Goal: Task Accomplishment & Management: Use online tool/utility

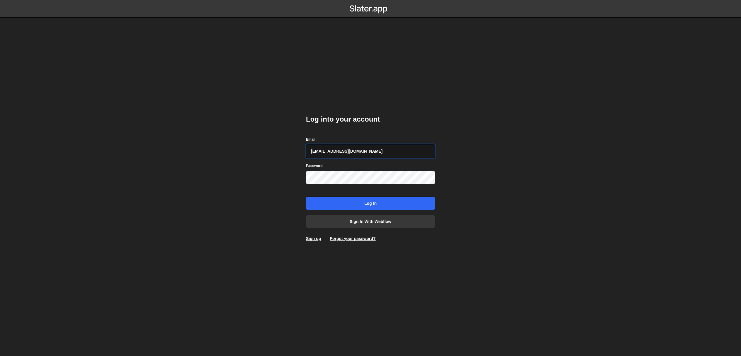
type input "webflow@vollprecht.com"
click at [306, 197] on input "Log in" at bounding box center [370, 203] width 129 height 13
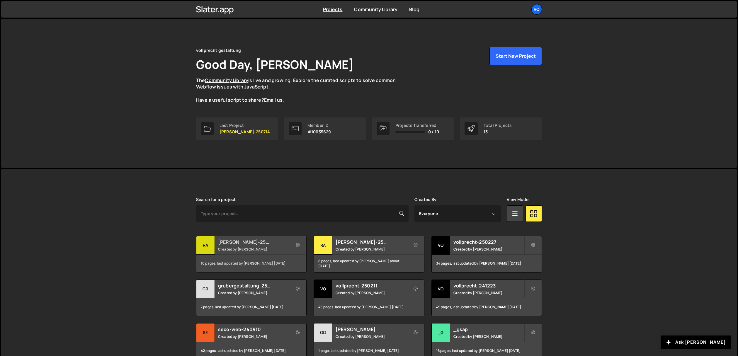
click at [211, 246] on div "ra" at bounding box center [205, 245] width 18 height 18
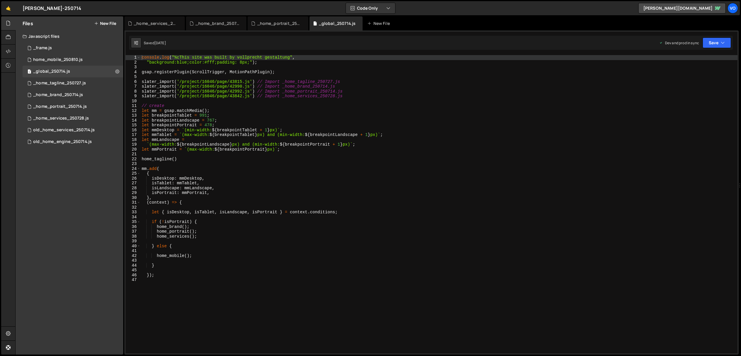
type textarea "if (!isPortrait) {"
click at [205, 222] on div "console . log ( "%cThis site was built by vollprecht gestaltung" , "background:…" at bounding box center [438, 209] width 597 height 308
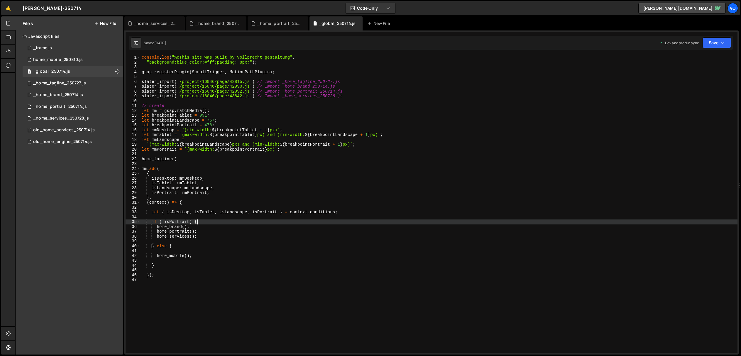
scroll to position [0, 1]
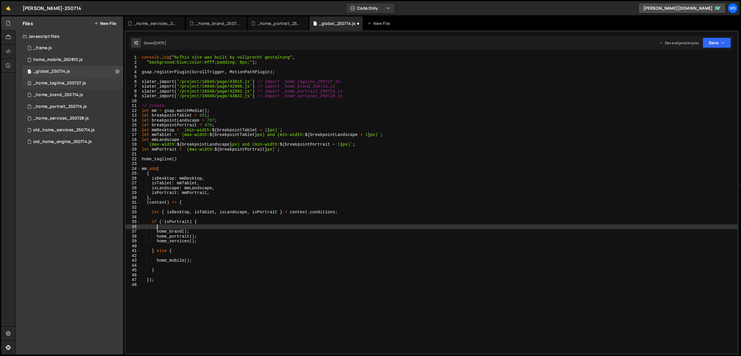
click at [80, 84] on div "_home_tagline_250727.js" at bounding box center [59, 83] width 53 height 5
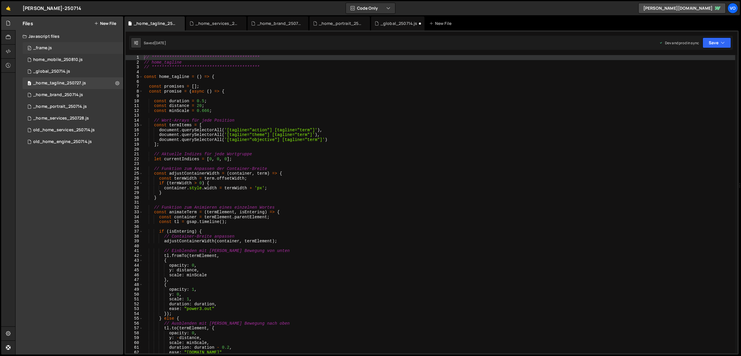
click at [62, 48] on div "0 _frame.js 0" at bounding box center [73, 48] width 101 height 12
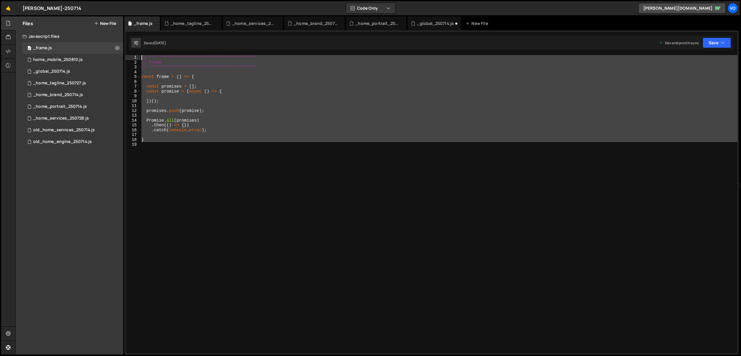
drag, startPoint x: 155, startPoint y: 143, endPoint x: 123, endPoint y: 52, distance: 95.4
click at [123, 52] on div "Files New File Javascript files 0 _frame.js 0 0 home_mobile_250810.js 0 1 _glob…" at bounding box center [378, 185] width 726 height 339
type textarea "**********"
click at [475, 23] on div "New File" at bounding box center [477, 24] width 25 height 6
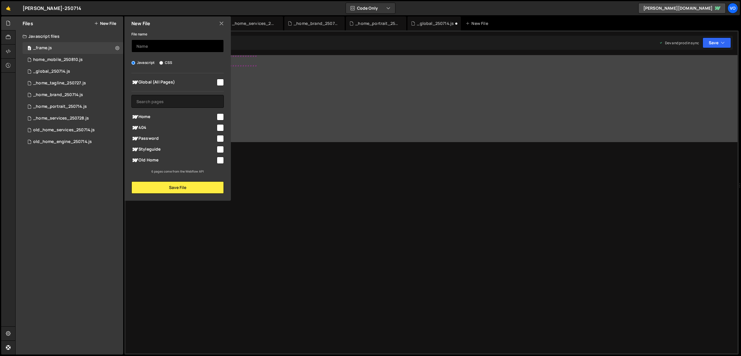
click at [149, 45] on input "text" at bounding box center [177, 46] width 92 height 13
type input "global_pageload_250811"
click at [181, 187] on button "Save File" at bounding box center [177, 188] width 92 height 12
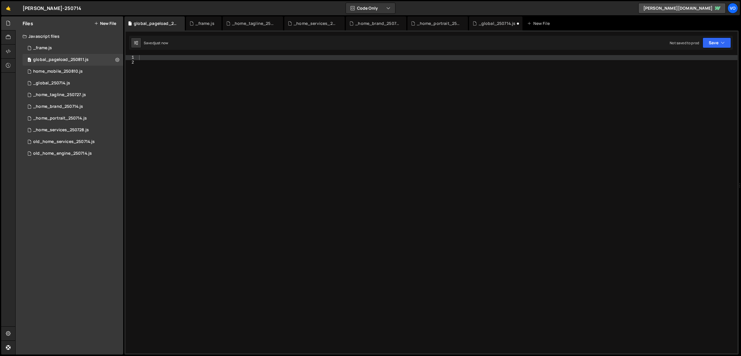
click at [149, 57] on div at bounding box center [437, 209] width 599 height 308
paste textarea "// frame"
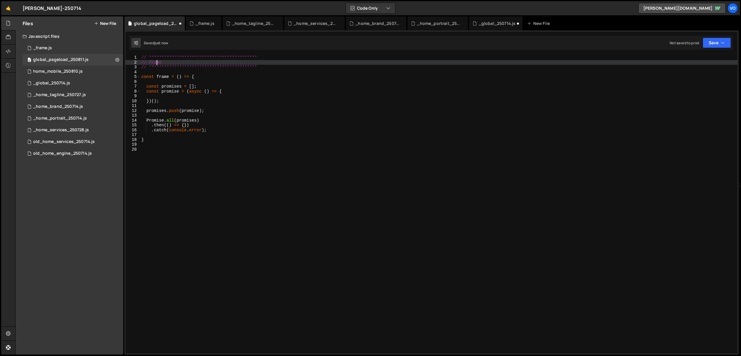
click at [156, 63] on div "**********" at bounding box center [438, 209] width 597 height 308
click at [155, 61] on div "**********" at bounding box center [438, 209] width 597 height 308
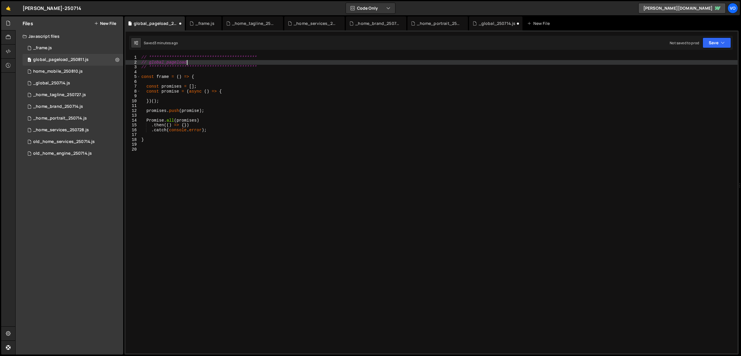
click at [162, 76] on div "**********" at bounding box center [438, 209] width 597 height 308
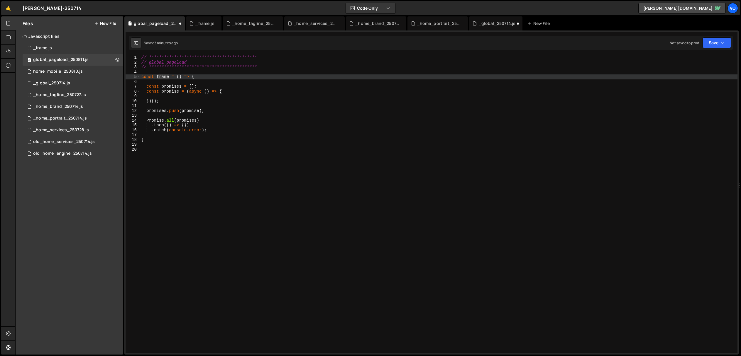
click at [162, 76] on div "**********" at bounding box center [438, 209] width 597 height 308
type textarea "const global_pageload = () => {"
click at [242, 23] on div "_home_tagline_250727.js" at bounding box center [254, 24] width 44 height 6
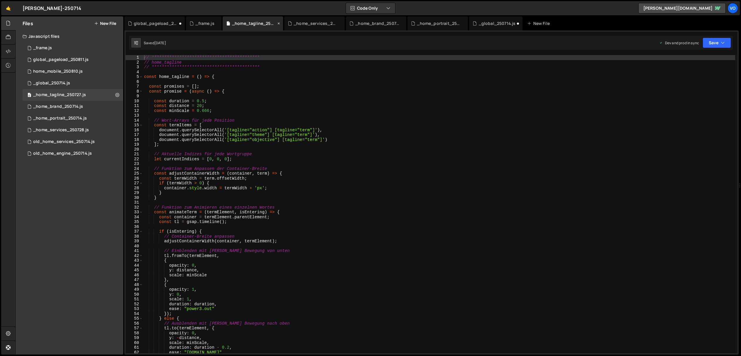
click at [278, 23] on icon at bounding box center [279, 24] width 4 height 6
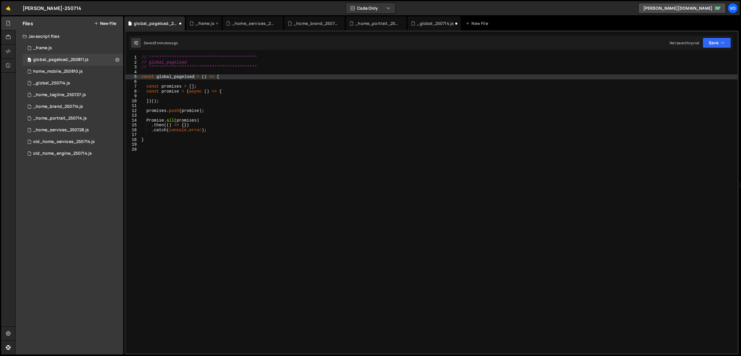
click at [216, 23] on icon at bounding box center [217, 24] width 4 height 6
click at [212, 23] on div "_home_services_250728.js" at bounding box center [217, 24] width 44 height 6
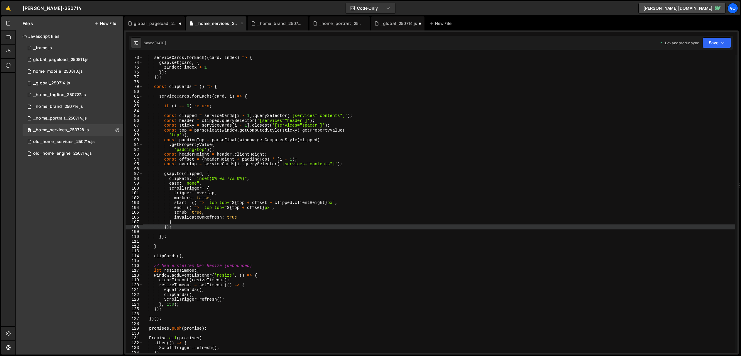
scroll to position [6142, 0]
click at [242, 23] on icon at bounding box center [242, 24] width 4 height 6
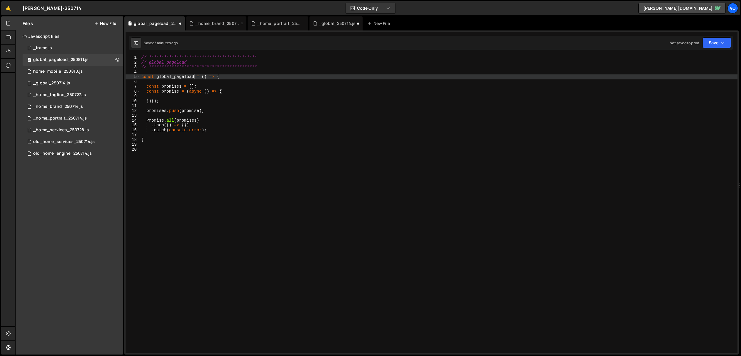
click at [217, 24] on div "_home_brand_250714.js" at bounding box center [217, 24] width 44 height 6
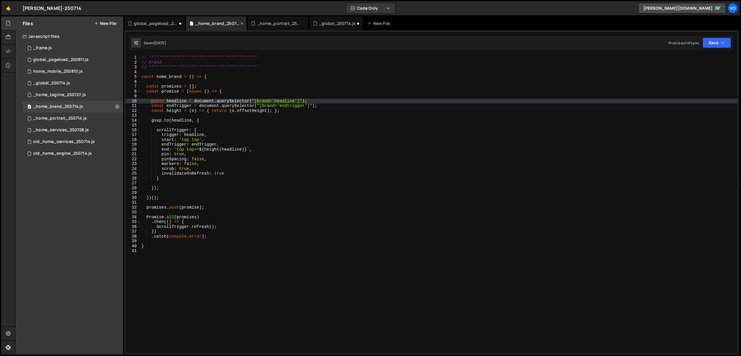
click at [241, 23] on icon at bounding box center [242, 24] width 4 height 6
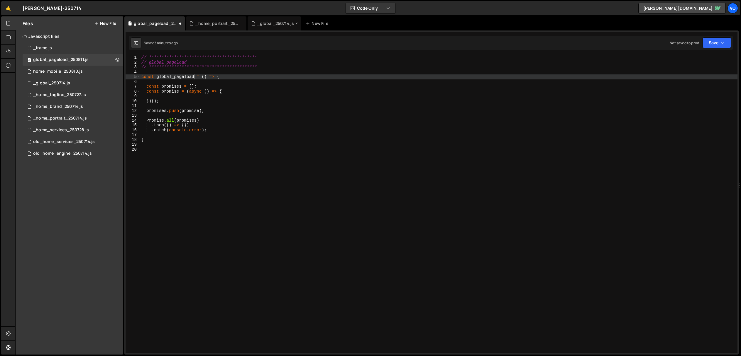
click at [276, 23] on div "_global_250714.js" at bounding box center [275, 24] width 37 height 6
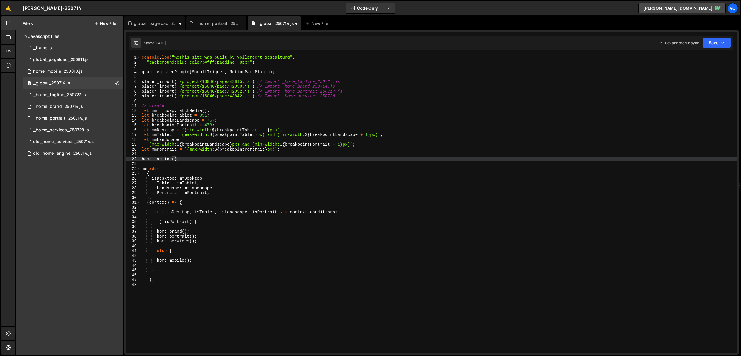
click at [182, 158] on div "console . log ( "%cThis site was built by vollprecht gestaltung" , "background:…" at bounding box center [438, 209] width 597 height 308
drag, startPoint x: 187, startPoint y: 159, endPoint x: 92, endPoint y: 159, distance: 95.3
click at [92, 159] on div "Files New File Javascript files 0 _frame.js 0 0 global_pageload_250811.js 0 0 h…" at bounding box center [378, 185] width 726 height 339
type textarea "home_tagline();"
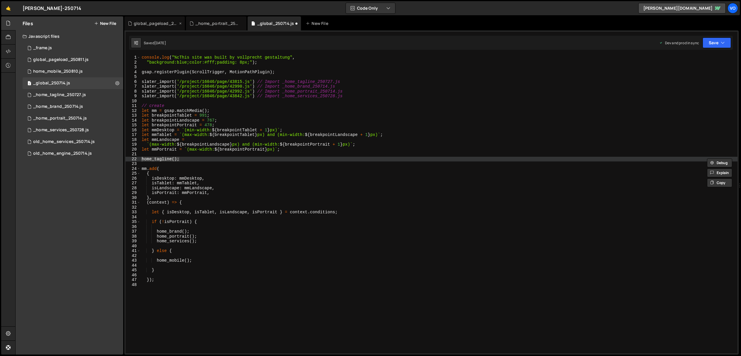
click at [155, 24] on div "global_pageload_250811.js" at bounding box center [156, 24] width 44 height 6
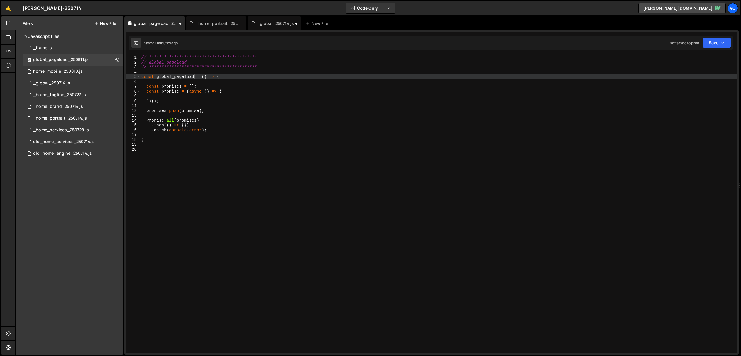
type textarea ".then(() => {})"
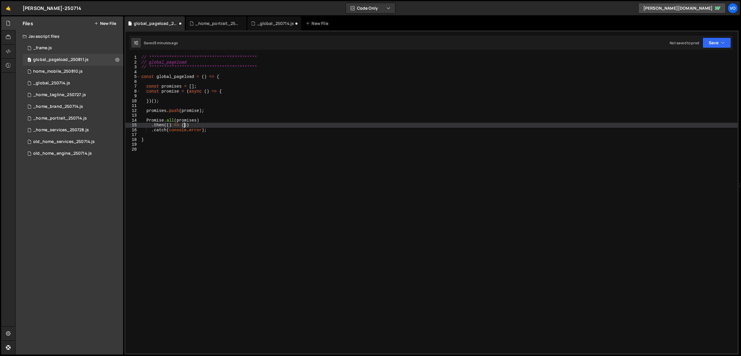
click at [184, 125] on div "**********" at bounding box center [438, 209] width 597 height 308
paste textarea "home_tagline();"
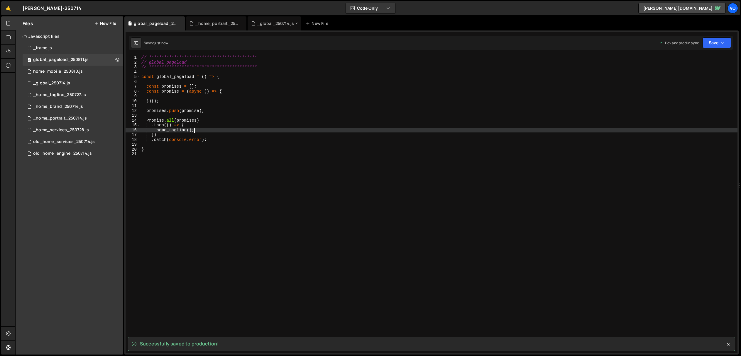
type textarea "home_tagline();"
click at [278, 24] on div "_global_250714.js" at bounding box center [275, 24] width 37 height 6
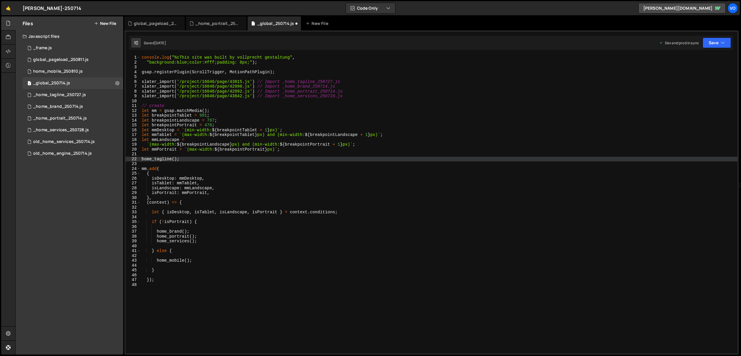
click at [336, 75] on div "console . log ( "%cThis site was built by vollprecht gestaltung" , "background:…" at bounding box center [438, 209] width 597 height 308
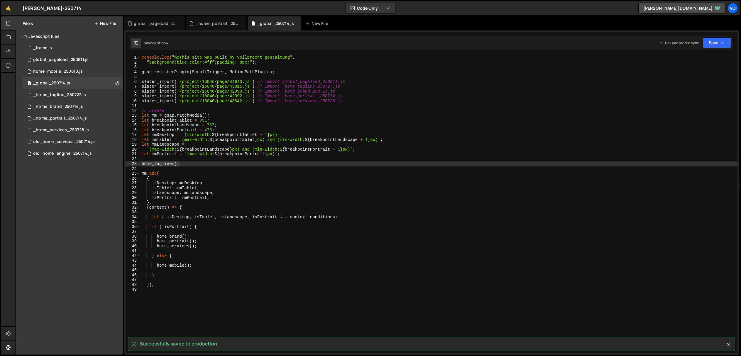
drag, startPoint x: 182, startPoint y: 162, endPoint x: 135, endPoint y: 164, distance: 46.1
click at [135, 164] on div "slater_import('/project/16046/page/44643.js') // Import global_pageload_250811.…" at bounding box center [432, 204] width 612 height 299
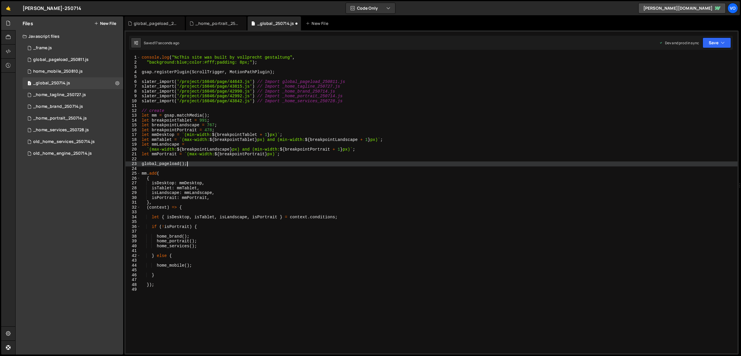
scroll to position [0, 3]
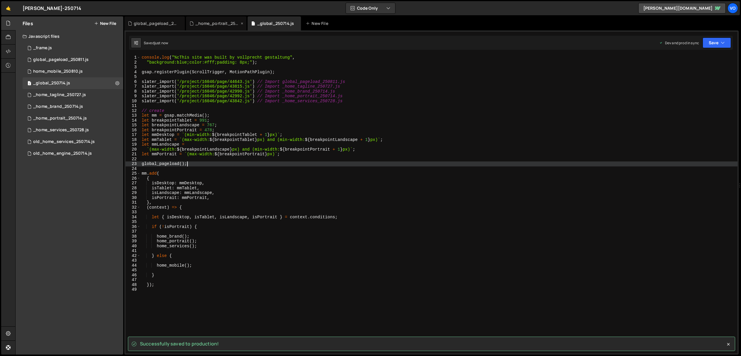
type textarea "global_pageload();"
click at [212, 23] on div "_home_portrait_250714.js" at bounding box center [217, 24] width 44 height 6
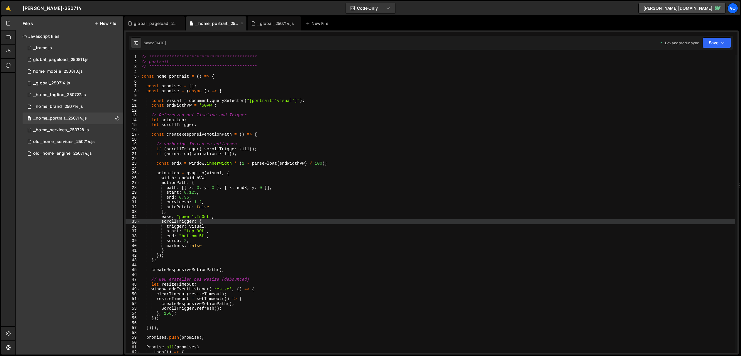
scroll to position [1424, 0]
click at [243, 23] on icon at bounding box center [242, 24] width 4 height 6
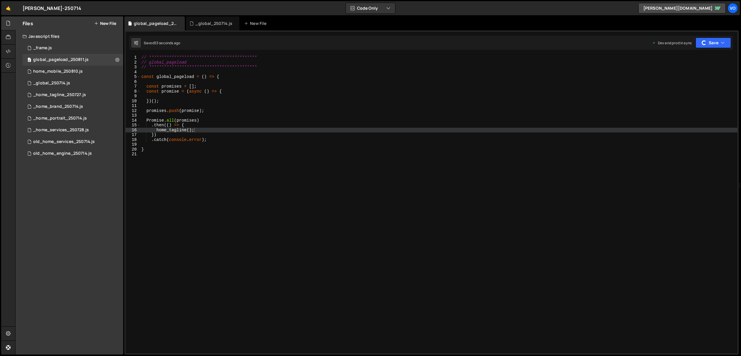
scroll to position [0, 0]
click at [151, 23] on div "global_pageload_250811.js" at bounding box center [156, 24] width 44 height 6
type textarea "const promise = (async () => {"
click at [231, 91] on div "**********" at bounding box center [438, 209] width 597 height 308
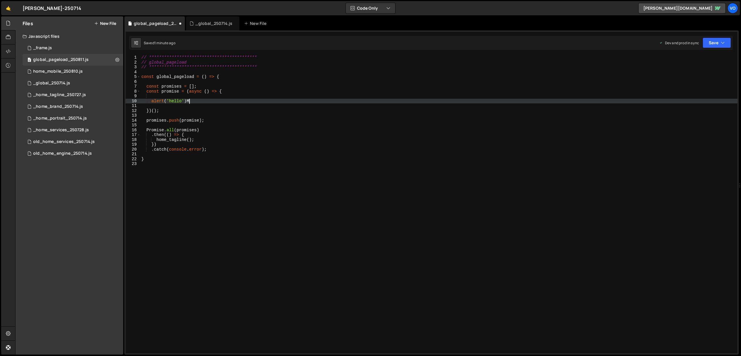
scroll to position [0, 3]
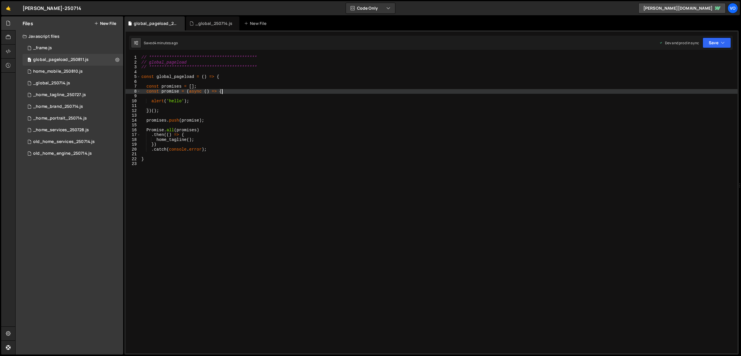
click at [234, 92] on div "**********" at bounding box center [438, 209] width 597 height 308
type textarea "const promise = (async () => {"
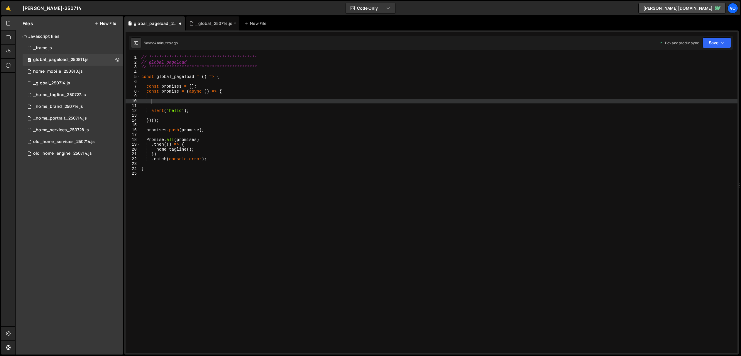
click at [218, 24] on div "_global_250714.js" at bounding box center [213, 24] width 37 height 6
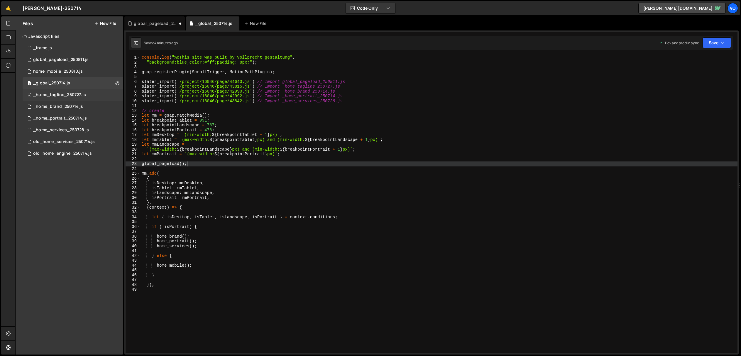
click at [77, 95] on div "_home_tagline_250727.js" at bounding box center [59, 94] width 53 height 5
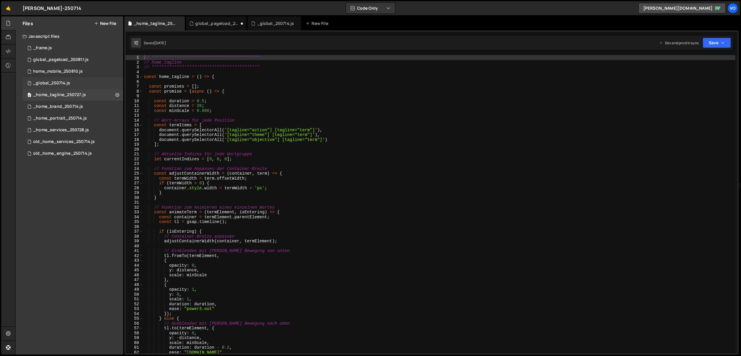
click at [41, 82] on div "_global_250714.js" at bounding box center [51, 83] width 37 height 5
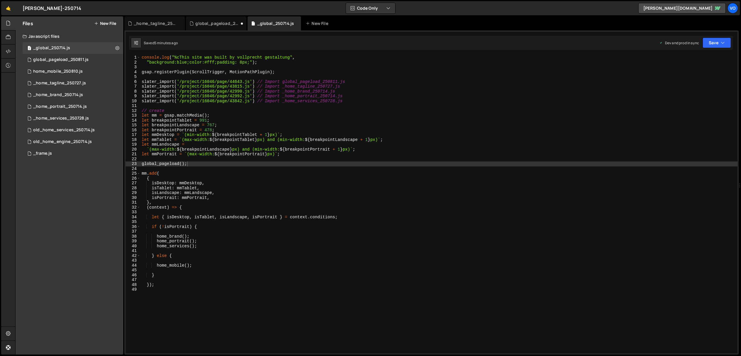
click at [49, 169] on div "Files New File Javascript files 1 _global_250714.js 0 0 global_pageload_250811.…" at bounding box center [70, 185] width 108 height 338
click at [36, 83] on div "_home_tagline_250727.js" at bounding box center [59, 83] width 53 height 5
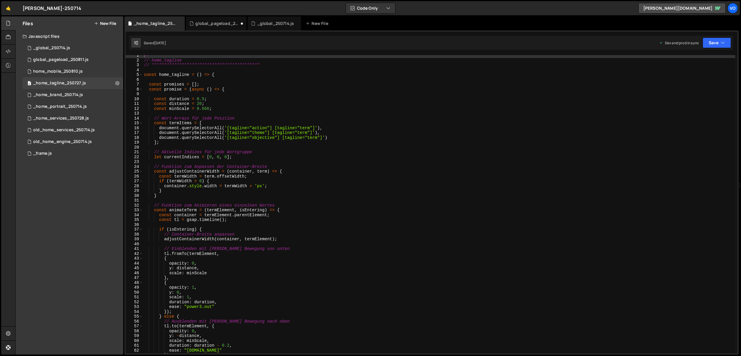
scroll to position [2, 0]
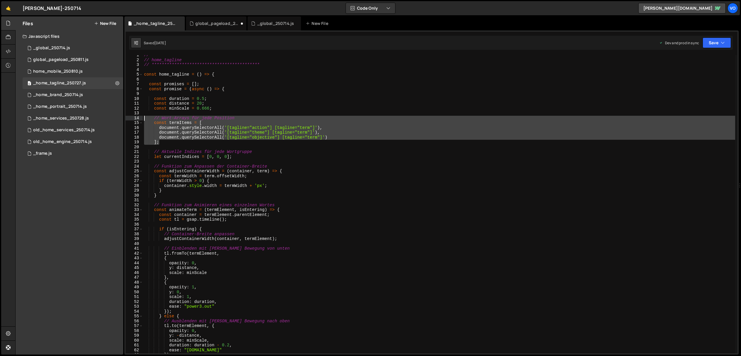
drag, startPoint x: 171, startPoint y: 145, endPoint x: 126, endPoint y: 118, distance: 51.4
click at [126, 118] on div "**********" at bounding box center [432, 204] width 612 height 299
type textarea "// Wort-Arrays für jede Position const termItems = ["
click at [79, 60] on div "global_pageload_250811.js" at bounding box center [60, 59] width 55 height 5
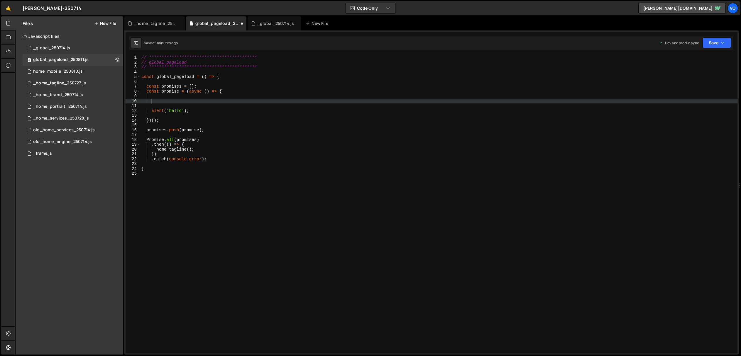
click at [180, 96] on div "**********" at bounding box center [438, 209] width 597 height 308
paste textarea "];"
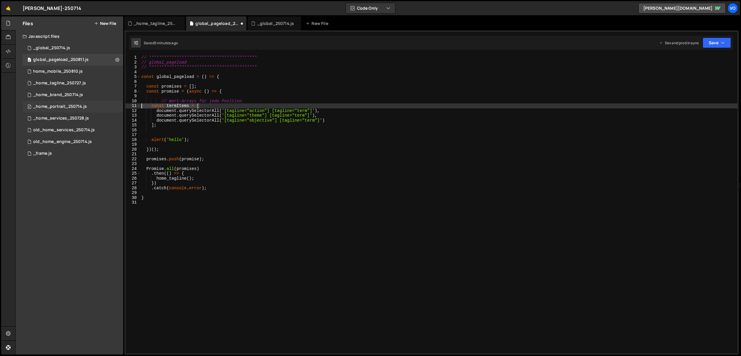
drag, startPoint x: 209, startPoint y: 105, endPoint x: 119, endPoint y: 107, distance: 90.3
click at [119, 107] on div "Files New File Javascript files 1 _global_250714.js 0 0 global_pageload_250811.…" at bounding box center [378, 185] width 726 height 339
type textarea "const termItems = ["
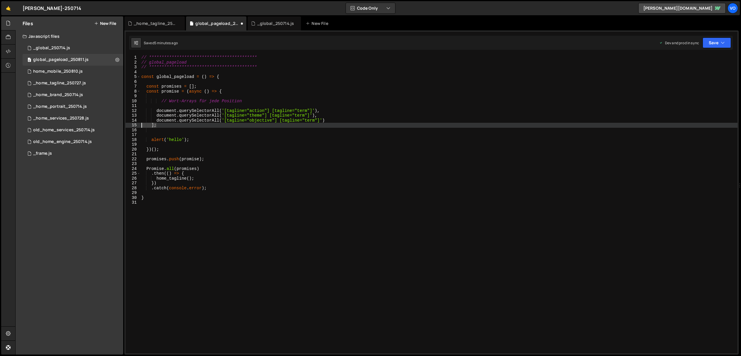
drag, startPoint x: 140, startPoint y: 125, endPoint x: 130, endPoint y: 124, distance: 10.9
click at [130, 124] on div "**********" at bounding box center [432, 204] width 612 height 299
type textarea "];"
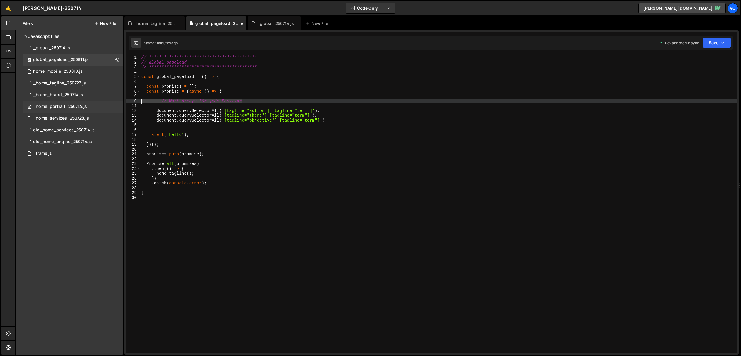
drag, startPoint x: 257, startPoint y: 101, endPoint x: 99, endPoint y: 101, distance: 158.4
click at [99, 101] on div "Files New File Javascript files 1 _global_250714.js 0 0 global_pageload_250811.…" at bounding box center [378, 185] width 726 height 339
type textarea "// Wort-Arrays für jede Position"
click at [162, 104] on div "**********" at bounding box center [438, 209] width 597 height 308
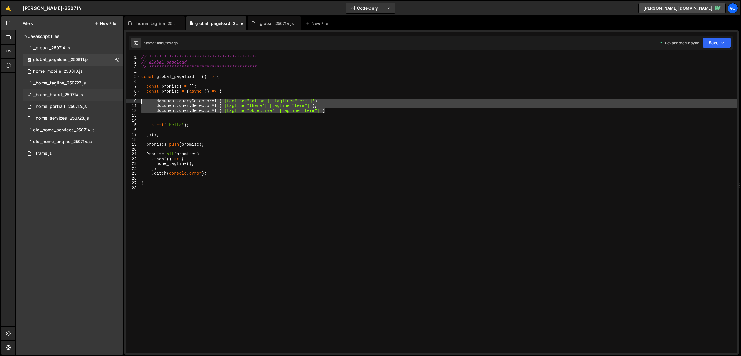
drag, startPoint x: 282, startPoint y: 113, endPoint x: 117, endPoint y: 100, distance: 165.6
click at [117, 100] on div "Files New File Javascript files 1 _global_250714.js 0 0 global_pageload_250811.…" at bounding box center [378, 185] width 726 height 339
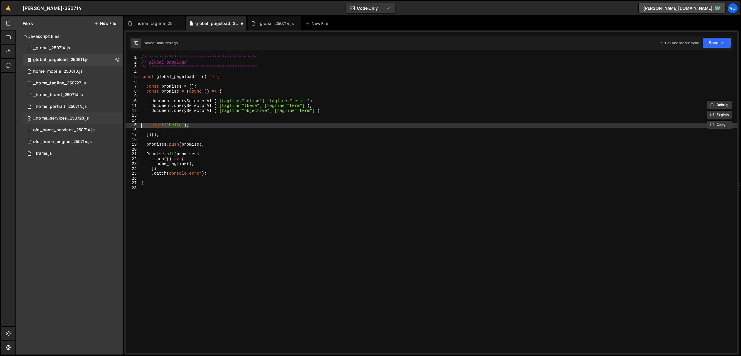
drag, startPoint x: 195, startPoint y: 126, endPoint x: 112, endPoint y: 123, distance: 82.4
click at [112, 123] on div "Files New File Javascript files 1 _global_250714.js 0 0 global_pageload_250811.…" at bounding box center [378, 185] width 726 height 339
type textarea "alert('hello');"
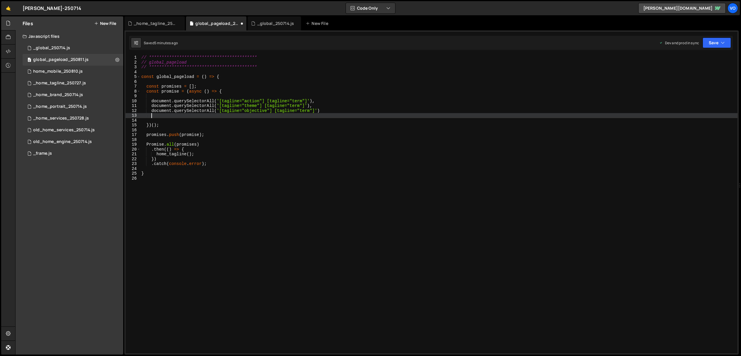
click at [166, 116] on div "**********" at bounding box center [438, 209] width 597 height 308
click at [74, 83] on div "_home_tagline_250727.js" at bounding box center [59, 83] width 53 height 5
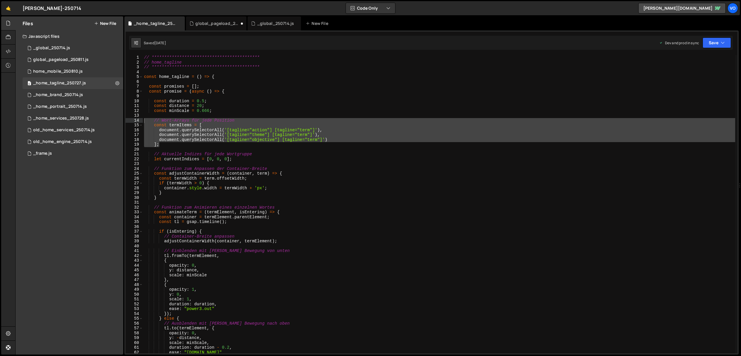
click at [173, 145] on div "**********" at bounding box center [439, 204] width 592 height 299
type textarea "];"
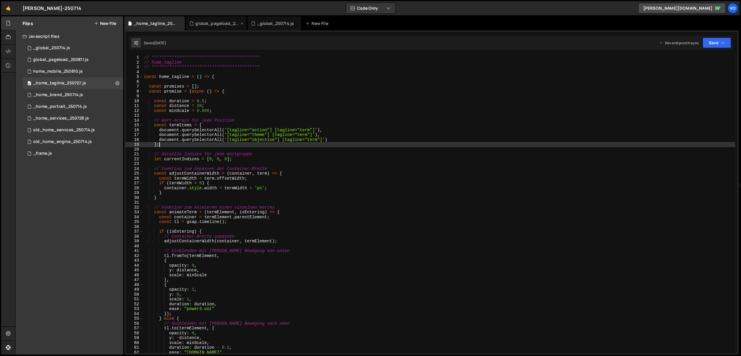
click at [217, 21] on div "global_pageload_250811.js" at bounding box center [217, 24] width 44 height 6
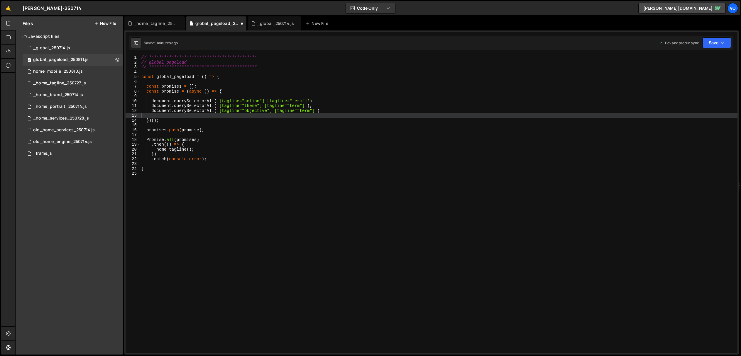
type textarea "document.querySelectorAll('[tagline="objective"] [tagline="term"]')"
click at [333, 109] on div "**********" at bounding box center [438, 209] width 597 height 308
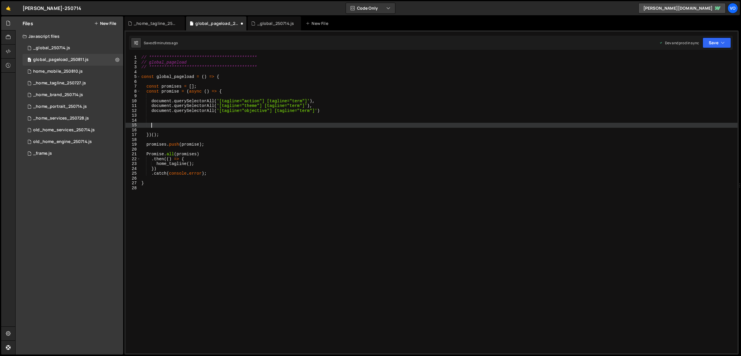
click at [151, 101] on div "**********" at bounding box center [438, 209] width 597 height 308
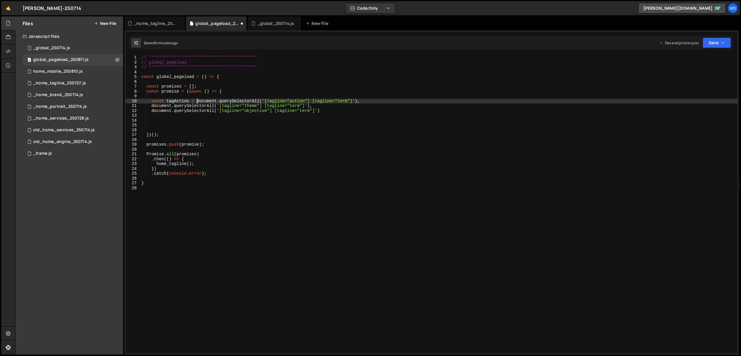
scroll to position [0, 4]
drag, startPoint x: 176, startPoint y: 101, endPoint x: 168, endPoint y: 101, distance: 8.5
click at [168, 101] on div "**********" at bounding box center [438, 209] width 597 height 308
click at [192, 93] on div "**********" at bounding box center [438, 209] width 597 height 308
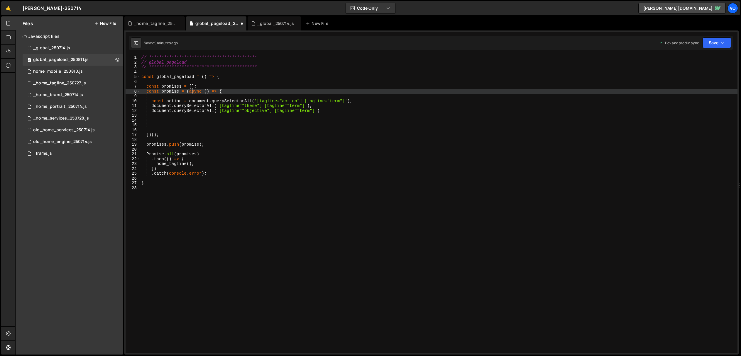
click at [252, 102] on div "**********" at bounding box center [438, 209] width 597 height 308
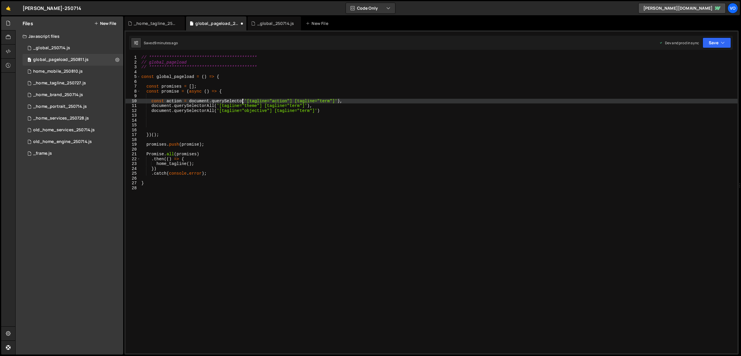
scroll to position [0, 7]
drag, startPoint x: 338, startPoint y: 101, endPoint x: 295, endPoint y: 102, distance: 43.4
click at [295, 102] on div "**********" at bounding box center [438, 209] width 597 height 308
type textarea "const action = document.querySelector('[tagline="action"]'),"
drag, startPoint x: 308, startPoint y: 100, endPoint x: 150, endPoint y: 101, distance: 157.8
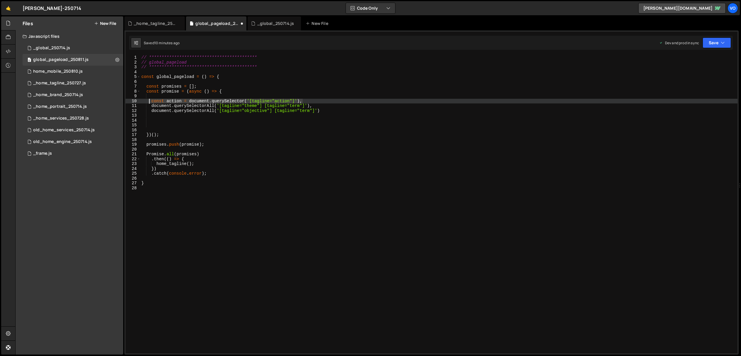
click at [150, 101] on div "**********" at bounding box center [438, 209] width 597 height 308
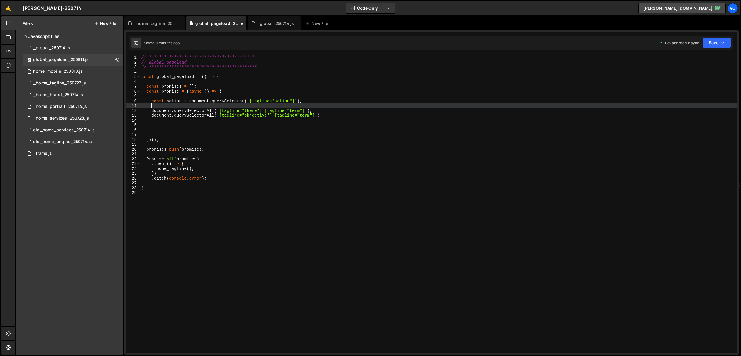
paste textarea "const action = document.querySelector('[tagline="action"]'),"
click at [180, 107] on div "**********" at bounding box center [438, 209] width 597 height 308
click at [284, 105] on div "**********" at bounding box center [438, 209] width 597 height 308
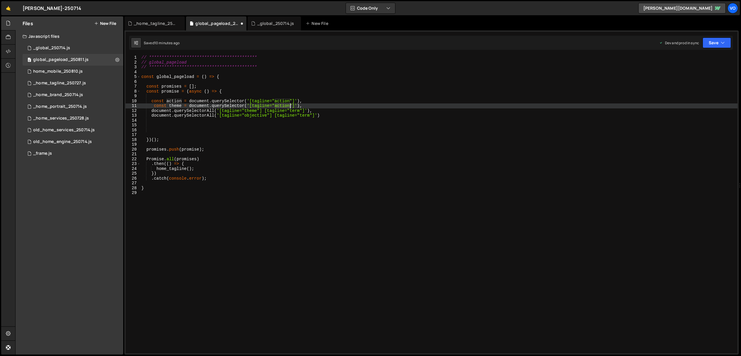
click at [284, 105] on div "**********" at bounding box center [438, 209] width 597 height 308
click at [310, 105] on div "**********" at bounding box center [438, 209] width 597 height 308
type textarea "const theme = document.querySelector('[tagline="theme"]')"
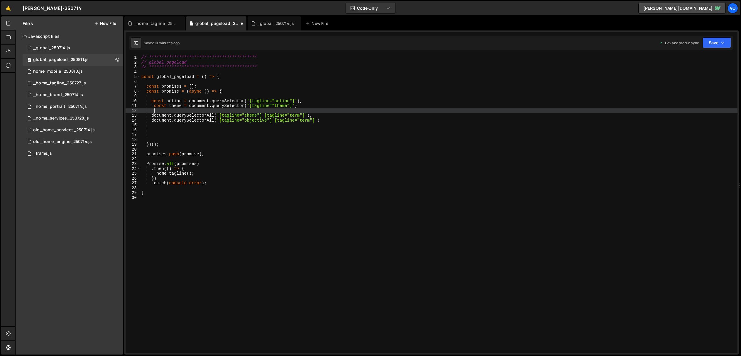
paste textarea "const action = document.querySelector('[tagline="action"]'),"
click at [260, 121] on div "**********" at bounding box center [438, 209] width 597 height 308
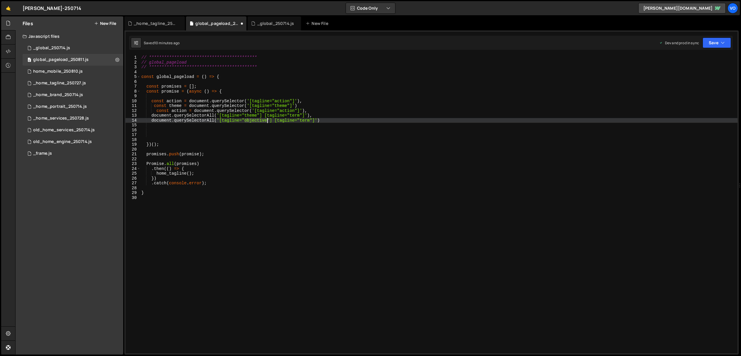
click at [260, 121] on div "**********" at bounding box center [438, 209] width 597 height 308
click at [180, 111] on div "**********" at bounding box center [438, 209] width 597 height 308
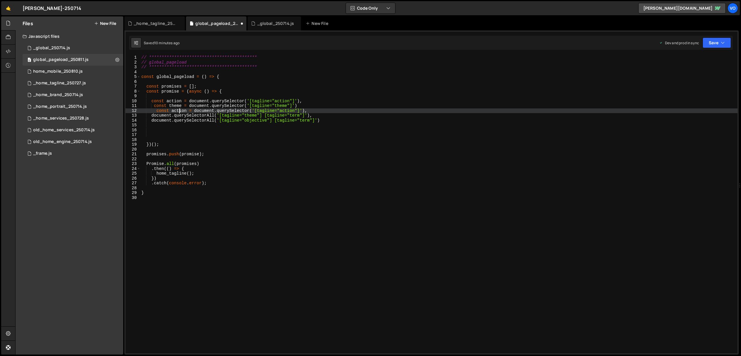
click at [180, 111] on div "**********" at bounding box center [438, 209] width 597 height 308
paste textarea "objective"
click at [294, 111] on div "**********" at bounding box center [438, 209] width 597 height 308
paste textarea "objective"
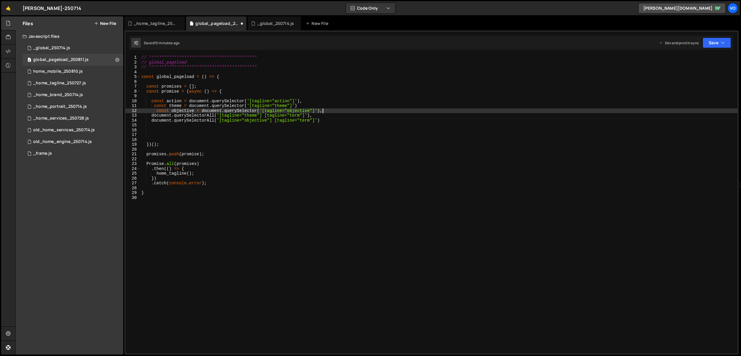
click at [333, 111] on div "**********" at bounding box center [438, 209] width 597 height 308
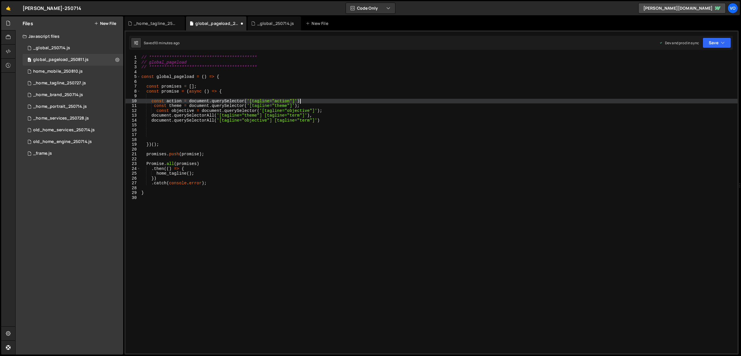
scroll to position [0, 11]
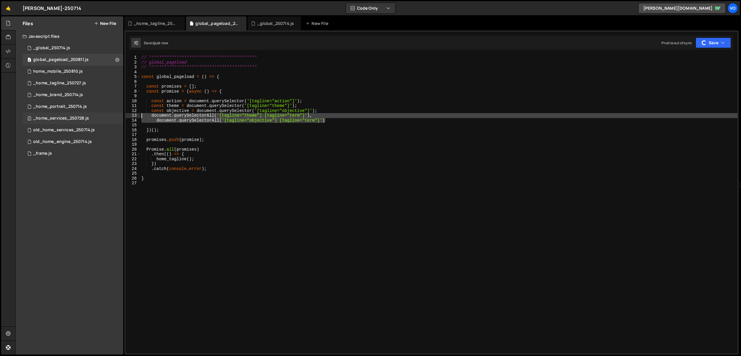
drag, startPoint x: 333, startPoint y: 120, endPoint x: 110, endPoint y: 116, distance: 223.5
click at [110, 116] on div "Files New File Javascript files 1 _global_250714.js 0 0 global_pageload_250811.…" at bounding box center [378, 185] width 726 height 339
type textarea "document.querySelectorAll('[tagline="theme"] [tagline="term"]'), document.query…"
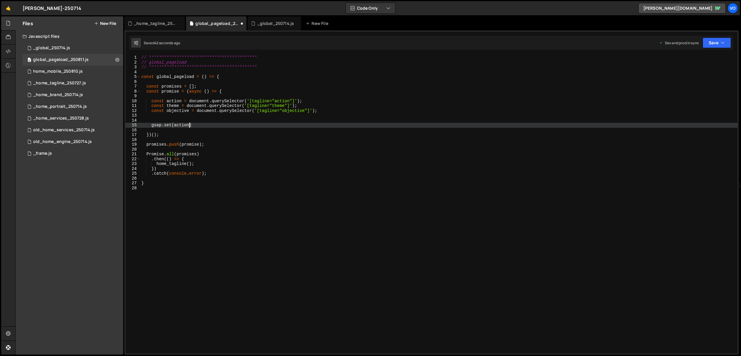
scroll to position [0, 3]
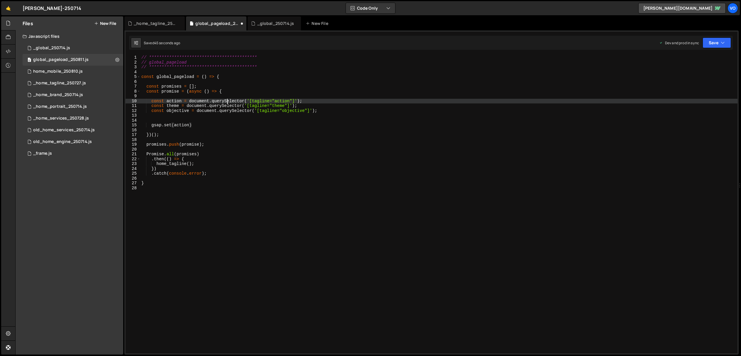
click at [227, 100] on div "**********" at bounding box center [438, 209] width 597 height 308
type textarea "const action = document.querySelector('[tagline="action"]');"
click at [371, 8] on button "Code Only" at bounding box center [370, 8] width 49 height 11
click at [370, 31] on button "Code + Tools" at bounding box center [370, 31] width 49 height 11
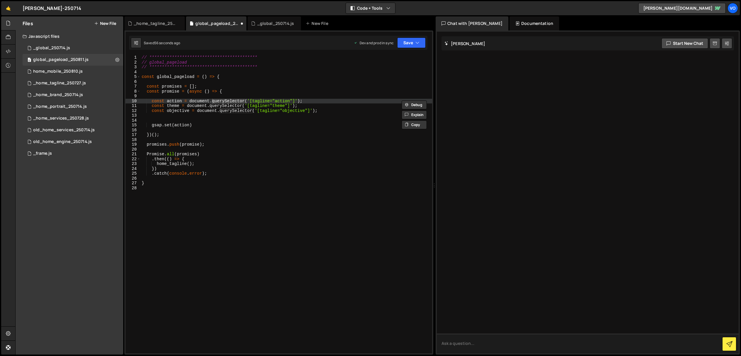
click at [452, 343] on textarea at bounding box center [588, 344] width 302 height 20
type textarea "g"
type textarea "find first child with attr"
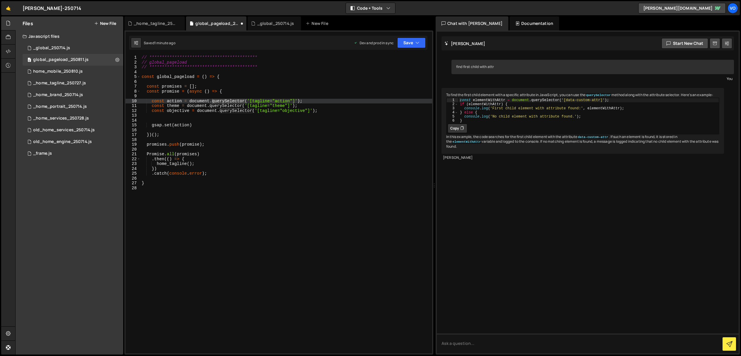
click at [228, 101] on div "**********" at bounding box center [286, 204] width 292 height 299
click at [227, 101] on div "**********" at bounding box center [286, 209] width 292 height 308
drag, startPoint x: 227, startPoint y: 101, endPoint x: 210, endPoint y: 102, distance: 17.3
click at [210, 102] on div "**********" at bounding box center [286, 209] width 292 height 308
click at [189, 126] on div "**********" at bounding box center [286, 209] width 292 height 308
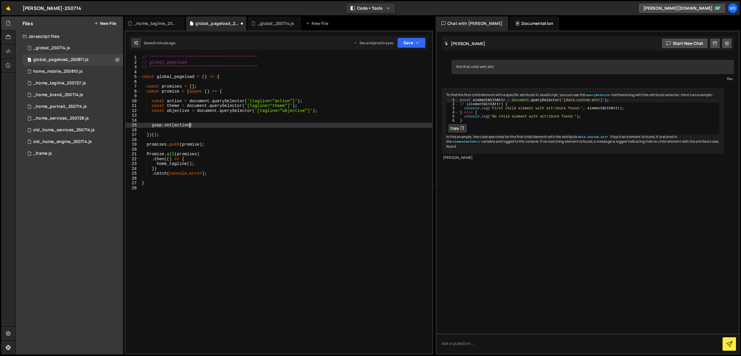
paste textarea ".querySelector"
type textarea "gsap.set(action.querySelector)"
click at [165, 25] on div "_home_tagline_250727.js" at bounding box center [156, 24] width 44 height 6
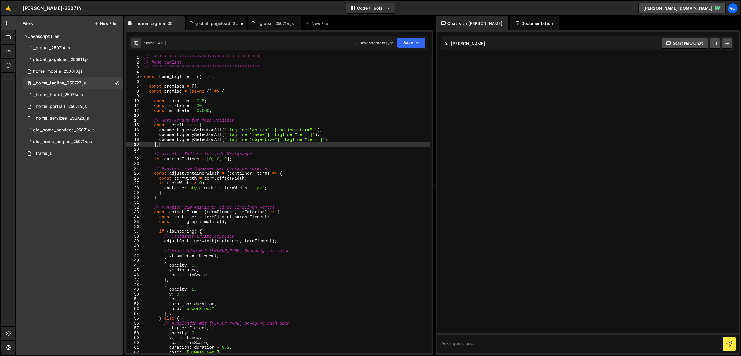
type textarea "document.querySelectorAll('[tagline="action"] [tagline="term"]'),"
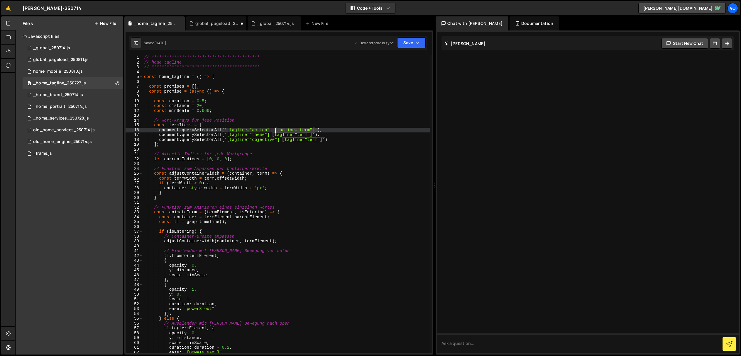
drag, startPoint x: 318, startPoint y: 130, endPoint x: 275, endPoint y: 131, distance: 42.5
click at [275, 131] on div "**********" at bounding box center [286, 209] width 287 height 308
click at [211, 23] on div "global_pageload_250811.js" at bounding box center [217, 24] width 44 height 6
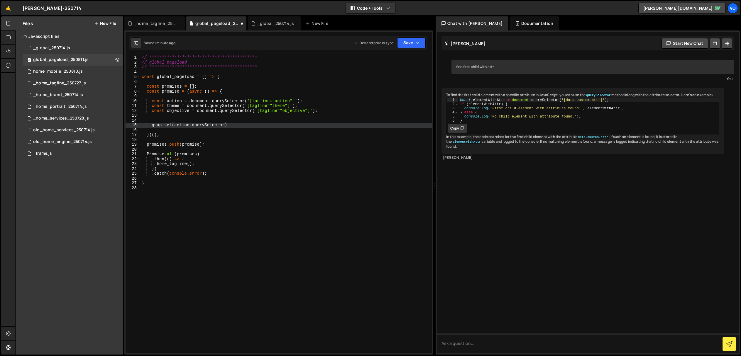
click at [223, 126] on div "**********" at bounding box center [286, 209] width 292 height 308
paste textarea "[tagline="term"]'')"
type textarea "gsap.set(action.querySelector('[tagline="term"]')), {"
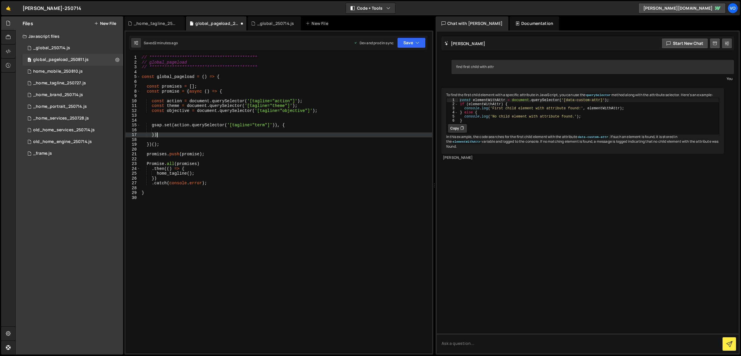
scroll to position [0, 1]
click at [267, 24] on div "_global_250714.js" at bounding box center [275, 24] width 37 height 6
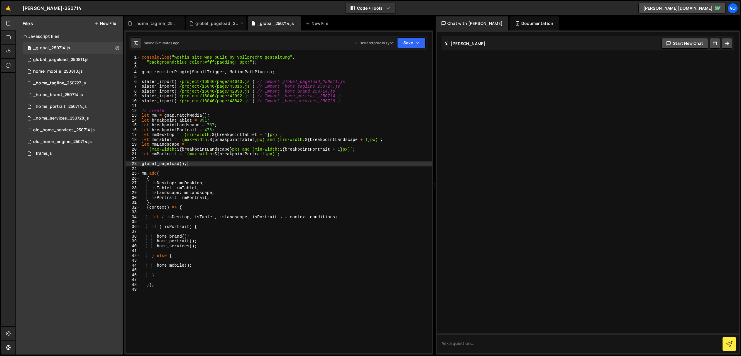
click at [215, 23] on div "global_pageload_250811.js" at bounding box center [217, 24] width 44 height 6
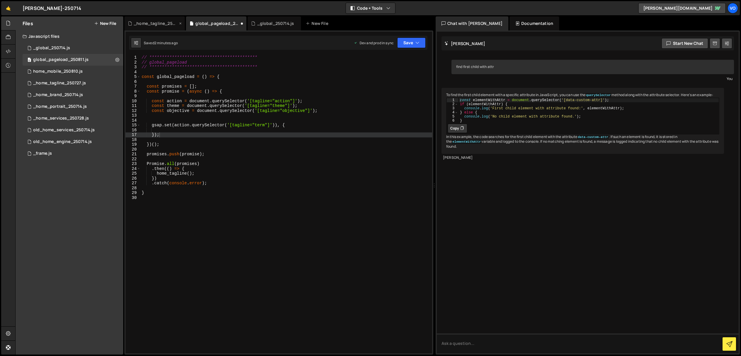
click at [154, 24] on div "_home_tagline_250727.js" at bounding box center [156, 24] width 44 height 6
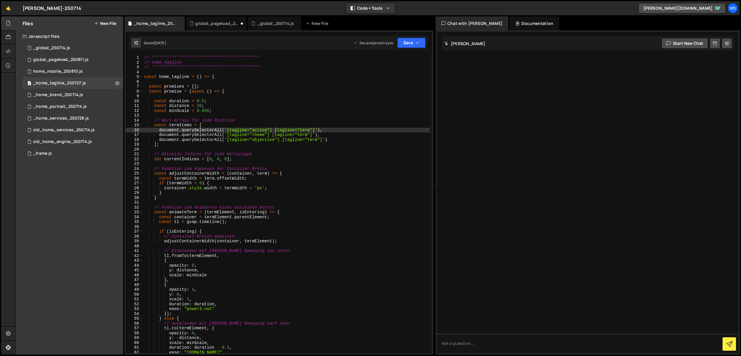
click at [219, 16] on div "Hold on a sec... Are you certain you wish to leave this page? Any changes you'v…" at bounding box center [370, 178] width 741 height 356
click at [220, 20] on div "global_pageload_250811.js" at bounding box center [216, 23] width 60 height 14
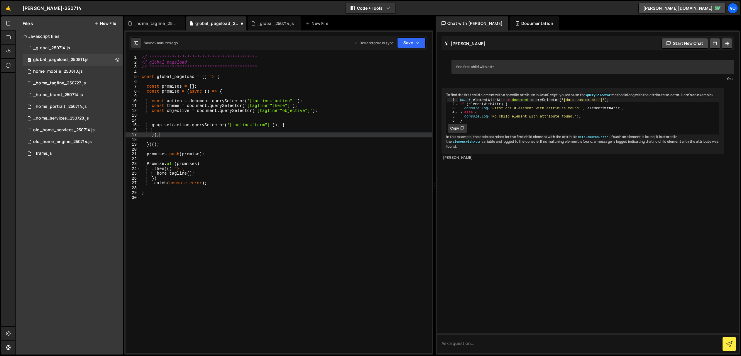
click at [276, 126] on div "**********" at bounding box center [286, 209] width 292 height 308
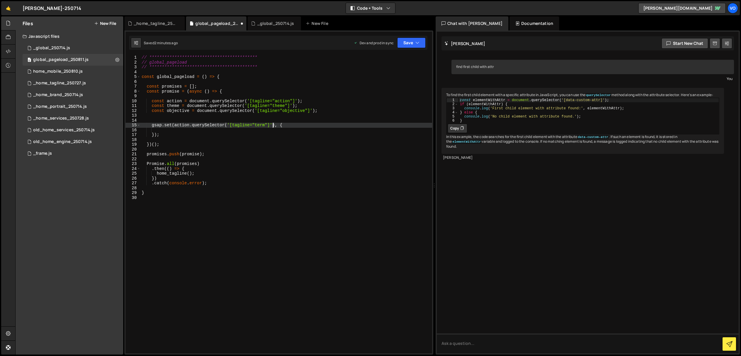
click at [280, 126] on div "**********" at bounding box center [286, 209] width 292 height 308
type textarea "gsap.set(action.querySelector('[tagline="term"]'), {"
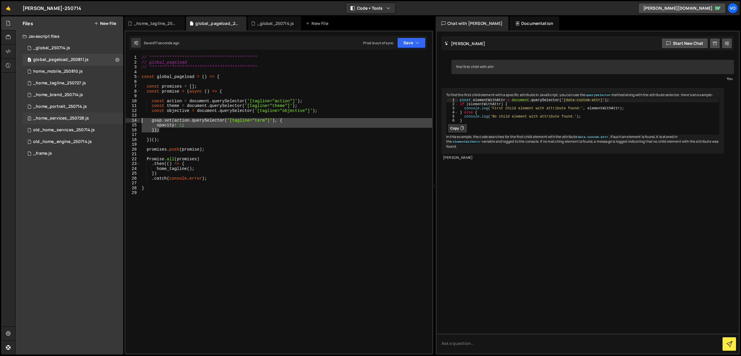
drag, startPoint x: 164, startPoint y: 131, endPoint x: 99, endPoint y: 121, distance: 65.3
click at [99, 121] on div "Files New File Javascript files 1 _global_250714.js 0 0 global_pageload_250811.…" at bounding box center [378, 185] width 726 height 339
type textarea "gsap.set(action.querySelector('[tagline="term"]'), { opacity: 1;"
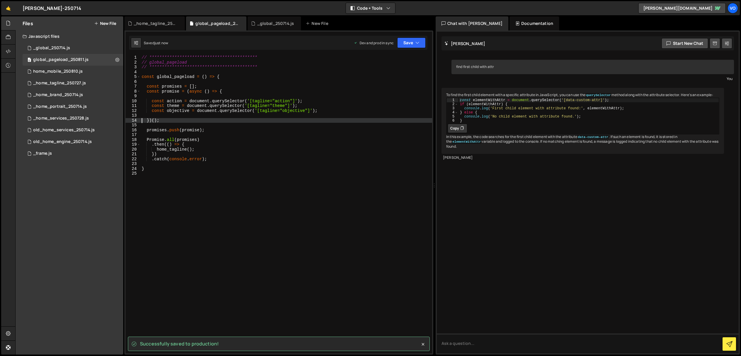
click at [338, 112] on div "**********" at bounding box center [286, 209] width 292 height 308
type textarea "const objective = document.querySelector('[tagline="objective"]');"
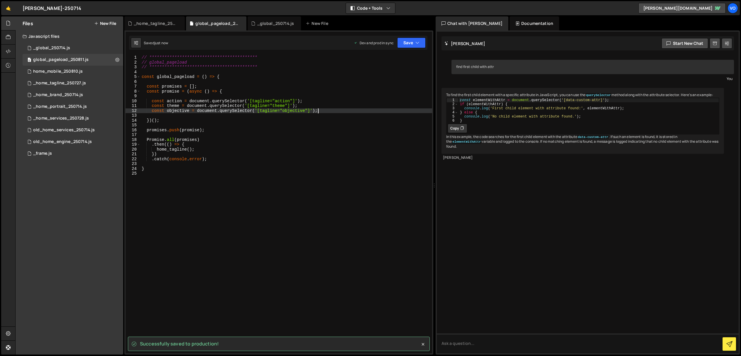
scroll to position [0, 0]
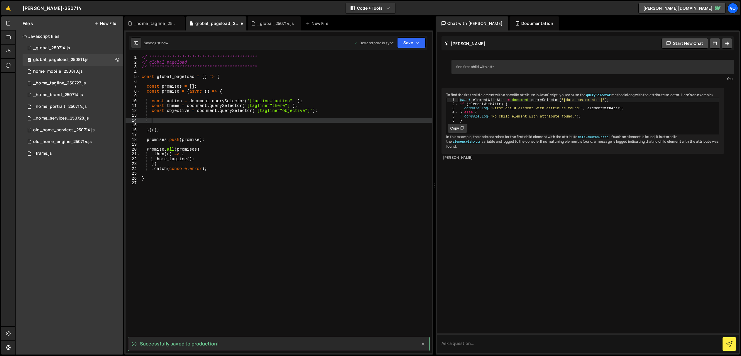
paste textarea "});"
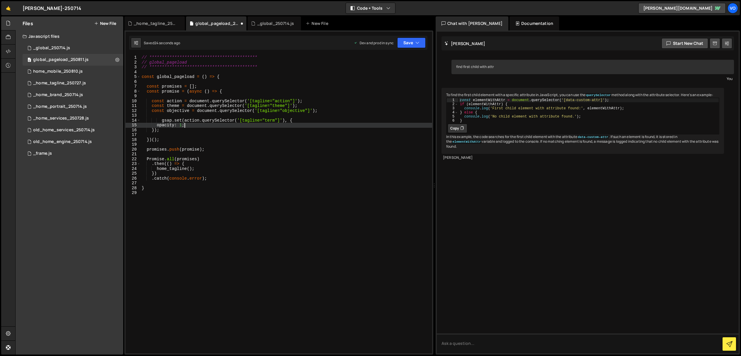
click at [204, 126] on div "**********" at bounding box center [286, 209] width 292 height 308
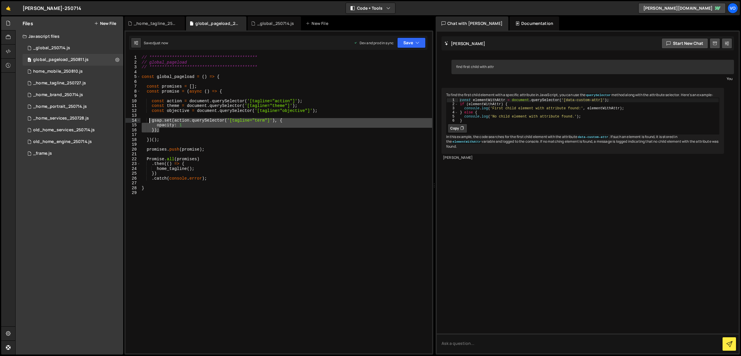
drag, startPoint x: 165, startPoint y: 131, endPoint x: 150, endPoint y: 121, distance: 17.7
click at [150, 121] on div "**********" at bounding box center [286, 209] width 292 height 308
click at [163, 131] on div "**********" at bounding box center [286, 204] width 292 height 299
type textarea "});"
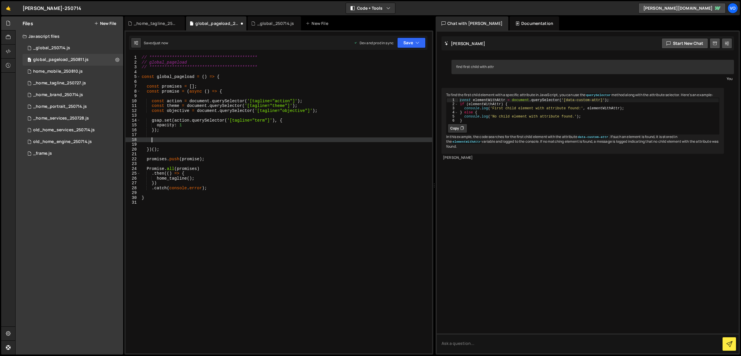
paste textarea "});"
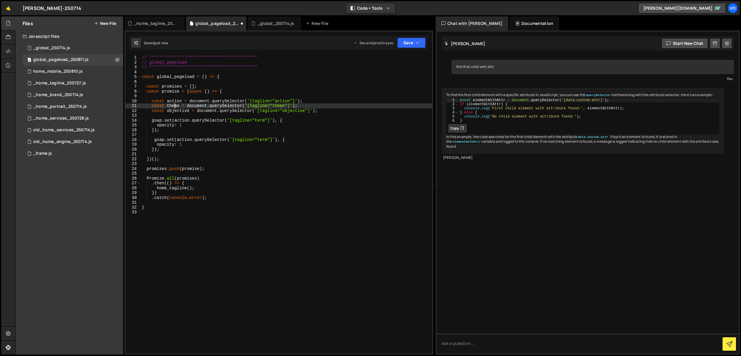
click at [174, 106] on div "**********" at bounding box center [286, 209] width 292 height 308
click at [187, 140] on div "**********" at bounding box center [286, 209] width 292 height 308
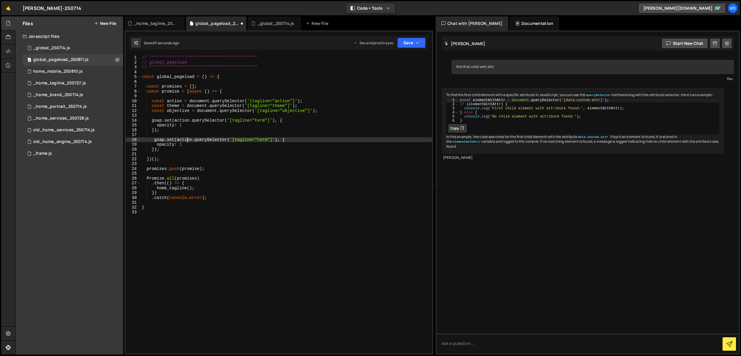
click at [187, 140] on div "**********" at bounding box center [286, 209] width 292 height 308
paste textarea "theme"
drag, startPoint x: 162, startPoint y: 148, endPoint x: 157, endPoint y: 142, distance: 7.5
click at [157, 142] on div "**********" at bounding box center [286, 209] width 292 height 308
type textarea "opacity: 1 });"
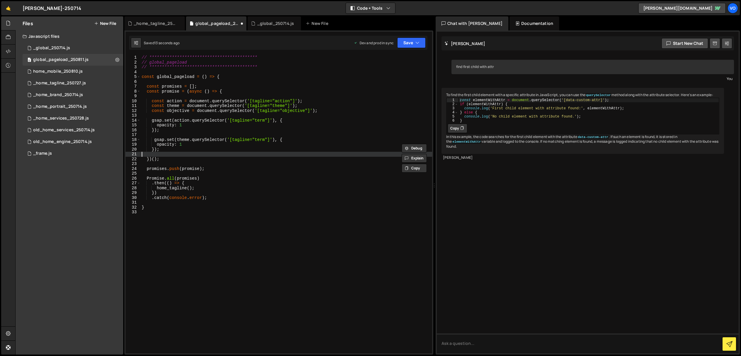
click at [169, 153] on div "**********" at bounding box center [286, 209] width 292 height 308
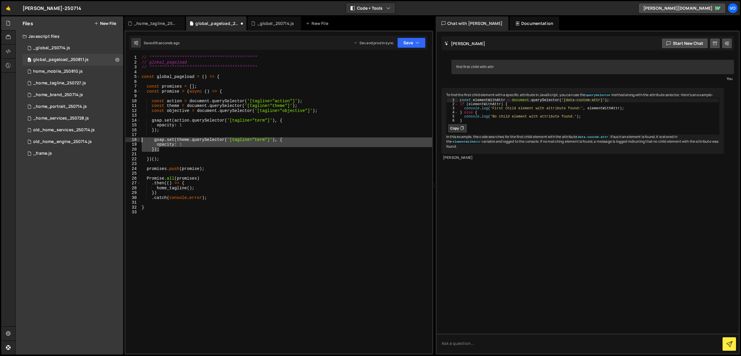
drag, startPoint x: 160, startPoint y: 150, endPoint x: 125, endPoint y: 141, distance: 36.1
click at [125, 141] on div "global_pageload(); 1 2 3 4 5 6 7 8 9 10 11 12 13 14 15 16 17 18 19 20 21 22 23 …" at bounding box center [278, 193] width 309 height 324
click at [164, 150] on div "**********" at bounding box center [286, 204] width 292 height 299
type textarea "});"
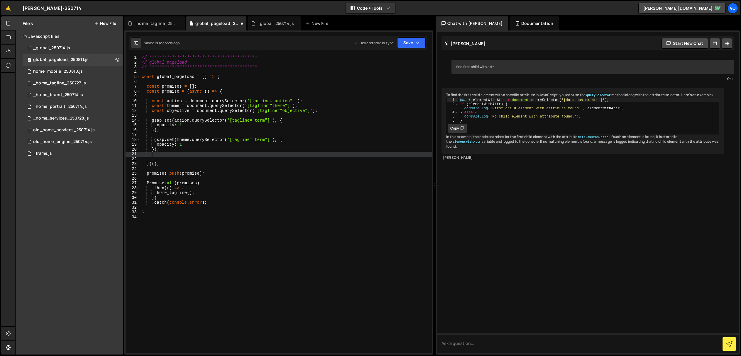
scroll to position [0, 0]
paste textarea "});"
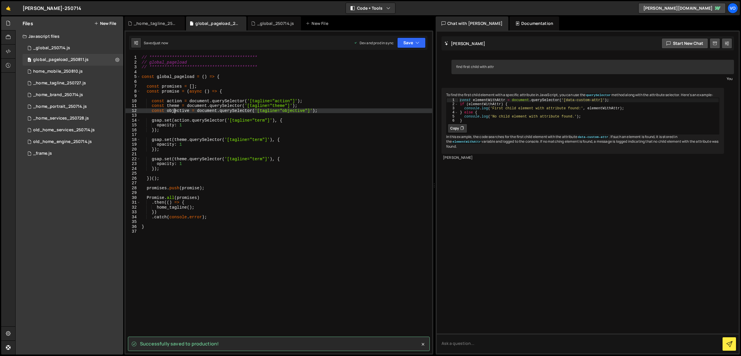
click at [175, 112] on div "**********" at bounding box center [286, 209] width 292 height 308
click at [179, 158] on div "**********" at bounding box center [286, 209] width 292 height 308
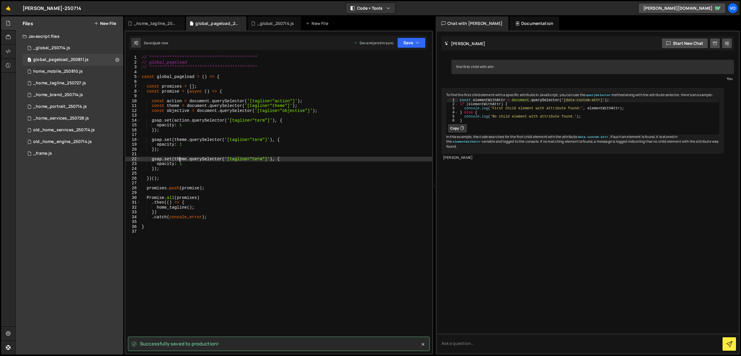
click at [179, 158] on div "**********" at bounding box center [286, 209] width 292 height 308
paste textarea "objectiv"
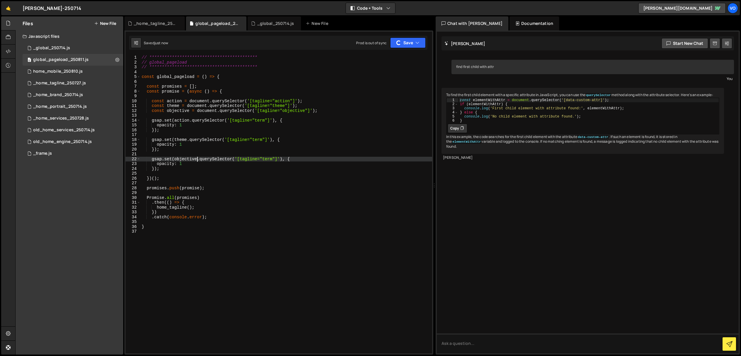
click at [198, 165] on div "**********" at bounding box center [286, 209] width 292 height 308
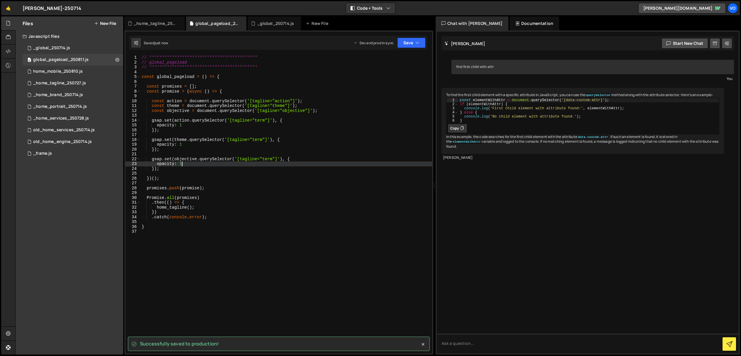
click at [163, 168] on div "**********" at bounding box center [286, 209] width 292 height 308
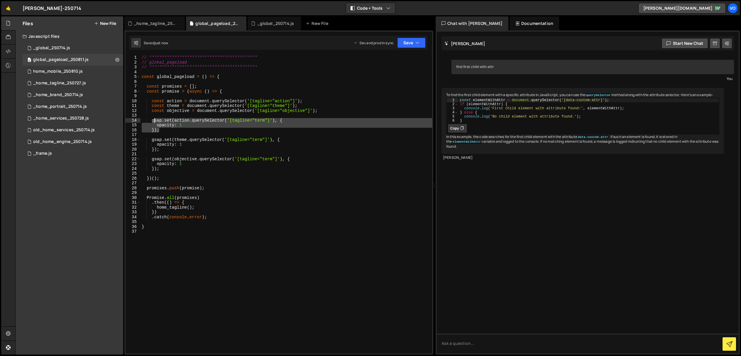
drag, startPoint x: 163, startPoint y: 131, endPoint x: 153, endPoint y: 121, distance: 13.5
click at [153, 121] on div "**********" at bounding box center [286, 209] width 292 height 308
click at [167, 131] on div "**********" at bounding box center [286, 204] width 292 height 299
drag, startPoint x: 164, startPoint y: 130, endPoint x: 153, endPoint y: 122, distance: 14.1
click at [152, 121] on div "**********" at bounding box center [286, 209] width 292 height 308
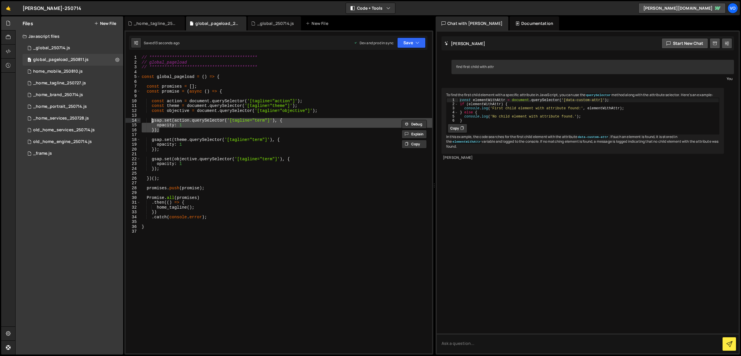
click at [171, 169] on div "**********" at bounding box center [286, 209] width 292 height 308
type textarea "});"
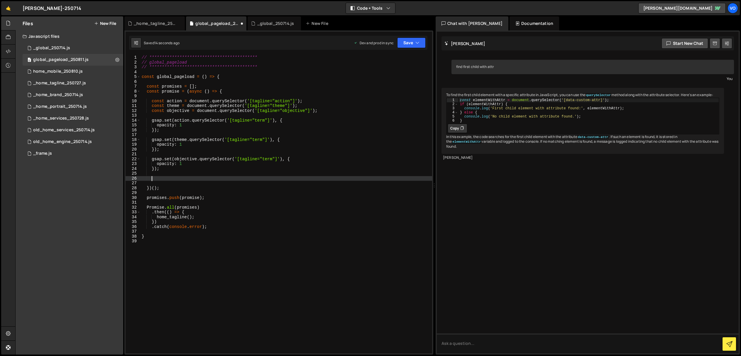
paste textarea "});"
drag, startPoint x: 165, startPoint y: 179, endPoint x: 275, endPoint y: 178, distance: 109.1
click at [275, 178] on div "**********" at bounding box center [286, 209] width 292 height 308
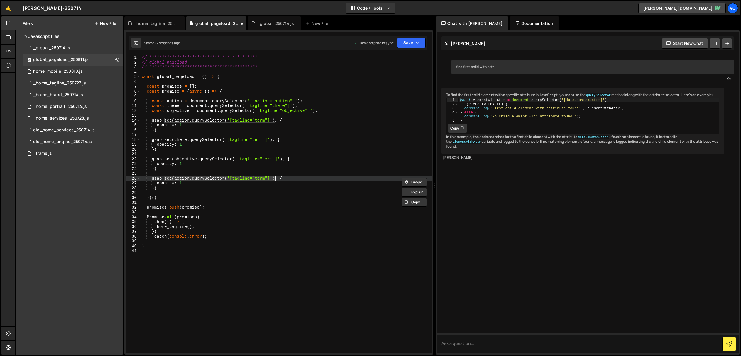
click at [167, 177] on div "**********" at bounding box center [286, 204] width 292 height 299
click at [167, 177] on div "**********" at bounding box center [286, 209] width 292 height 308
click at [167, 178] on div "**********" at bounding box center [286, 204] width 292 height 299
click at [167, 178] on div "**********" at bounding box center [286, 209] width 292 height 308
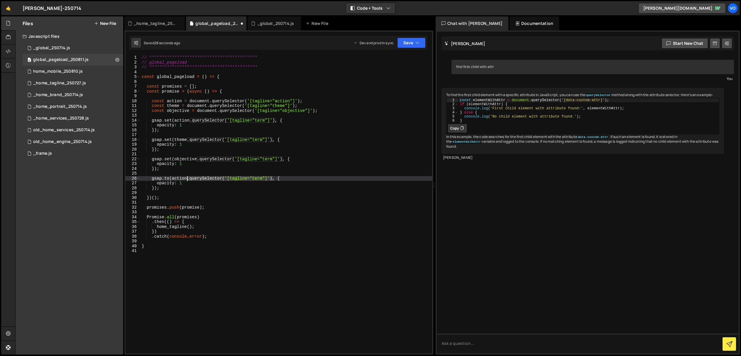
drag, startPoint x: 273, startPoint y: 178, endPoint x: 188, endPoint y: 179, distance: 85.1
click at [188, 179] on div "**********" at bounding box center [286, 209] width 292 height 308
click at [186, 184] on div "**********" at bounding box center [286, 209] width 292 height 308
type textarea "opacity: 1,"
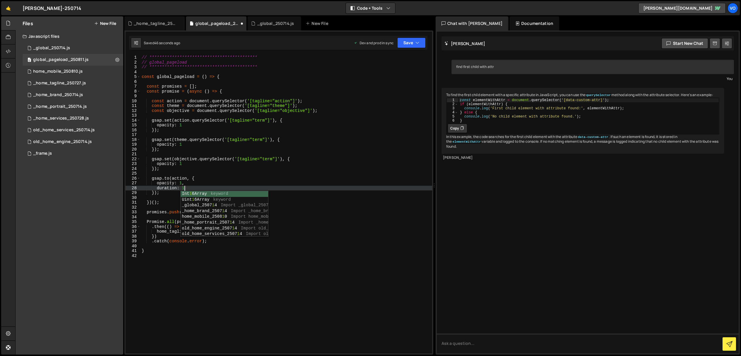
scroll to position [0, 3]
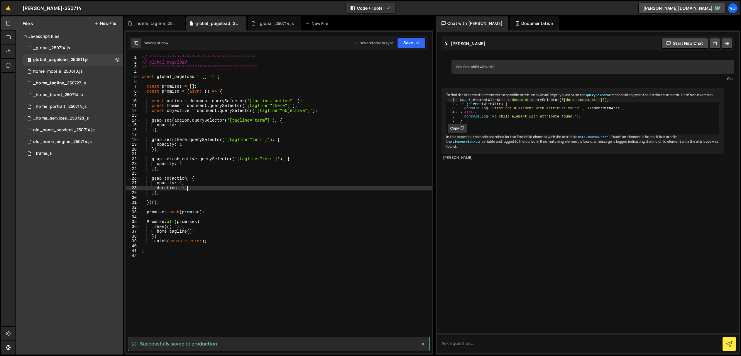
type textarea "duration: 1,"
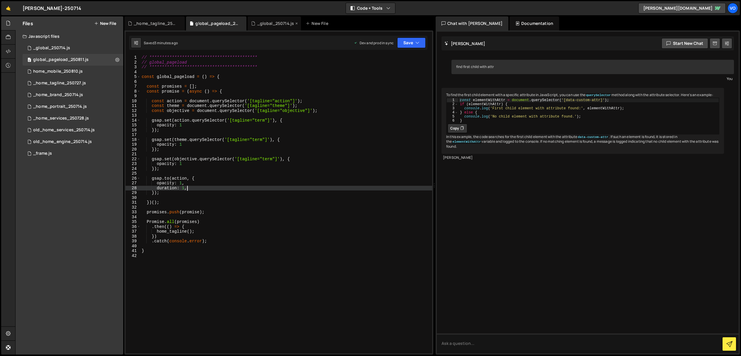
click at [264, 22] on div "_global_250714.js" at bounding box center [275, 24] width 37 height 6
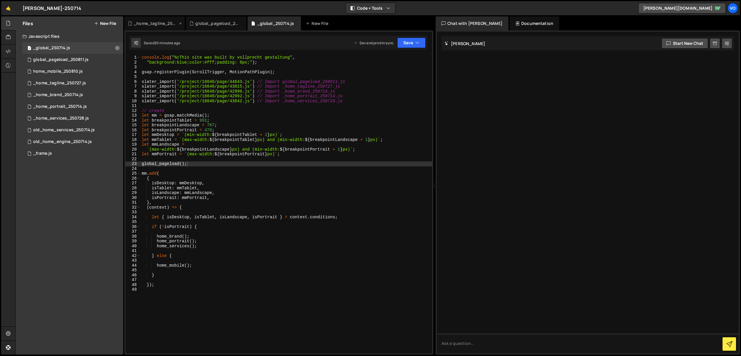
click at [162, 26] on div "_home_tagline_250727.js" at bounding box center [156, 24] width 44 height 6
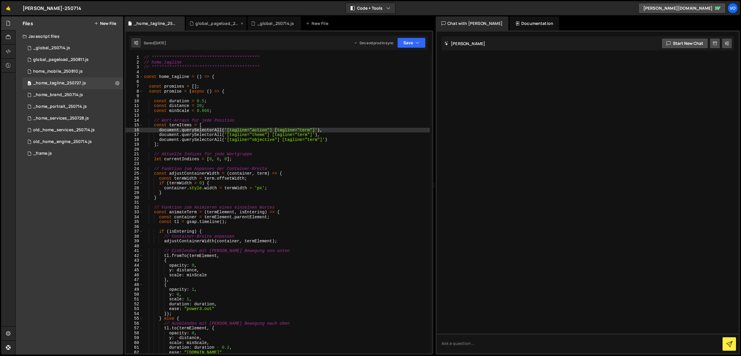
click at [192, 23] on icon at bounding box center [191, 24] width 4 height 6
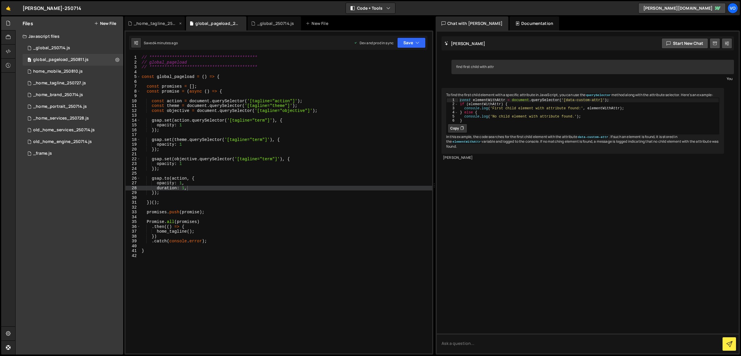
click at [160, 23] on div "_home_tagline_250727.js" at bounding box center [156, 24] width 44 height 6
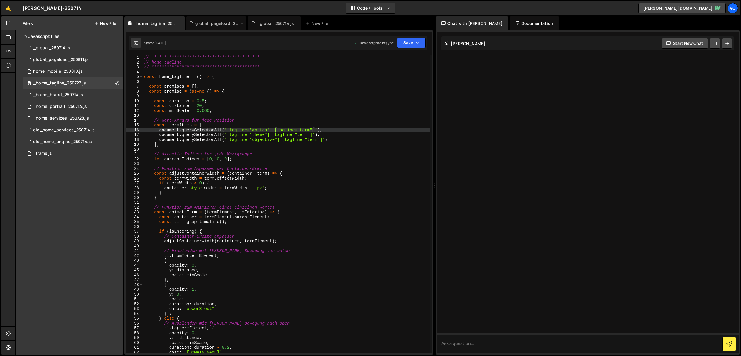
click at [203, 24] on div "global_pageload_250811.js" at bounding box center [217, 24] width 44 height 6
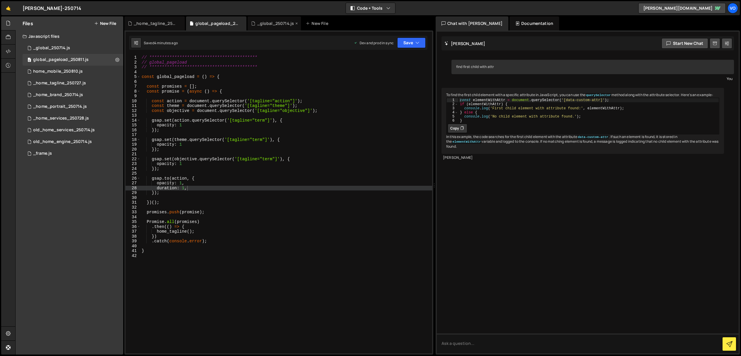
click at [289, 22] on div "_global_250714.js" at bounding box center [275, 24] width 37 height 6
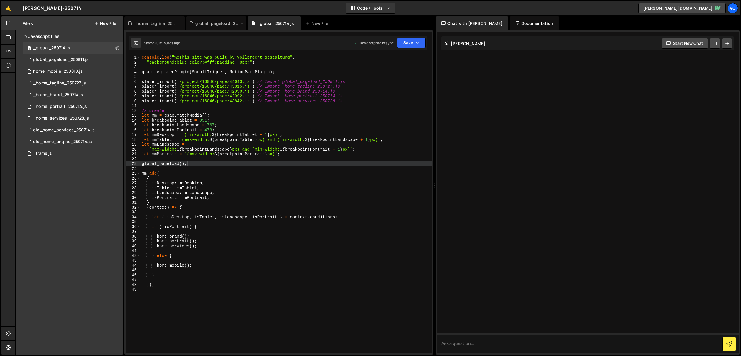
click at [216, 23] on div "global_pageload_250811.js" at bounding box center [217, 24] width 44 height 6
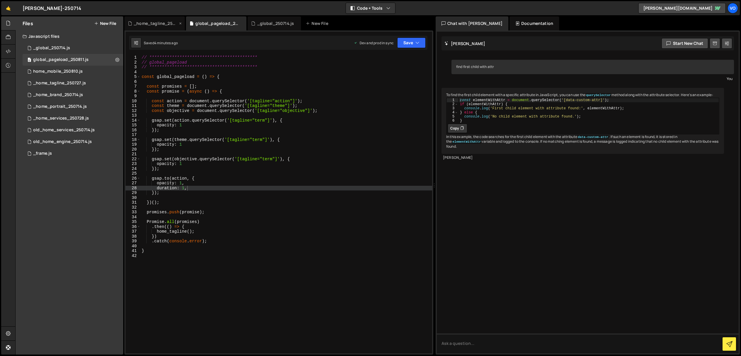
click at [156, 23] on div "_home_tagline_250727.js" at bounding box center [156, 24] width 44 height 6
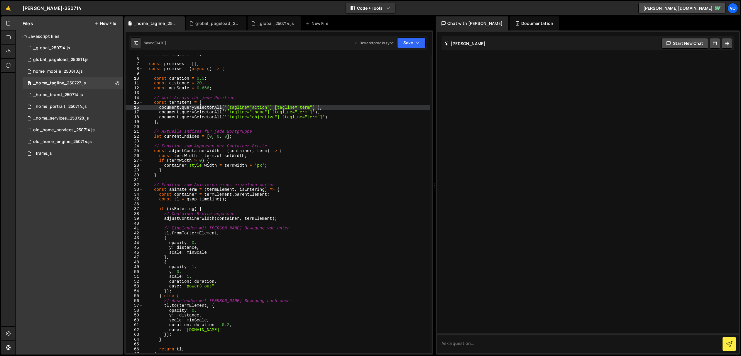
scroll to position [23, 0]
type textarea "const tl = gsap.timeline();"
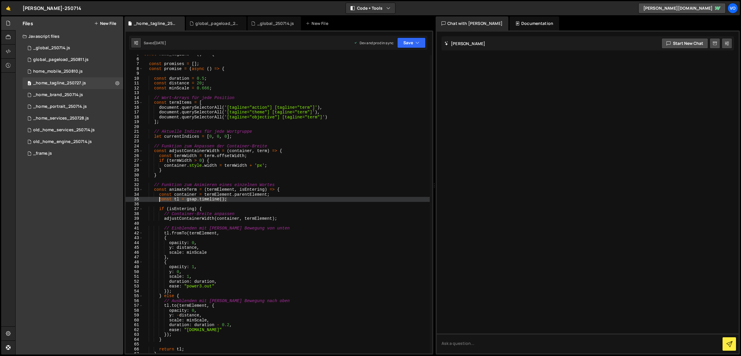
drag, startPoint x: 233, startPoint y: 200, endPoint x: 159, endPoint y: 199, distance: 74.5
click at [159, 199] on div "const home_tagline = ( ) => { const promises = [ ] ; const promise = ( async ( …" at bounding box center [286, 206] width 287 height 308
click at [217, 23] on div "global_pageload_250811.js" at bounding box center [217, 24] width 44 height 6
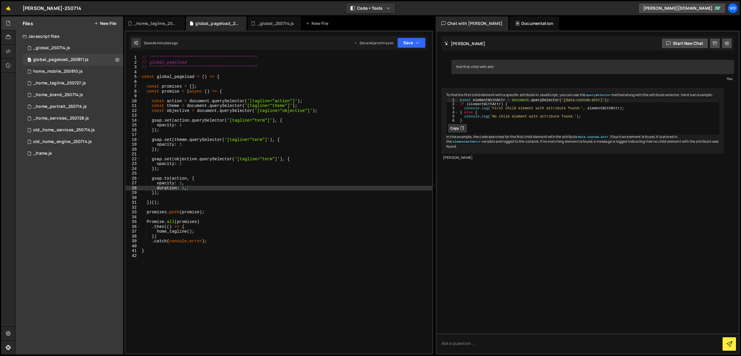
type textarea "});"
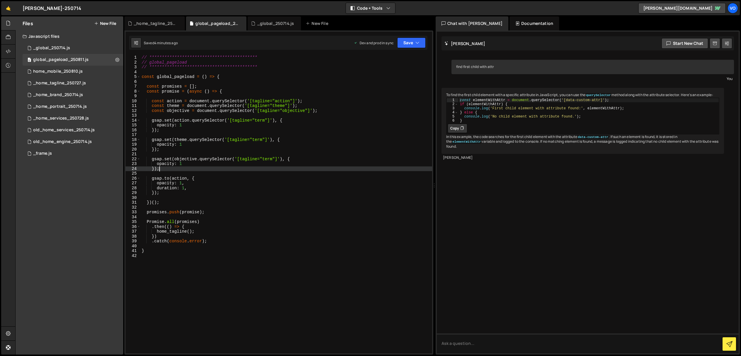
click at [171, 168] on div "**********" at bounding box center [286, 209] width 292 height 308
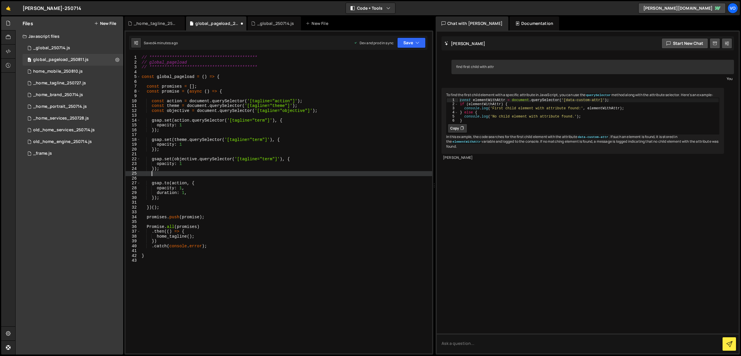
scroll to position [0, 0]
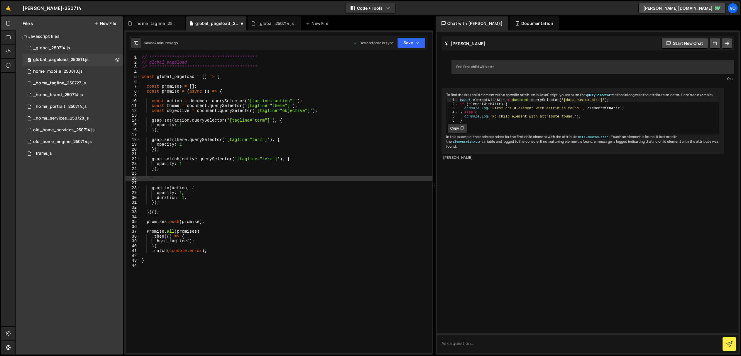
paste textarea "const tl = gsap.timeline();"
type textarea "const tl = gsap.timeline();"
drag, startPoint x: 228, startPoint y: 178, endPoint x: 186, endPoint y: 182, distance: 42.7
click at [151, 179] on div "**********" at bounding box center [286, 209] width 292 height 308
click at [325, 111] on div "**********" at bounding box center [286, 209] width 292 height 308
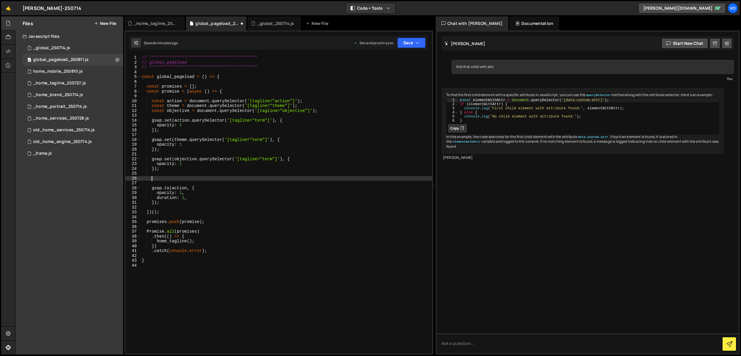
type textarea "const objective = document.querySelector('[tagline="objective"]');"
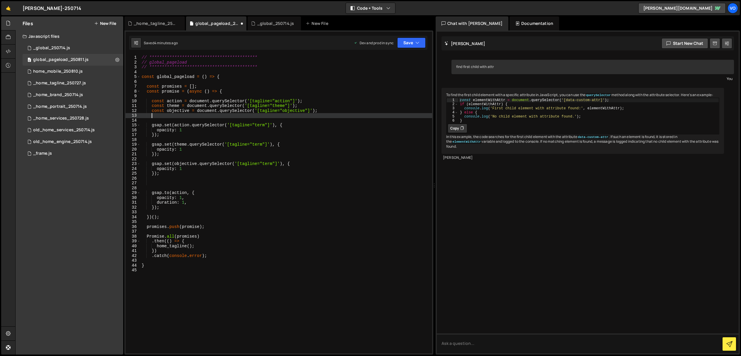
click at [211, 183] on div "**********" at bounding box center [286, 209] width 292 height 308
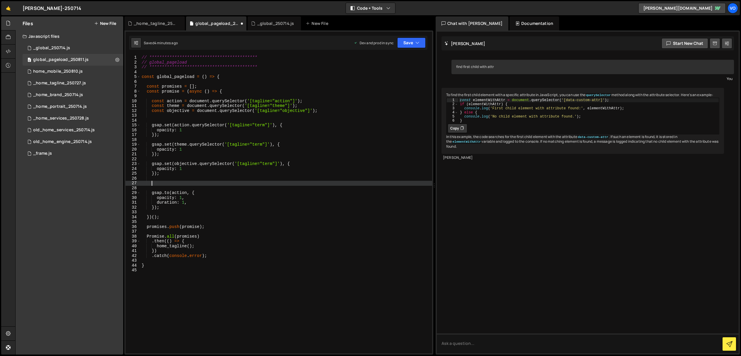
paste textarea "const tl = gsap.timeline();"
type textarea "const tl = gsap.timeline();"
click at [159, 24] on div "_home_tagline_250727.js" at bounding box center [156, 24] width 44 height 6
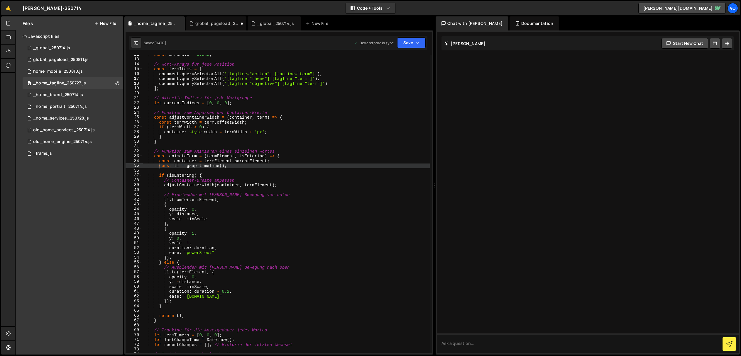
scroll to position [56, 0]
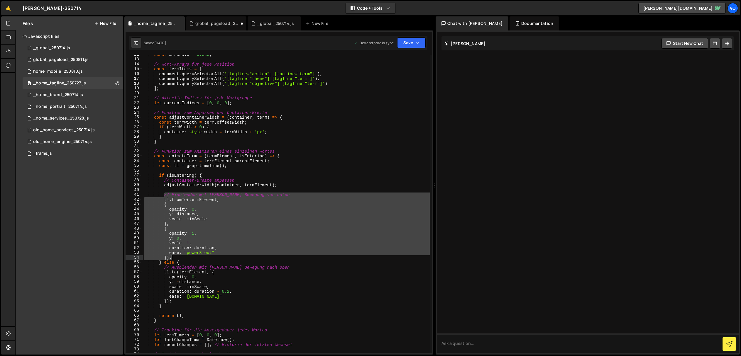
drag, startPoint x: 164, startPoint y: 195, endPoint x: 193, endPoint y: 257, distance: 68.6
click at [193, 257] on div "const minScale = 0.666 ; // Wort-Arrays für jede Position const termItems = [ d…" at bounding box center [286, 206] width 287 height 308
type textarea "ease: "power3.out" });"
click at [214, 22] on div "global_pageload_250811.js" at bounding box center [217, 24] width 44 height 6
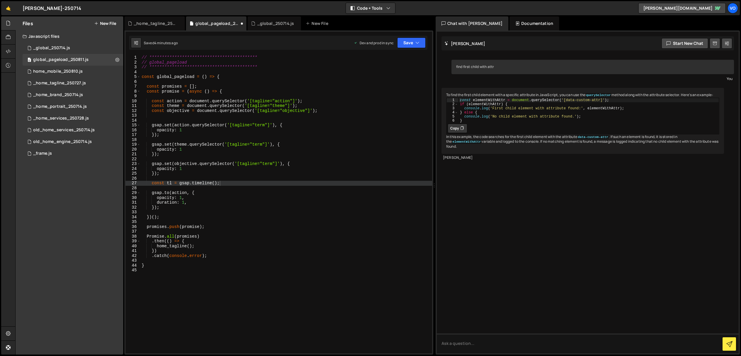
type textarea "});"
click at [165, 209] on div "**********" at bounding box center [286, 209] width 292 height 308
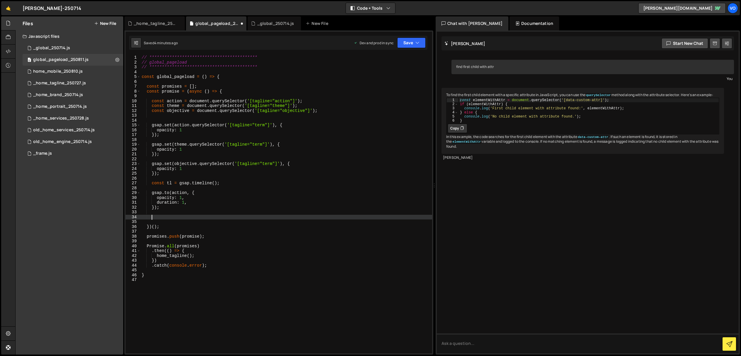
paste textarea "});"
type textarea "});"
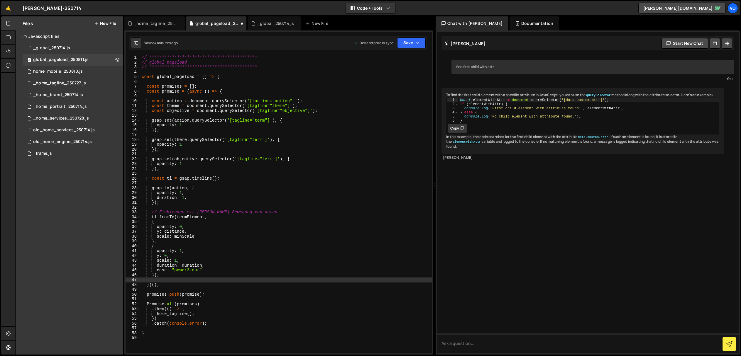
scroll to position [0, 0]
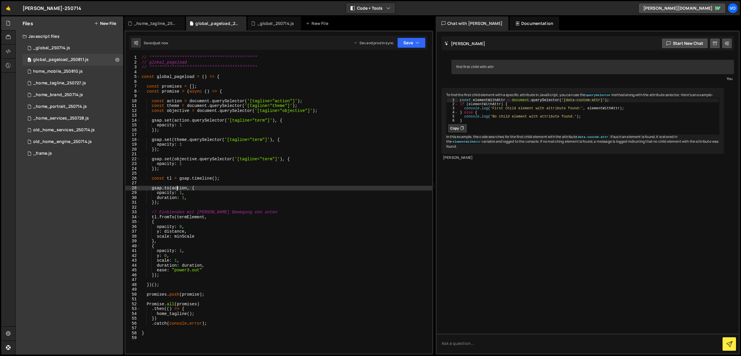
click at [177, 189] on div "**********" at bounding box center [286, 209] width 292 height 308
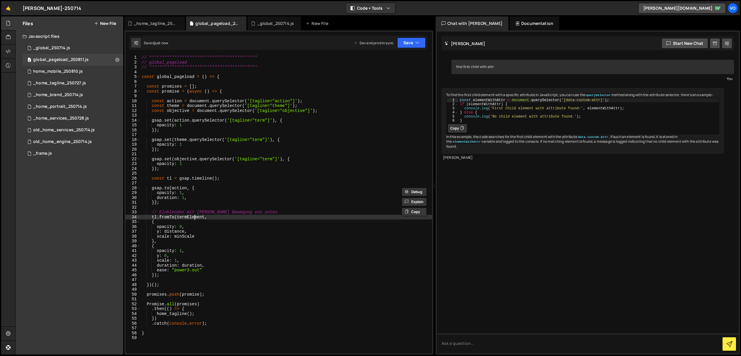
click at [194, 218] on div "**********" at bounding box center [286, 209] width 292 height 308
paste textarea "action"
type textarea "tl.fromTo(action,"
click at [150, 24] on div "_home_tagline_250727.js" at bounding box center [156, 24] width 44 height 6
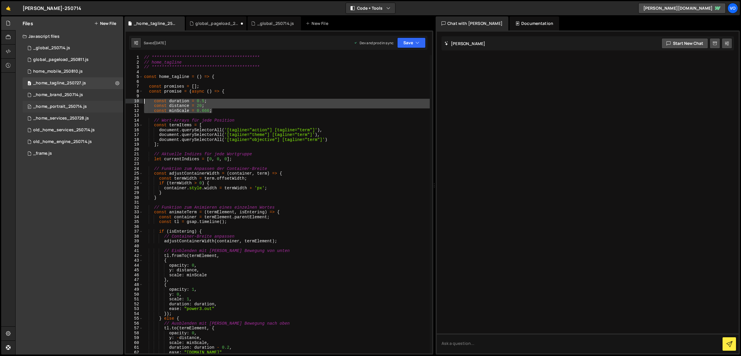
drag, startPoint x: 220, startPoint y: 110, endPoint x: 120, endPoint y: 101, distance: 101.0
click at [120, 101] on div "Files New File Javascript files 1 _global_250714.js 0 0 global_pageload_250811.…" at bounding box center [378, 185] width 726 height 339
type textarea "const duration = 0.5; const distance = 20;"
click at [210, 21] on div "global_pageload_250811.js" at bounding box center [217, 24] width 44 height 6
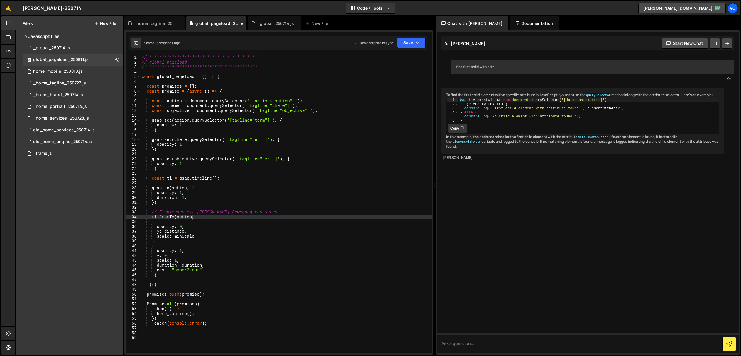
type textarea "const objective = document.querySelector('[tagline="objective"]');"
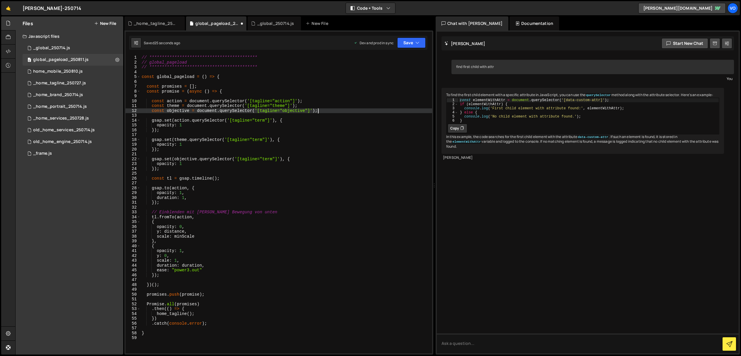
click at [331, 112] on div "**********" at bounding box center [286, 209] width 292 height 308
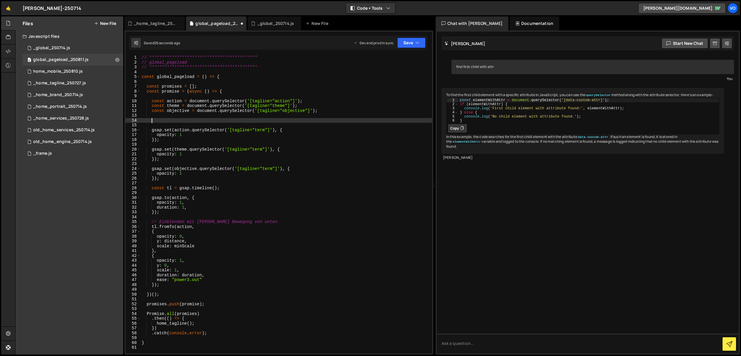
paste textarea "const minScale = 0.666;"
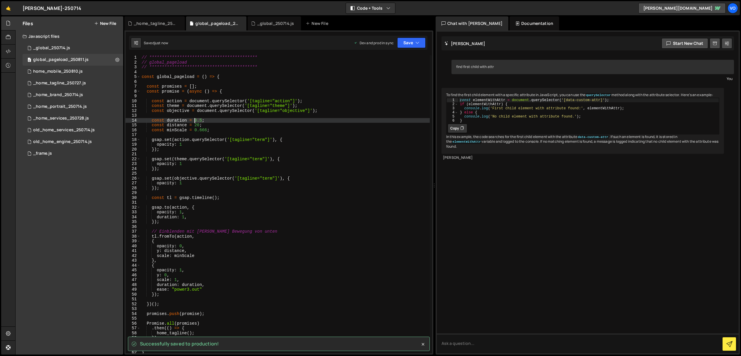
drag, startPoint x: 202, startPoint y: 120, endPoint x: 206, endPoint y: 122, distance: 4.6
click at [198, 122] on div "**********" at bounding box center [284, 209] width 289 height 308
type textarea "const duration = 01;"
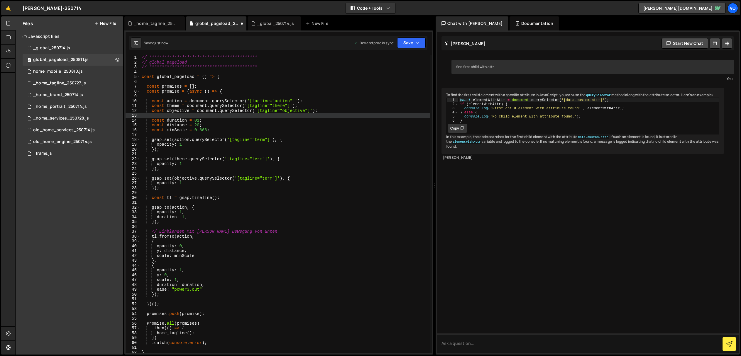
click at [229, 116] on div "**********" at bounding box center [284, 209] width 289 height 308
click at [196, 121] on div "**********" at bounding box center [284, 209] width 289 height 308
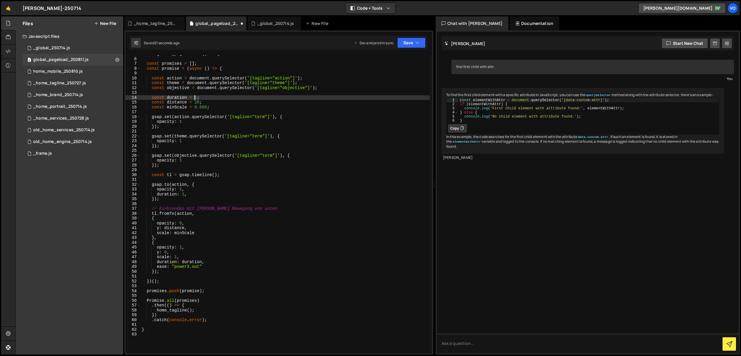
scroll to position [23, 0]
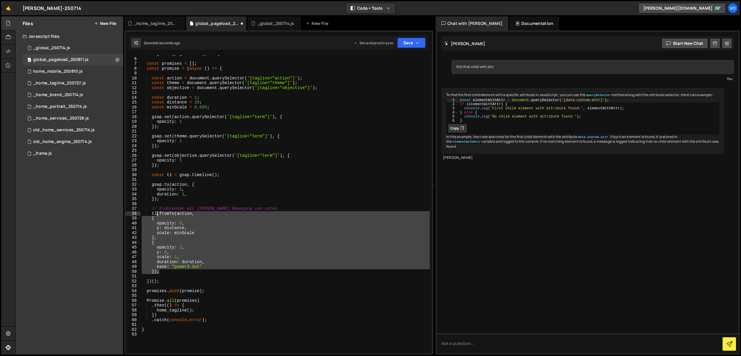
drag, startPoint x: 162, startPoint y: 272, endPoint x: 156, endPoint y: 214, distance: 58.9
click at [156, 214] on div "const global_pageload = ( ) => { const promises = [ ] ; const promise = ( async…" at bounding box center [284, 206] width 289 height 308
click at [157, 272] on div "const global_pageload = ( ) => { const promises = [ ] ; const promise = ( async…" at bounding box center [284, 204] width 289 height 299
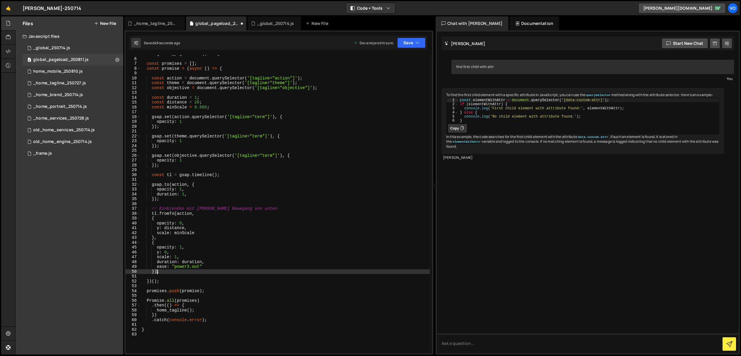
scroll to position [0, 1]
paste textarea "});"
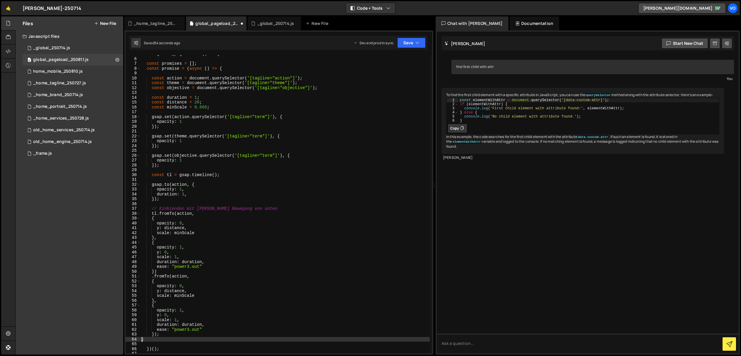
scroll to position [0, 0]
paste textarea ";"
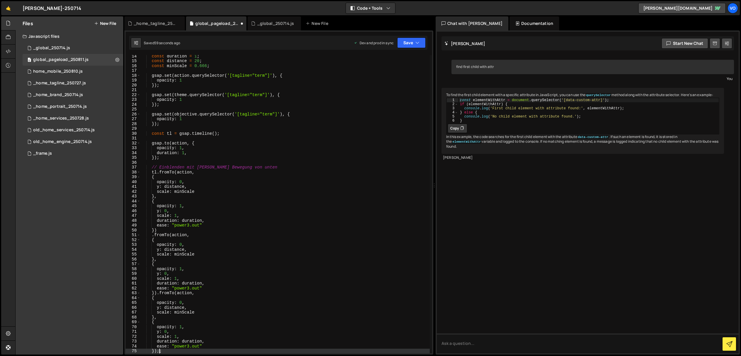
click at [157, 295] on div "const duration = 1 ; const distance = 20 ; const minScale = 0.666 ; gsap . set …" at bounding box center [284, 208] width 289 height 308
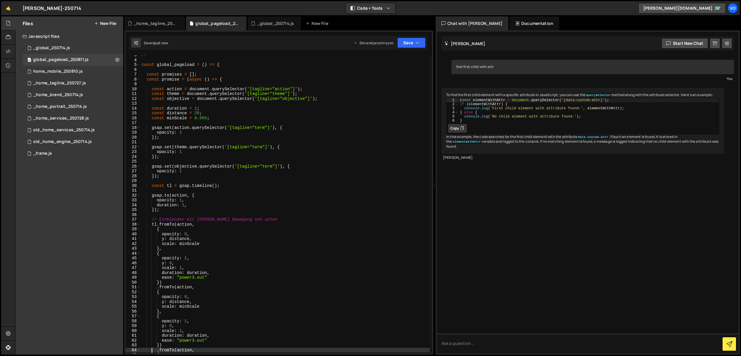
scroll to position [11, 0]
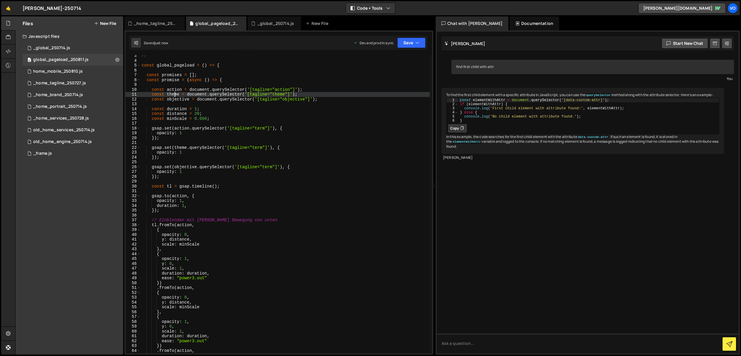
click at [173, 97] on div "**********" at bounding box center [284, 207] width 289 height 308
click at [183, 287] on div "**********" at bounding box center [284, 207] width 289 height 308
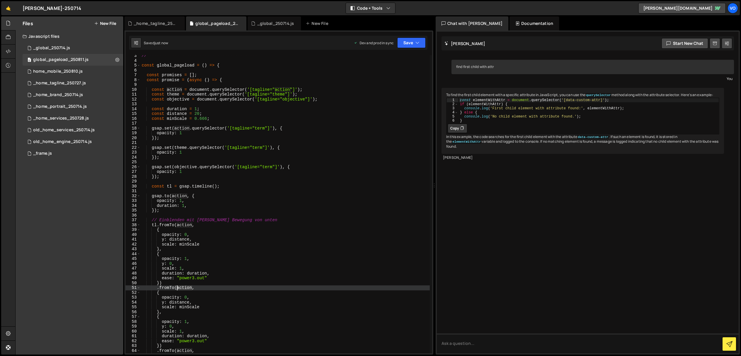
click at [183, 287] on div "**********" at bounding box center [284, 207] width 289 height 308
paste textarea "theme"
click at [178, 99] on div "**********" at bounding box center [284, 207] width 289 height 308
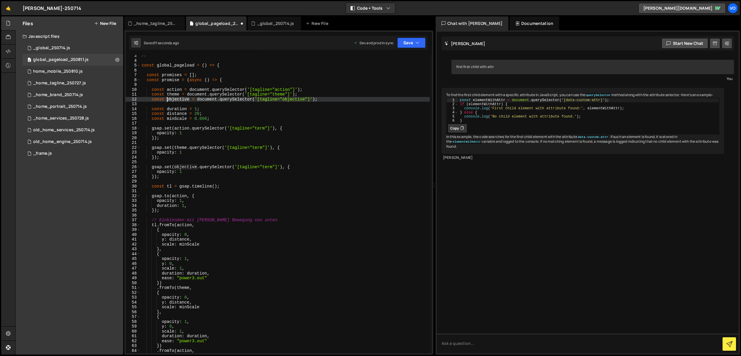
click at [178, 99] on div "**********" at bounding box center [284, 207] width 289 height 308
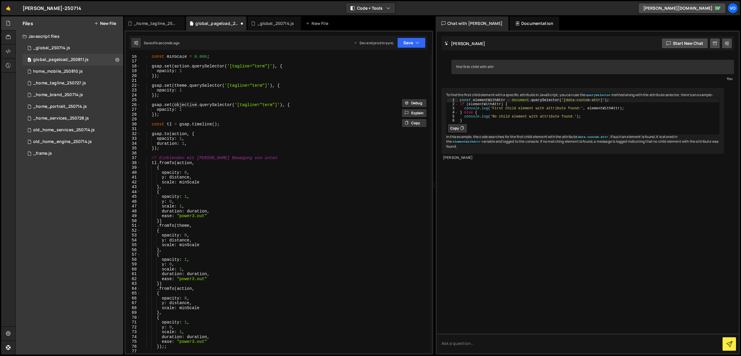
scroll to position [74, 0]
click at [183, 289] on div "const minScale = 0.666 ; gsap . set ( action . querySelector ( '[tagline="term"…" at bounding box center [284, 207] width 289 height 308
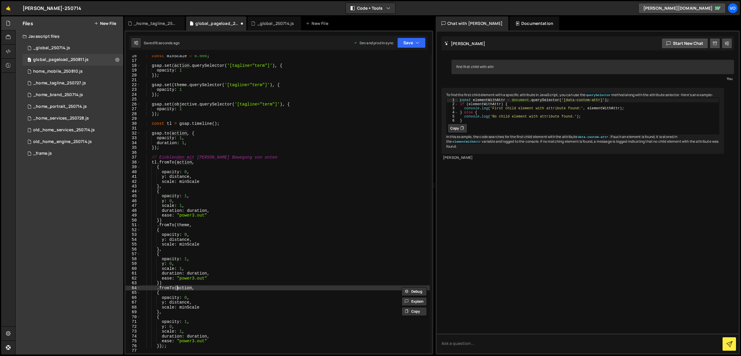
paste textarea "objective"
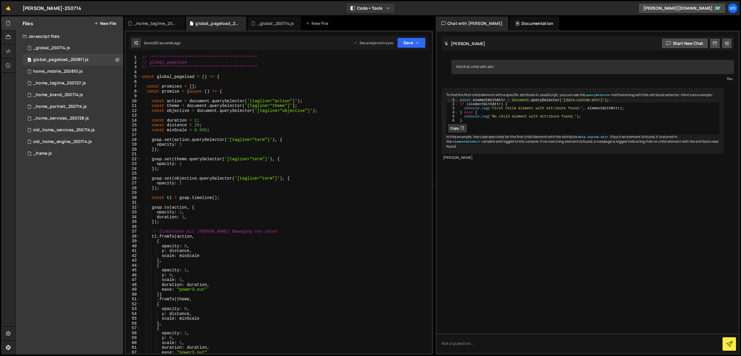
scroll to position [0, 0]
click at [197, 126] on div "**********" at bounding box center [284, 209] width 289 height 308
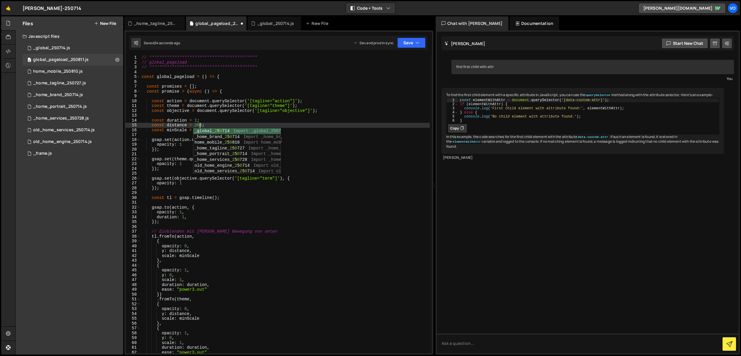
scroll to position [0, 4]
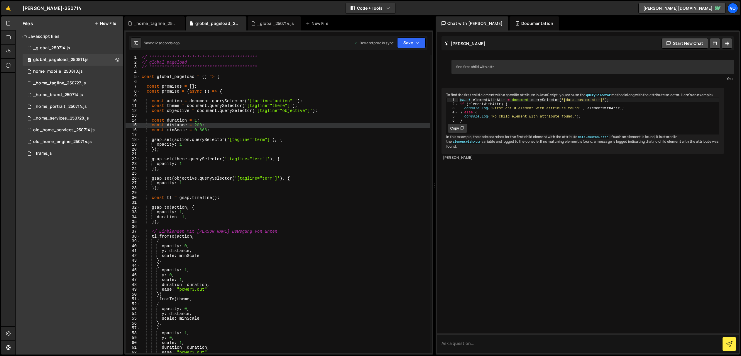
click at [196, 127] on div "**********" at bounding box center [284, 209] width 289 height 308
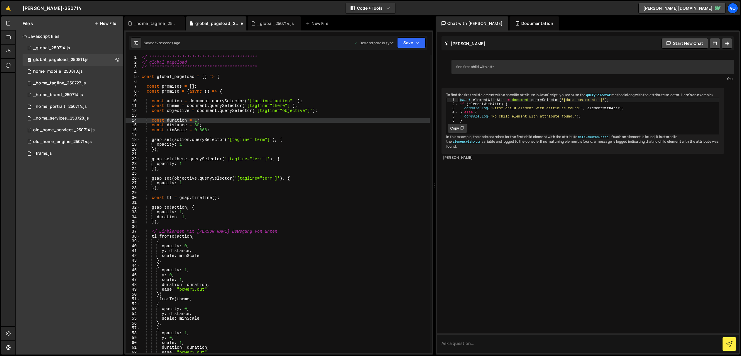
click at [271, 118] on div "**********" at bounding box center [284, 209] width 289 height 308
click at [204, 130] on div "**********" at bounding box center [284, 209] width 289 height 308
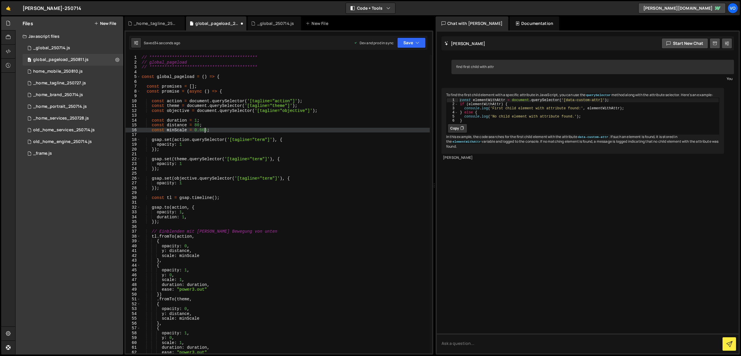
click at [204, 130] on div "**********" at bounding box center [284, 209] width 289 height 308
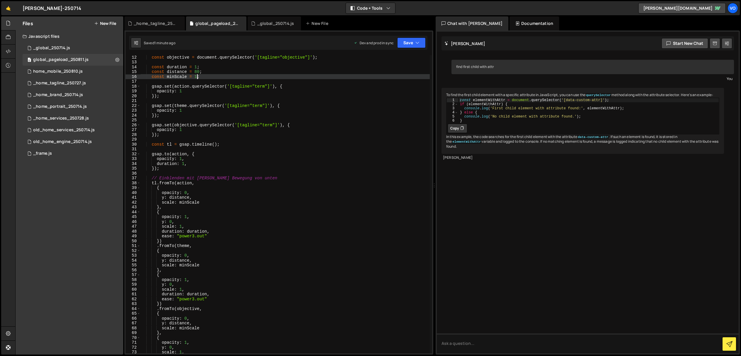
scroll to position [56, 0]
click at [159, 240] on div "const objective = document . querySelector ( '[tagline="objective"]' ) ; const …" at bounding box center [284, 206] width 289 height 308
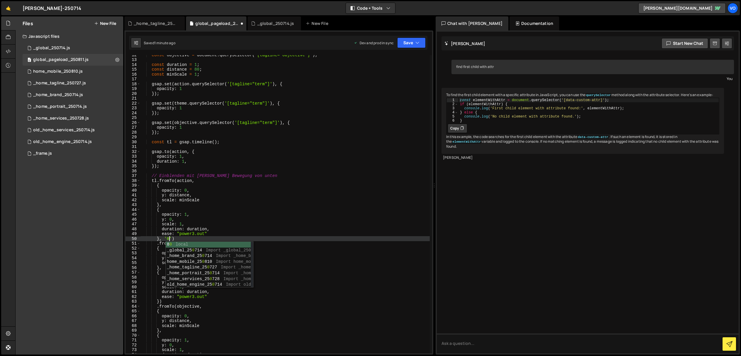
scroll to position [0, 2]
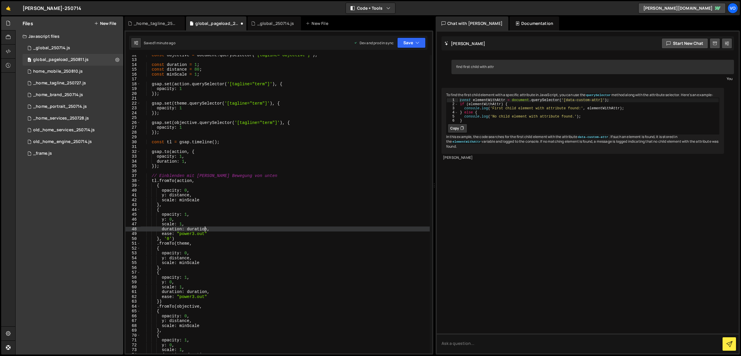
click at [206, 231] on div "const objective = document . querySelector ( '[tagline="objective"]' ) ; const …" at bounding box center [284, 206] width 289 height 308
click at [159, 304] on div "const objective = document . querySelector ( '[tagline="objective"]' ) ; const …" at bounding box center [284, 206] width 289 height 308
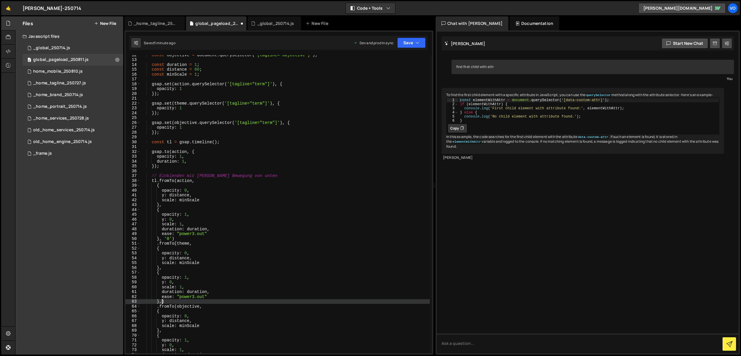
scroll to position [0, 1]
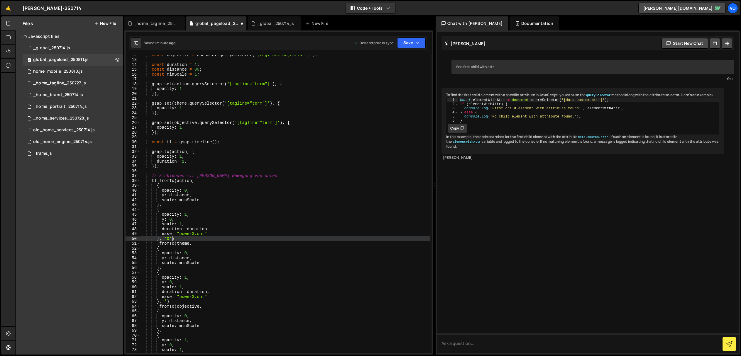
click at [172, 238] on div "const objective = document . querySelector ( '[tagline="objective"]' ) ; const …" at bounding box center [284, 206] width 289 height 308
click at [165, 303] on div "const objective = document . querySelector ( '[tagline="objective"]' ) ; const …" at bounding box center [284, 206] width 289 height 308
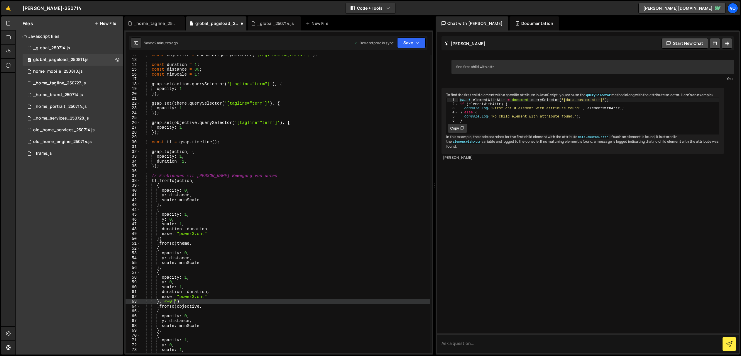
scroll to position [0, 2]
click at [193, 307] on div "const objective = document . querySelector ( '[tagline="objective"]' ) ; const …" at bounding box center [284, 206] width 289 height 308
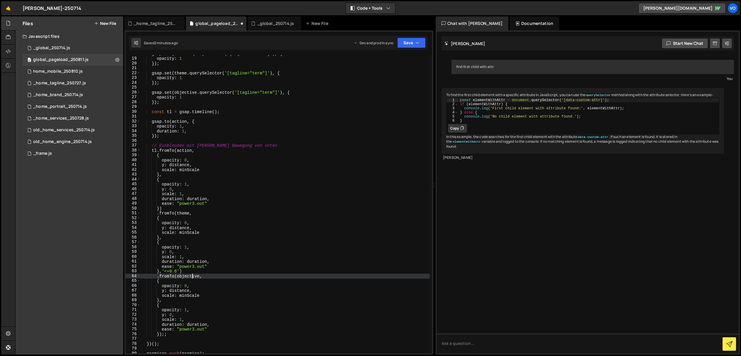
scroll to position [89, 0]
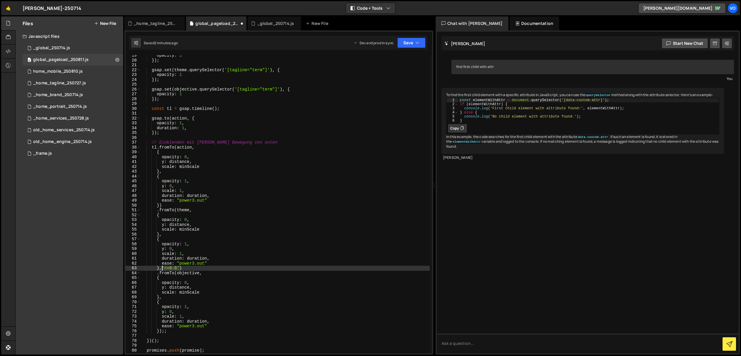
drag, startPoint x: 179, startPoint y: 267, endPoint x: 178, endPoint y: 285, distance: 17.9
click at [163, 270] on div "opacity : 1 }) ; gsap . set ( theme . querySelector ( '[tagline="term"]' ) , { …" at bounding box center [284, 207] width 289 height 308
click at [162, 268] on div "opacity : 1 }) ; gsap . set ( theme . querySelector ( '[tagline="term"]' ) , { …" at bounding box center [284, 207] width 289 height 308
click at [159, 332] on div "opacity : 1 }) ; gsap . set ( theme . querySelector ( '[tagline="term"]' ) , { …" at bounding box center [284, 207] width 289 height 308
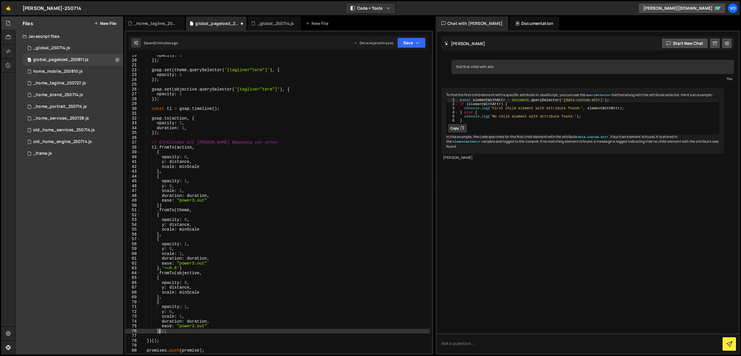
scroll to position [0, 1]
paste textarea "'<+0.6'"
click at [174, 332] on div "opacity : 1 }) ; gsap . set ( theme . querySelector ( '[tagline="term"]' ) , { …" at bounding box center [284, 207] width 289 height 308
click at [192, 332] on div "opacity : 1 }) ; gsap . set ( theme . querySelector ( '[tagline="term"]' ) , { …" at bounding box center [284, 207] width 289 height 308
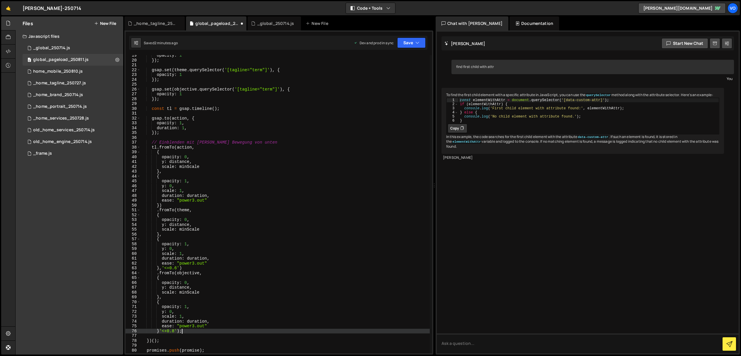
click at [177, 268] on div "opacity : 1 }) ; gsap . set ( theme . querySelector ( '[tagline="term"]' ) , { …" at bounding box center [284, 207] width 289 height 308
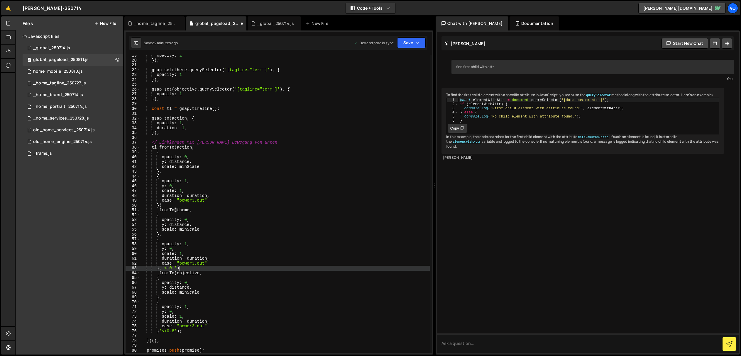
click at [201, 271] on div "opacity : 1 }) ; gsap . set ( theme . querySelector ( '[tagline="term"]' ) , { …" at bounding box center [284, 207] width 289 height 308
click at [173, 269] on div "opacity : 1 }) ; gsap . set ( theme . querySelector ( '[tagline="term"]' ) , { …" at bounding box center [284, 207] width 289 height 308
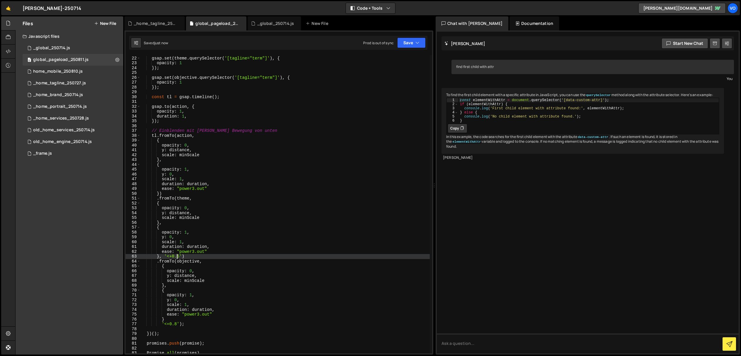
scroll to position [101, 0]
click at [173, 320] on div "gsap . set ( theme . querySelector ( '[tagline="term"]' ) , { opacity : 1 }) ; …" at bounding box center [284, 205] width 289 height 308
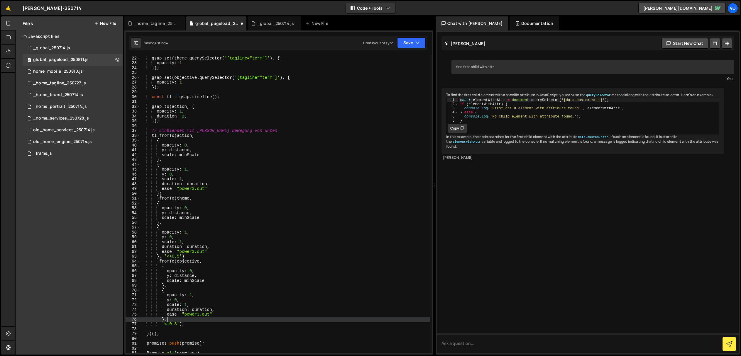
scroll to position [0, 1]
drag, startPoint x: 160, startPoint y: 324, endPoint x: 120, endPoint y: 325, distance: 40.5
click at [120, 325] on div "Files New File Javascript files 1 _global_250714.js 0 0 global_pageload_250811.…" at bounding box center [378, 185] width 726 height 339
click at [167, 322] on div "gsap . set ( theme . querySelector ( '[tagline="term"]' ) , { opacity : 1 }) ; …" at bounding box center [284, 206] width 289 height 308
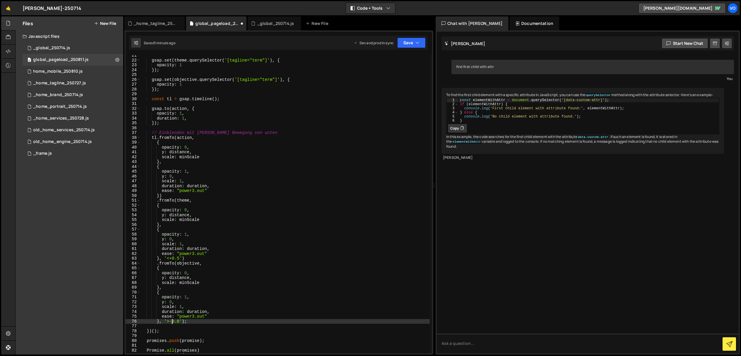
scroll to position [96, 0]
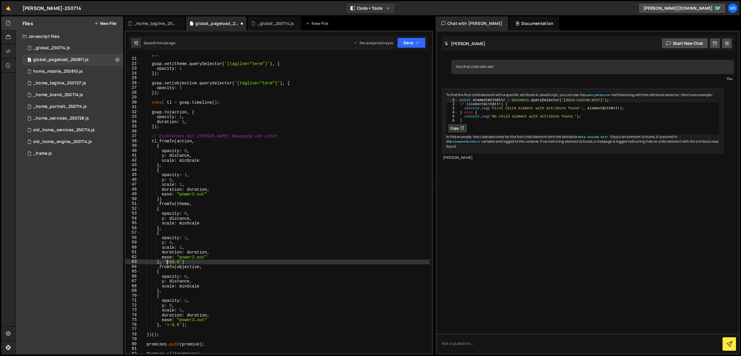
drag, startPoint x: 172, startPoint y: 262, endPoint x: 168, endPoint y: 263, distance: 3.6
click at [167, 263] on div "}) ; gsap . set ( theme . querySelector ( '[tagline="term"]' ) , { opacity : 1 …" at bounding box center [284, 206] width 289 height 308
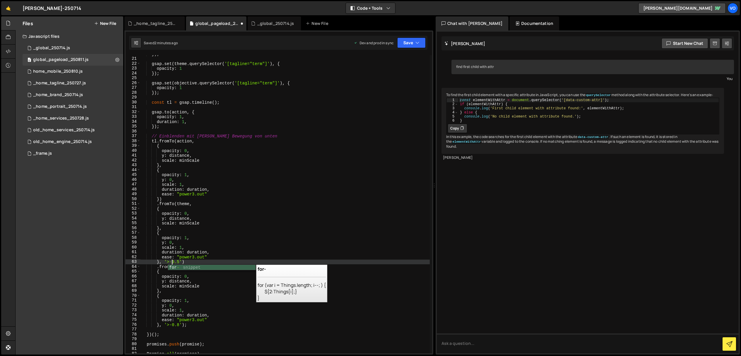
click at [229, 224] on div "}) ; gsap . set ( theme . querySelector ( '[tagline="term"]' ) , { opacity : 1 …" at bounding box center [284, 206] width 289 height 308
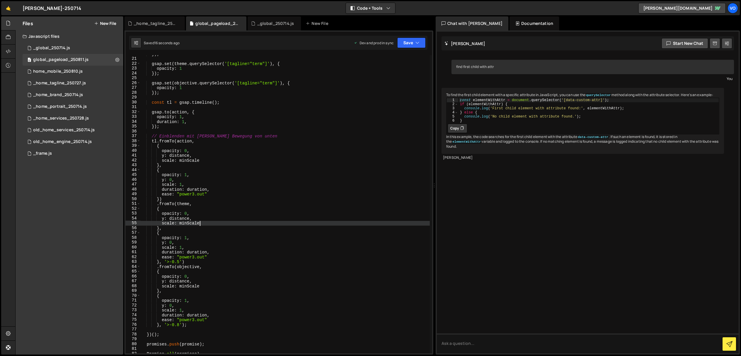
click at [179, 262] on div "}) ; gsap . set ( theme . querySelector ( '[tagline="term"]' ) , { opacity : 1 …" at bounding box center [284, 206] width 289 height 308
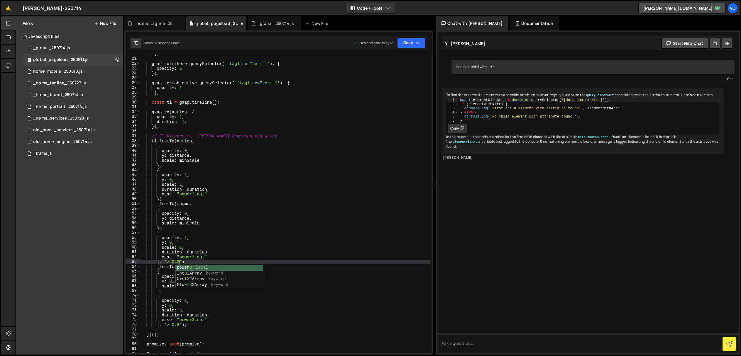
scroll to position [0, 2]
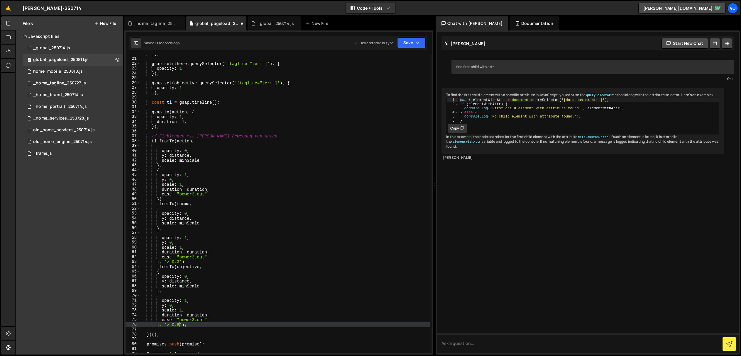
click at [180, 326] on div "}) ; gsap . set ( theme . querySelector ( '[tagline="term"]' ) , { opacity : 1 …" at bounding box center [284, 206] width 289 height 308
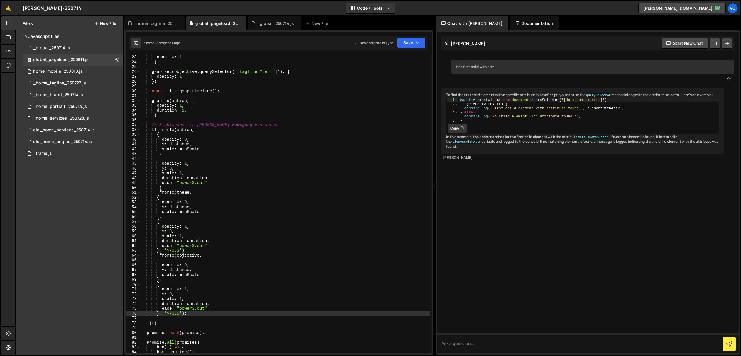
scroll to position [107, 0]
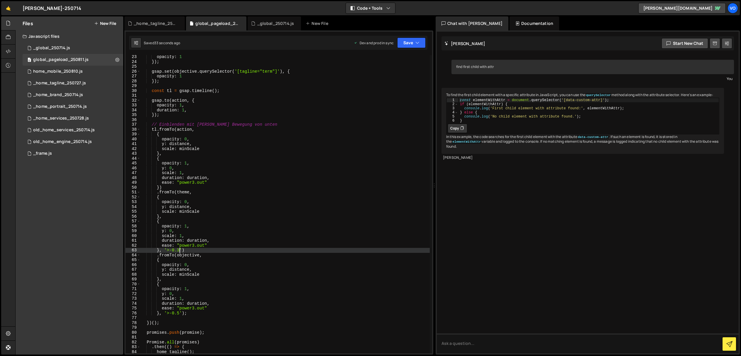
click at [179, 252] on div "opacity : 1 }) ; gsap . set ( objective . querySelector ( '[tagline="term"]' ) …" at bounding box center [284, 209] width 289 height 308
click at [179, 313] on div "opacity : 1 }) ; gsap . set ( objective . querySelector ( '[tagline="term"]' ) …" at bounding box center [284, 209] width 289 height 308
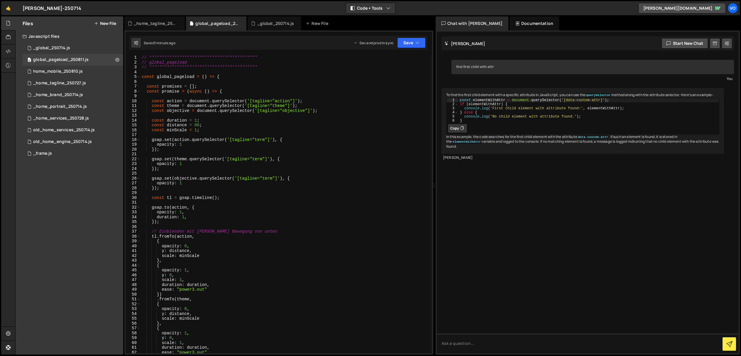
scroll to position [0, 0]
click at [197, 131] on div "**********" at bounding box center [284, 209] width 289 height 308
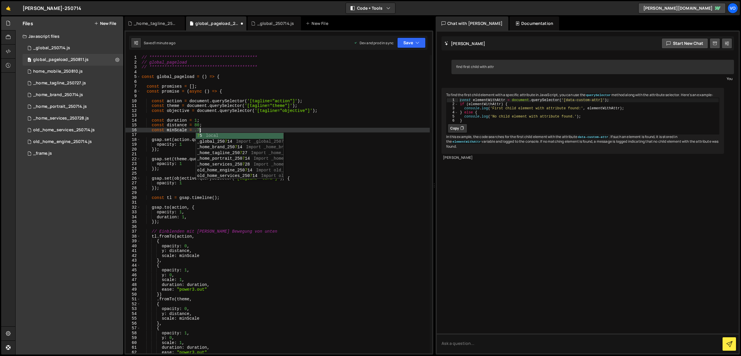
scroll to position [0, 4]
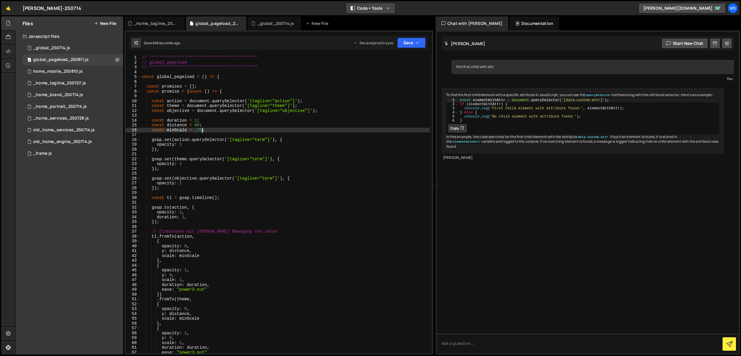
click at [372, 8] on button "Code + Tools" at bounding box center [370, 8] width 49 height 11
click at [370, 18] on button "Code Only" at bounding box center [370, 21] width 49 height 11
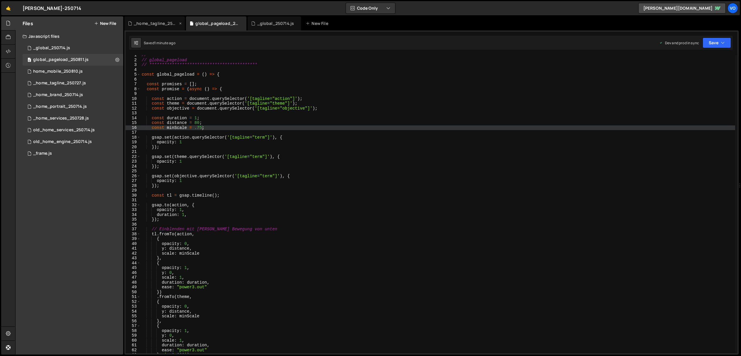
scroll to position [2, 0]
type textarea "const action = document.querySelector('[tagline="action"]');"
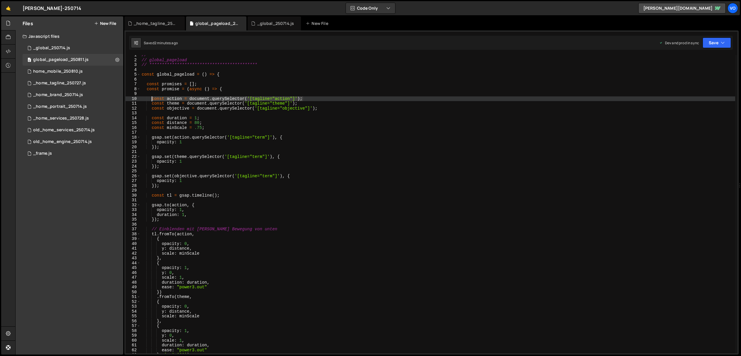
drag, startPoint x: 307, startPoint y: 98, endPoint x: 153, endPoint y: 99, distance: 154.3
click at [153, 99] on div "**********" at bounding box center [437, 207] width 594 height 308
click at [309, 96] on div "**********" at bounding box center [437, 204] width 594 height 299
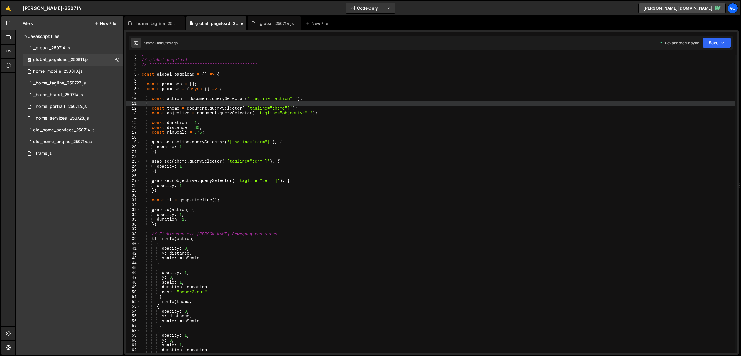
paste textarea "const action = document.querySelector('[tagline="action"]');"
click at [175, 104] on div "**********" at bounding box center [437, 207] width 594 height 308
click at [173, 104] on div "**********" at bounding box center [437, 207] width 594 height 308
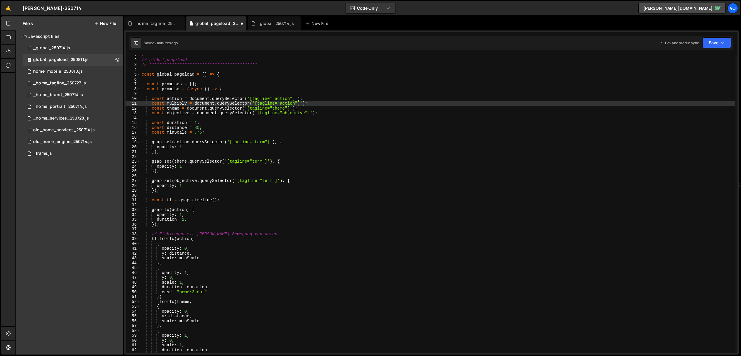
click at [173, 104] on div "**********" at bounding box center [437, 207] width 594 height 308
click at [289, 104] on div "**********" at bounding box center [437, 207] width 594 height 308
paste textarea "multiply"
click at [317, 103] on div "**********" at bounding box center [437, 207] width 594 height 308
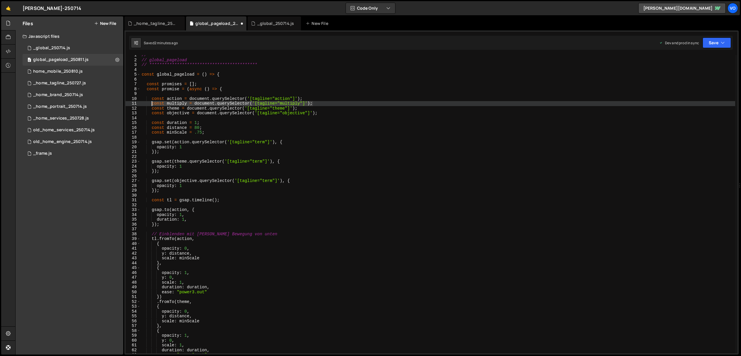
drag, startPoint x: 317, startPoint y: 103, endPoint x: 151, endPoint y: 104, distance: 166.0
click at [151, 104] on div "**********" at bounding box center [437, 207] width 594 height 308
click at [327, 104] on div "**********" at bounding box center [437, 204] width 594 height 299
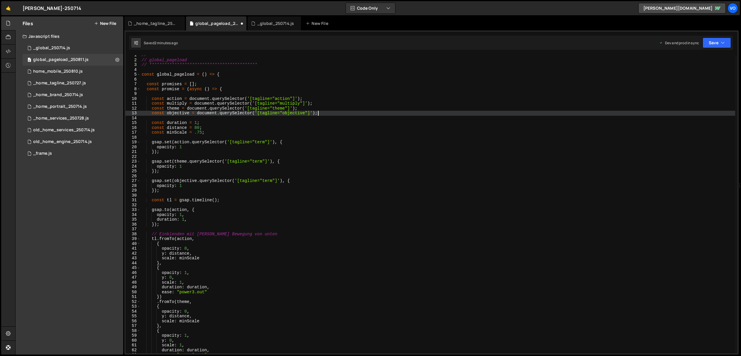
click at [326, 114] on div "**********" at bounding box center [437, 207] width 594 height 308
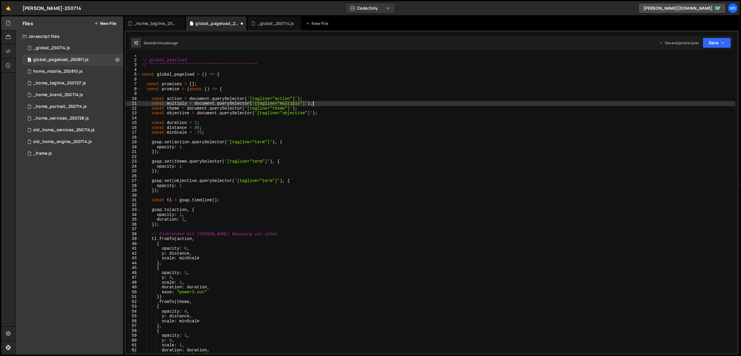
click at [313, 106] on div "**********" at bounding box center [437, 207] width 594 height 308
type textarea "const theme = document.querySelector('[tagline="theme"]');"
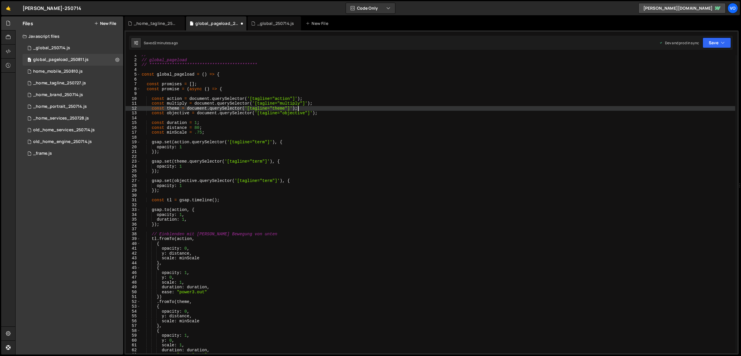
scroll to position [0, 0]
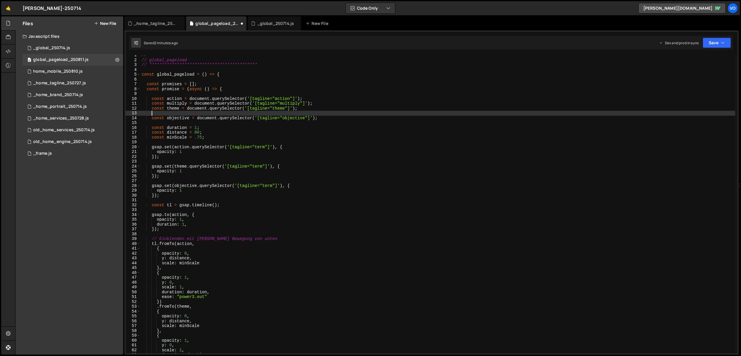
paste textarea "const multiply = document.querySelector('[tagline="multiply"]');"
click at [177, 114] on div "**********" at bounding box center [437, 207] width 594 height 308
click at [174, 114] on div "**********" at bounding box center [437, 207] width 594 height 308
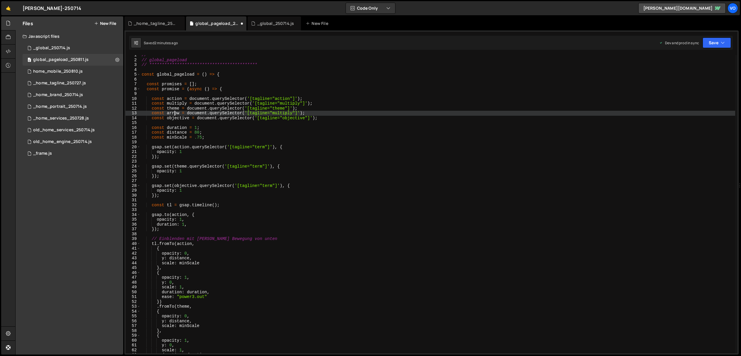
click at [174, 114] on div "**********" at bounding box center [437, 207] width 594 height 308
click at [281, 114] on div "**********" at bounding box center [437, 207] width 594 height 308
paste textarea "arrow"
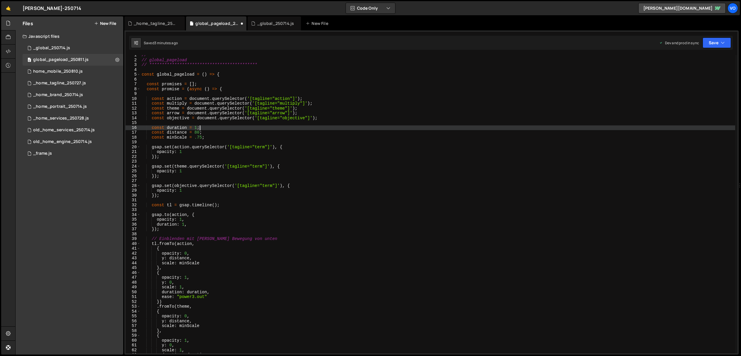
click at [324, 126] on div "**********" at bounding box center [437, 207] width 594 height 308
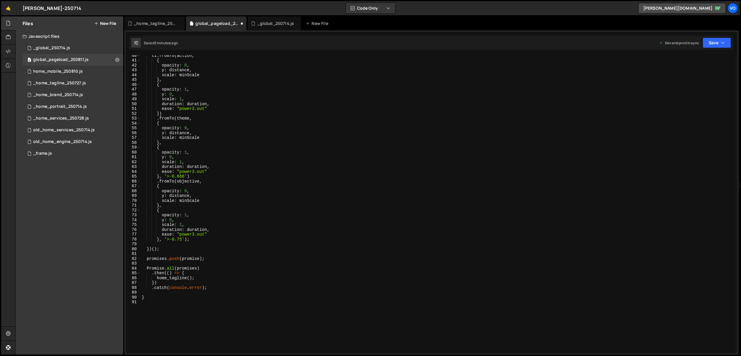
scroll to position [194, 0]
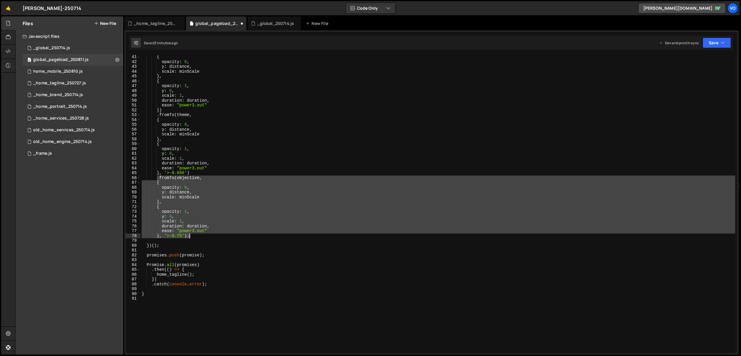
drag, startPoint x: 157, startPoint y: 178, endPoint x: 191, endPoint y: 236, distance: 66.9
click at [191, 236] on div "{ opacity : 0 , y : distance , scale : minScale } , { opacity : 1 , y : 0 , sca…" at bounding box center [437, 209] width 594 height 308
click at [198, 236] on div "{ opacity : 0 , y : distance , scale : minScale } , { opacity : 1 , y : 0 , sca…" at bounding box center [437, 204] width 594 height 299
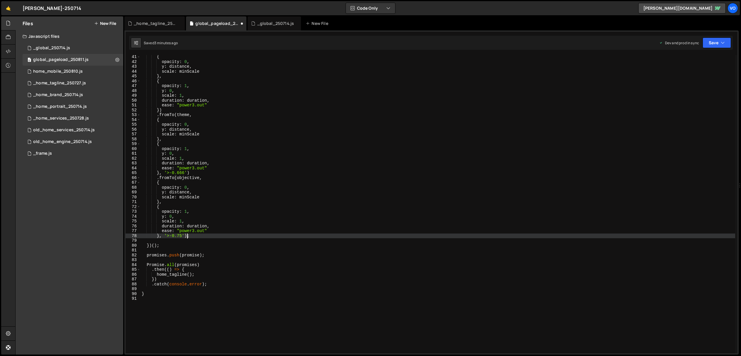
scroll to position [0, 1]
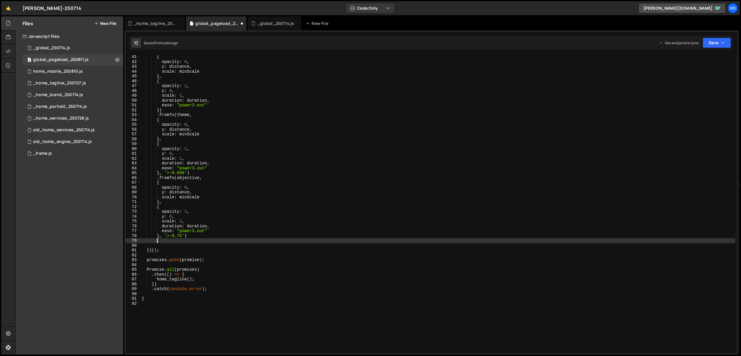
paste textarea "}, '>-0.75');"
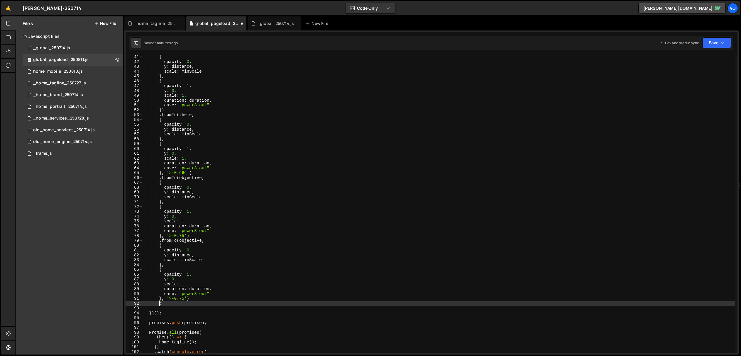
paste textarea "}, '>-0.75');"
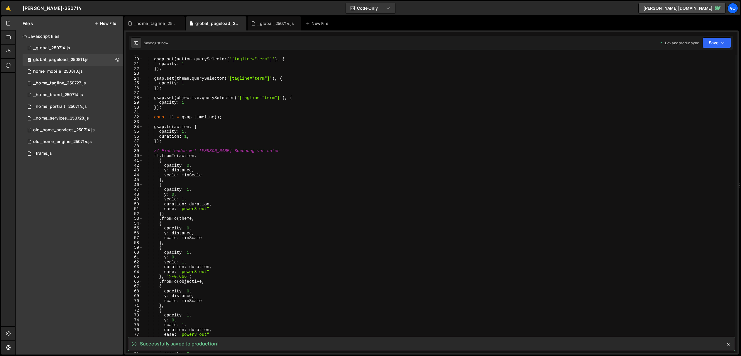
scroll to position [0, 0]
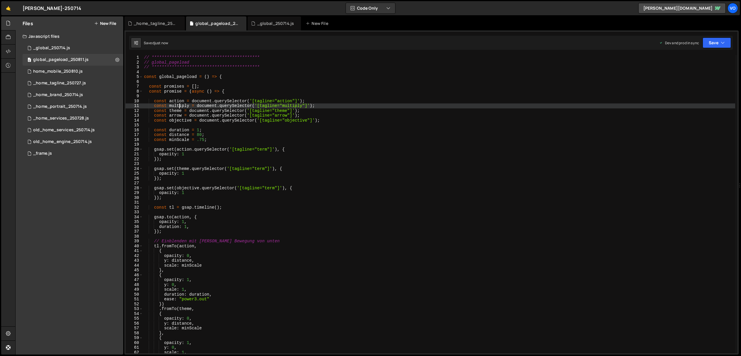
click at [180, 106] on div "**********" at bounding box center [439, 209] width 592 height 308
click at [178, 106] on div "**********" at bounding box center [439, 209] width 592 height 308
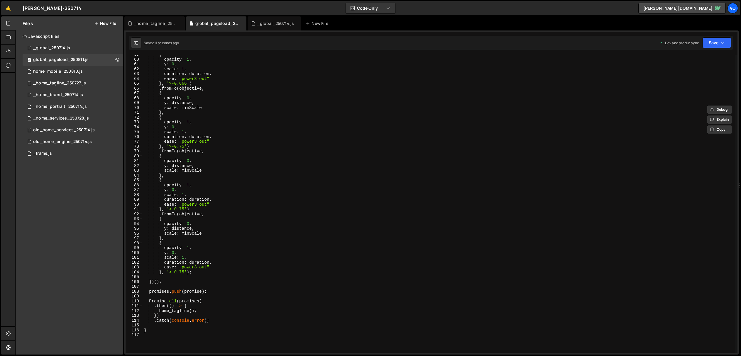
scroll to position [279, 0]
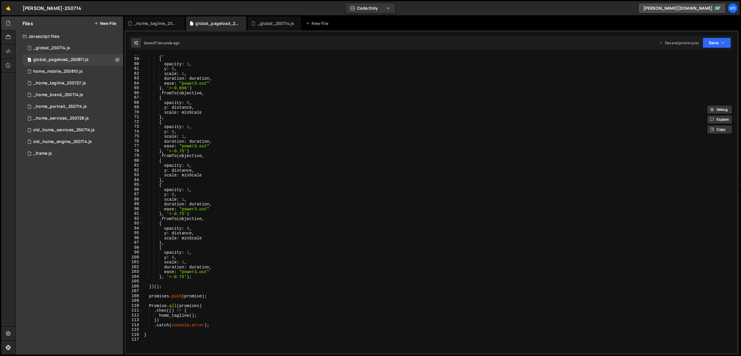
click at [192, 157] on div "} , { opacity : 1 , y : 0 , scale : 1 , duration : duration , ease : "power3.ou…" at bounding box center [439, 206] width 592 height 308
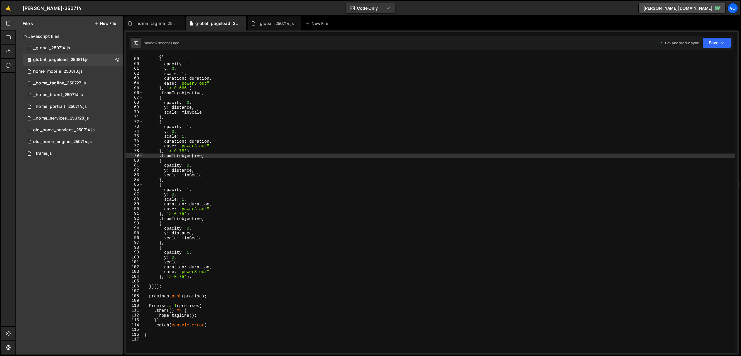
click at [192, 157] on div "} , { opacity : 1 , y : 0 , scale : 1 , duration : duration , ease : "power3.ou…" at bounding box center [439, 206] width 592 height 308
paste textarea "multiply"
click at [192, 221] on div "} , { opacity : 1 , y : 0 , scale : 1 , duration : duration , ease : "power3.ou…" at bounding box center [439, 206] width 592 height 308
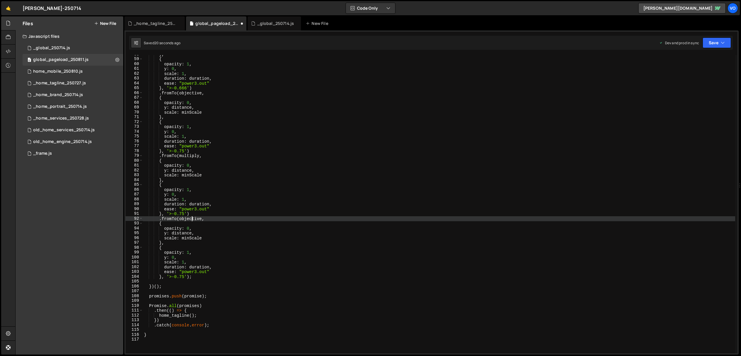
click at [192, 221] on div "} , { opacity : 1 , y : 0 , scale : 1 , duration : duration , ease : "power3.ou…" at bounding box center [439, 206] width 592 height 308
click at [199, 170] on div "} , { opacity : 1 , y : 0 , scale : 1 , duration : duration , ease : "power3.ou…" at bounding box center [439, 206] width 592 height 308
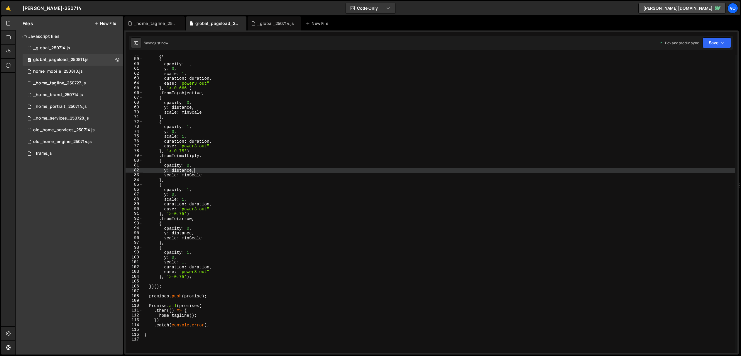
click at [199, 170] on div "} , { opacity : 1 , y : 0 , scale : 1 , duration : duration , ease : "power3.ou…" at bounding box center [439, 206] width 592 height 308
click at [209, 169] on div "} , { opacity : 1 , y : 0 , scale : 1 , duration : duration , ease : "power3.ou…" at bounding box center [439, 206] width 592 height 308
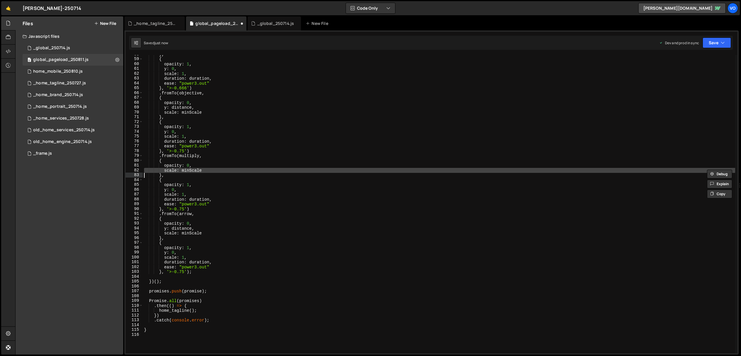
click at [209, 169] on div "} , { opacity : 1 , y : 0 , scale : 1 , duration : duration , ease : "power3.ou…" at bounding box center [439, 206] width 592 height 308
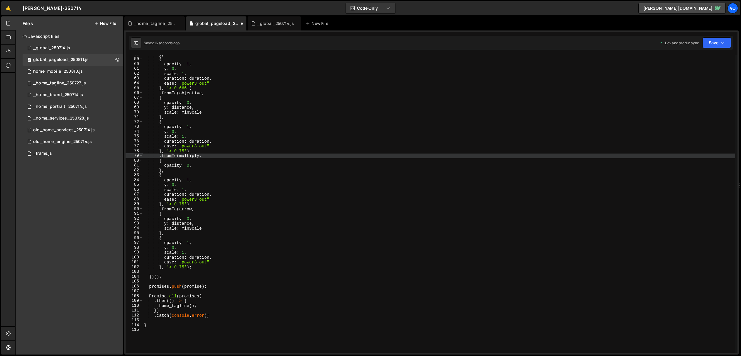
drag, startPoint x: 174, startPoint y: 156, endPoint x: 162, endPoint y: 157, distance: 12.4
click at [162, 157] on div "} , { opacity : 1 , y : 0 , scale : 1 , duration : duration , ease : "power3.ou…" at bounding box center [439, 206] width 592 height 308
click at [151, 144] on div "} , { opacity : 1 , y : 0 , scale : 1 , duration : duration , ease : "power3.ou…" at bounding box center [439, 206] width 592 height 308
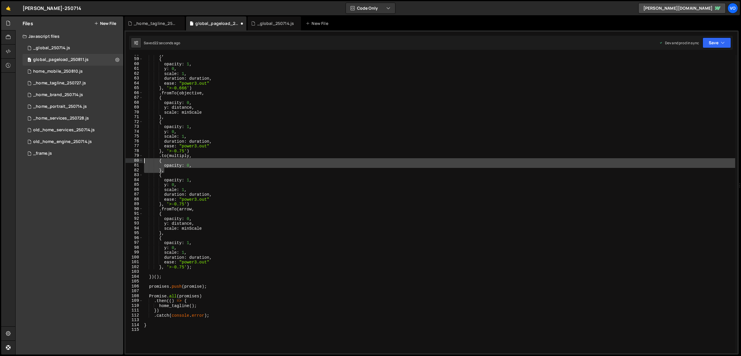
drag, startPoint x: 168, startPoint y: 171, endPoint x: 130, endPoint y: 162, distance: 39.1
click at [130, 162] on div "ease: "power3.out" 58 59 60 61 62 63 64 65 66 67 68 69 70 71 72 73 74 75 76 77 …" at bounding box center [432, 204] width 612 height 299
type textarea "{ opacity: 0,"
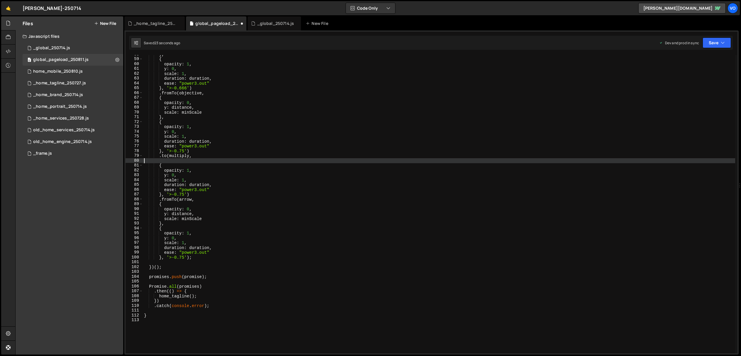
scroll to position [0, 0]
click at [182, 170] on div "} , { opacity : 1 , y : 0 , scale : 1 , duration : duration , ease : "power3.ou…" at bounding box center [439, 206] width 592 height 308
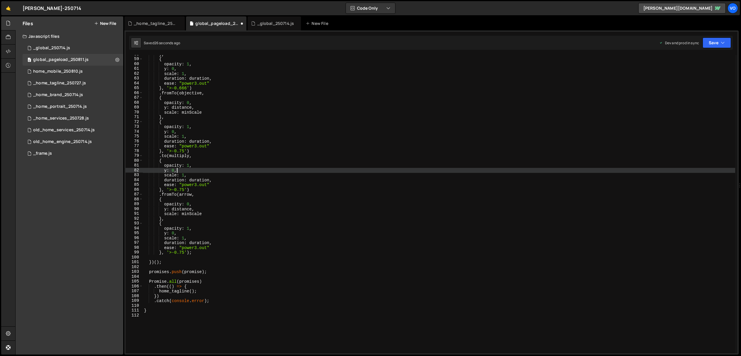
click at [182, 170] on div "} , { opacity : 1 , y : 0 , scale : 1 , duration : duration , ease : "power3.ou…" at bounding box center [439, 206] width 592 height 308
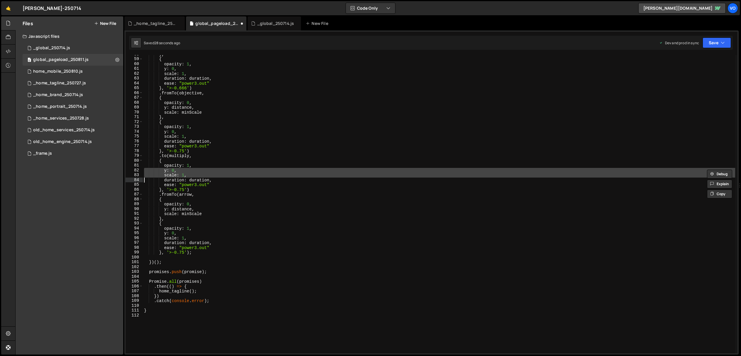
drag, startPoint x: 182, startPoint y: 170, endPoint x: 225, endPoint y: 176, distance: 43.3
click at [225, 176] on div "} , { opacity : 1 , y : 0 , scale : 1 , duration : duration , ease : "power3.ou…" at bounding box center [439, 206] width 592 height 308
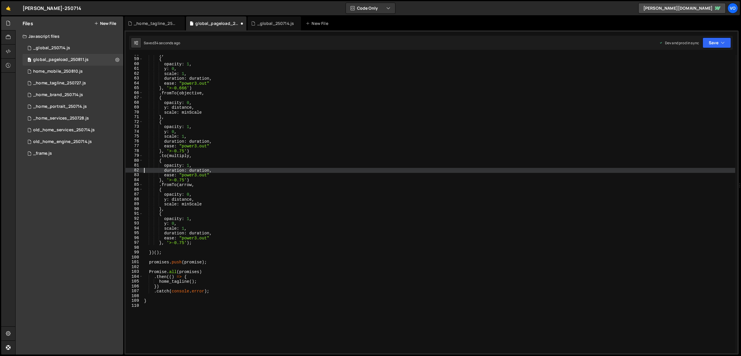
click at [170, 185] on div "} , { opacity : 1 , y : 0 , scale : 1 , duration : duration , ease : "power3.ou…" at bounding box center [439, 206] width 592 height 308
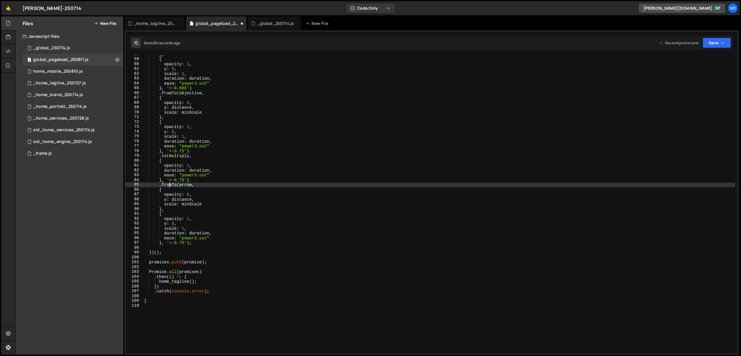
click at [170, 185] on div "} , { opacity : 1 , y : 0 , scale : 1 , duration : duration , ease : "power3.ou…" at bounding box center [439, 206] width 592 height 308
click at [182, 138] on div "} , { opacity : 1 , y : 0 , scale : 1 , duration : duration , ease : "power3.ou…" at bounding box center [439, 206] width 592 height 308
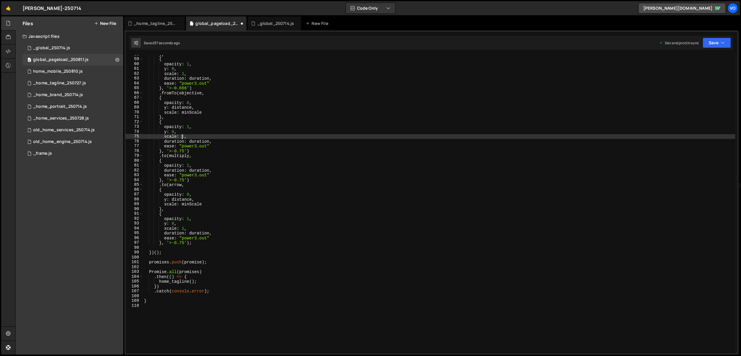
click at [198, 200] on div "} , { opacity : 1 , y : 0 , scale : 1 , duration : duration , ease : "power3.ou…" at bounding box center [439, 206] width 592 height 308
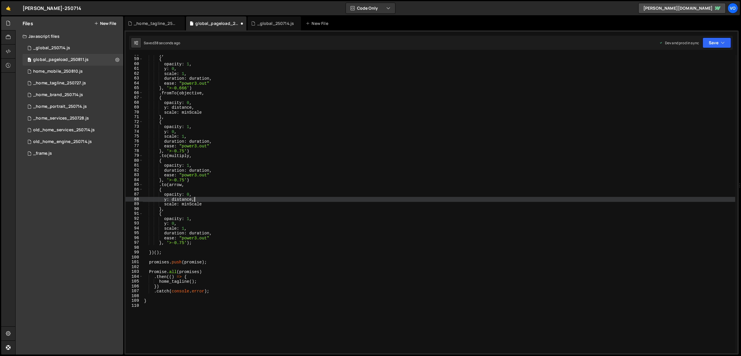
click at [198, 200] on div "} , { opacity : 1 , y : 0 , scale : 1 , duration : duration , ease : "power3.ou…" at bounding box center [439, 206] width 592 height 308
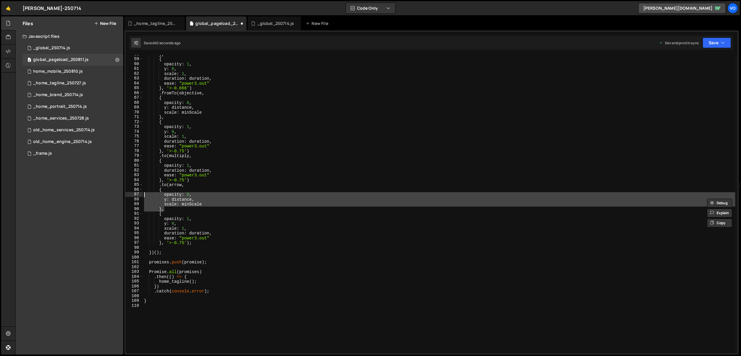
drag, startPoint x: 176, startPoint y: 210, endPoint x: 139, endPoint y: 194, distance: 40.1
click at [139, 194] on div "y: distance, scale: minScale 58 59 60 61 62 63 64 65 66 67 68 69 70 71 72 73 74…" at bounding box center [432, 204] width 612 height 299
type textarea "opacity: 0, y: distance,"
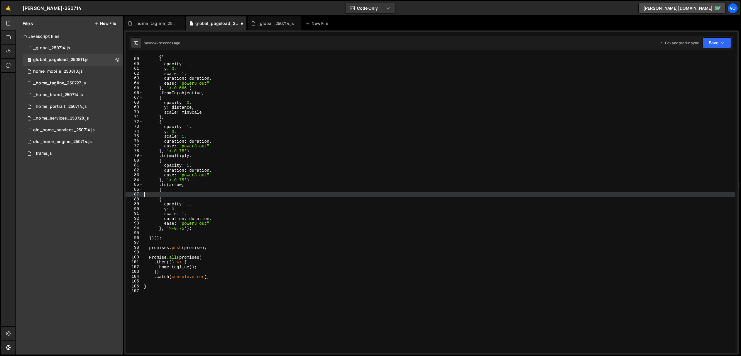
type textarea "{"
click at [180, 199] on div "} , { opacity : 1 , y : 0 , scale : 1 , duration : duration , ease : "power3.ou…" at bounding box center [439, 206] width 592 height 308
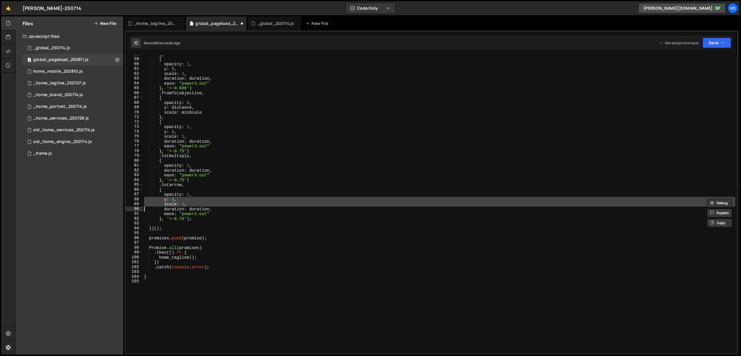
drag, startPoint x: 180, startPoint y: 199, endPoint x: 200, endPoint y: 205, distance: 20.6
click at [200, 205] on div "} , { opacity : 1 , y : 0 , scale : 1 , duration : duration , ease : "power3.ou…" at bounding box center [439, 206] width 592 height 308
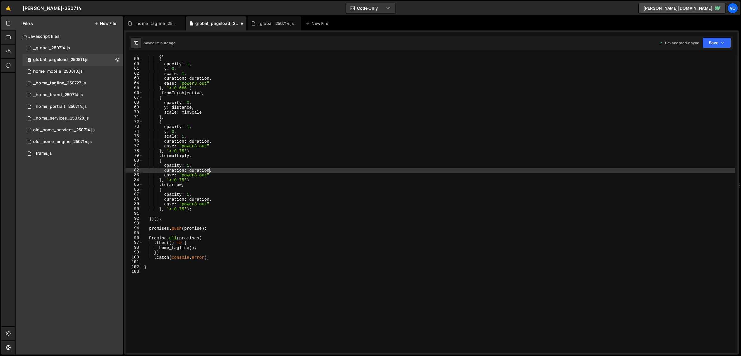
click at [210, 170] on div "} , { opacity : 1 , y : 0 , scale : 1 , duration : duration , ease : "power3.ou…" at bounding box center [439, 206] width 592 height 308
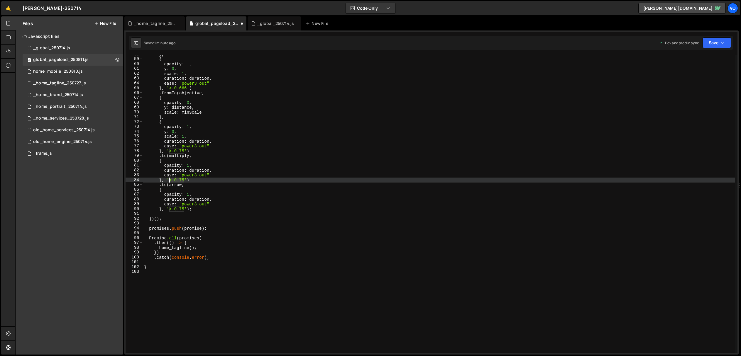
drag, startPoint x: 185, startPoint y: 180, endPoint x: 168, endPoint y: 181, distance: 16.4
click at [168, 181] on div "} , { opacity : 1 , y : 0 , scale : 1 , duration : duration , ease : "power3.ou…" at bounding box center [439, 206] width 592 height 308
click at [187, 180] on div "} , { opacity : 1 , y : 0 , scale : 1 , duration : duration , ease : "power3.ou…" at bounding box center [439, 206] width 592 height 308
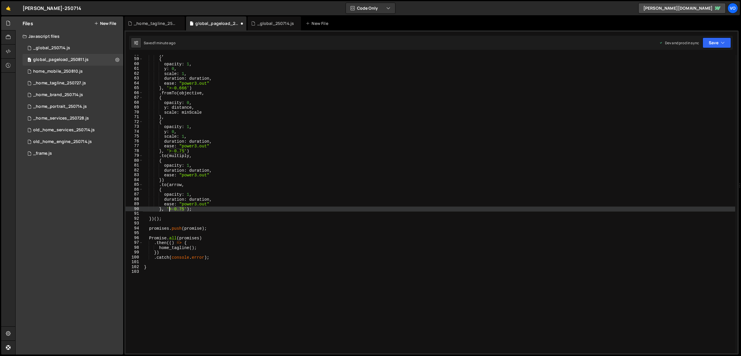
drag, startPoint x: 185, startPoint y: 210, endPoint x: 170, endPoint y: 210, distance: 15.3
click at [170, 210] on div "} , { opacity : 1 , y : 0 , scale : 1 , duration : duration , ease : "power3.ou…" at bounding box center [439, 206] width 592 height 308
click at [169, 209] on div "} , { opacity : 1 , y : 0 , scale : 1 , duration : duration , ease : "power3.ou…" at bounding box center [439, 206] width 592 height 308
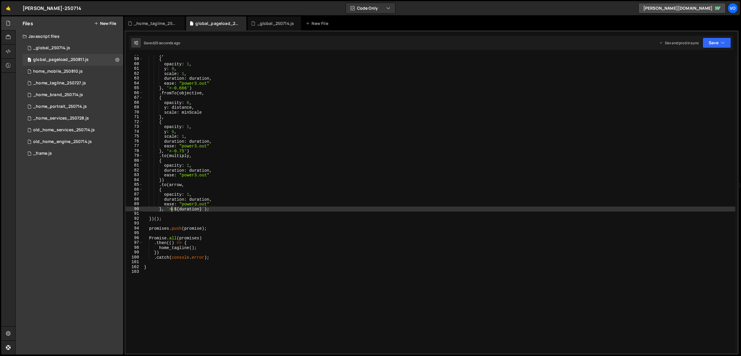
click at [199, 210] on div "} , { opacity : 1 , y : 0 , scale : 1 , duration : duration , ease : "power3.ou…" at bounding box center [439, 206] width 592 height 308
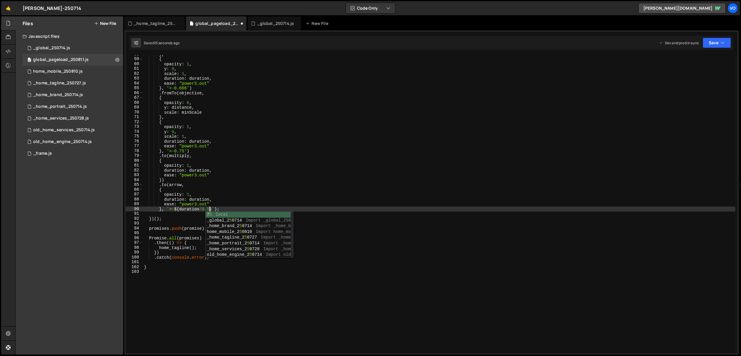
scroll to position [0, 4]
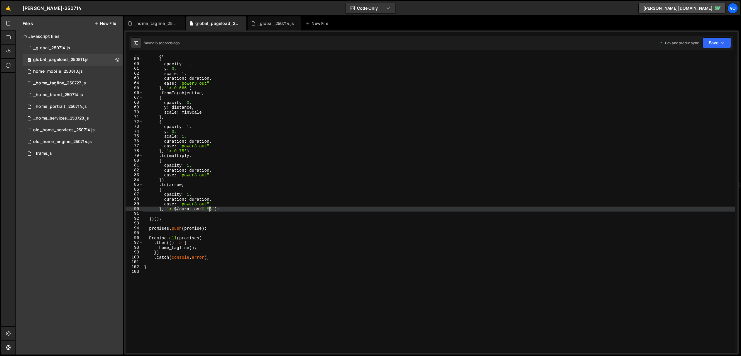
click at [171, 210] on div "} , { opacity : 1 , y : 0 , scale : 1 , duration : duration , ease : "power3.ou…" at bounding box center [439, 206] width 592 height 308
click at [171, 209] on div "} , { opacity : 1 , y : 0 , scale : 1 , duration : duration , ease : "power3.ou…" at bounding box center [439, 206] width 592 height 308
drag, startPoint x: 202, startPoint y: 209, endPoint x: 167, endPoint y: 210, distance: 34.6
click at [167, 210] on div "} , { opacity : 1 , y : 0 , scale : 1 , duration : duration , ease : "power3.ou…" at bounding box center [439, 206] width 592 height 308
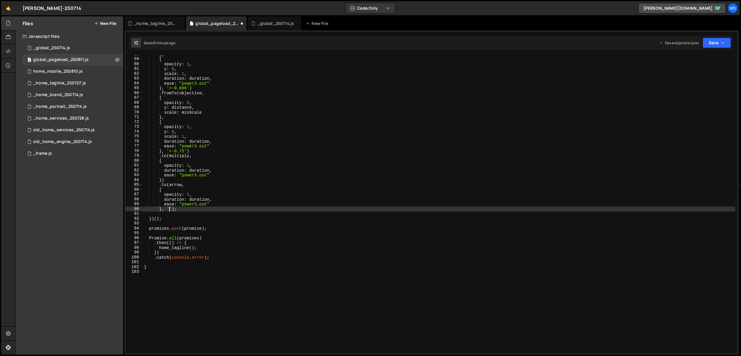
scroll to position [0, 2]
click at [210, 200] on div "} , { opacity : 1 , y : 0 , scale : 1 , duration : duration , ease : "power3.ou…" at bounding box center [439, 206] width 592 height 308
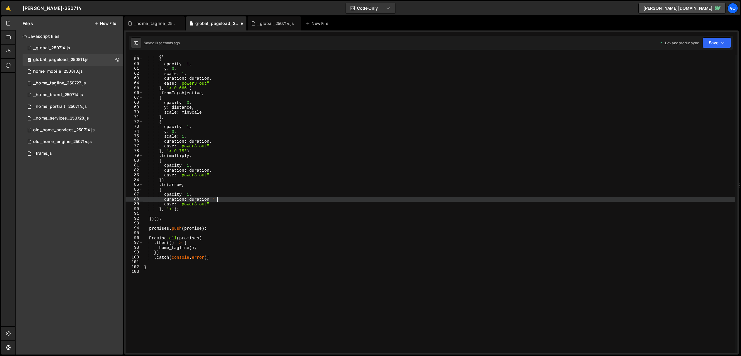
scroll to position [0, 5]
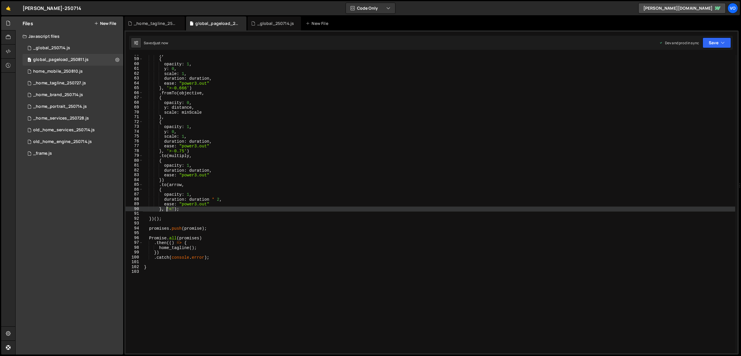
drag, startPoint x: 174, startPoint y: 210, endPoint x: 174, endPoint y: 219, distance: 9.1
click at [167, 210] on div "} , { opacity : 1 , y : 0 , scale : 1 , duration : duration , ease : "power3.ou…" at bounding box center [439, 206] width 592 height 308
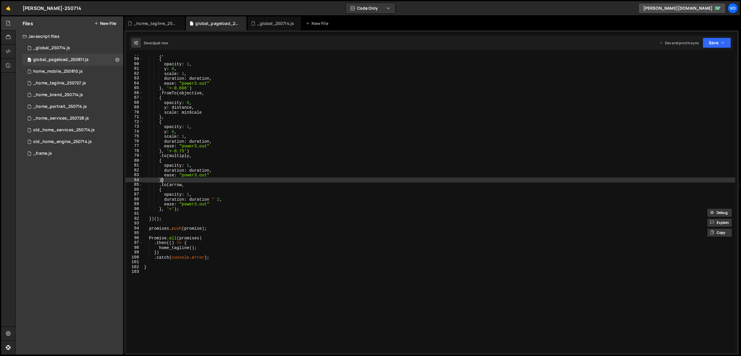
click at [162, 182] on div "} , { opacity : 1 , y : 0 , scale : 1 , duration : duration , ease : "power3.ou…" at bounding box center [439, 206] width 592 height 308
paste textarea "'<'"
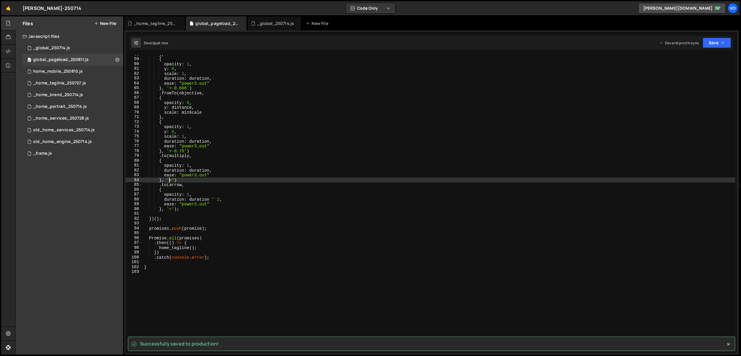
type textarea "}, '>')"
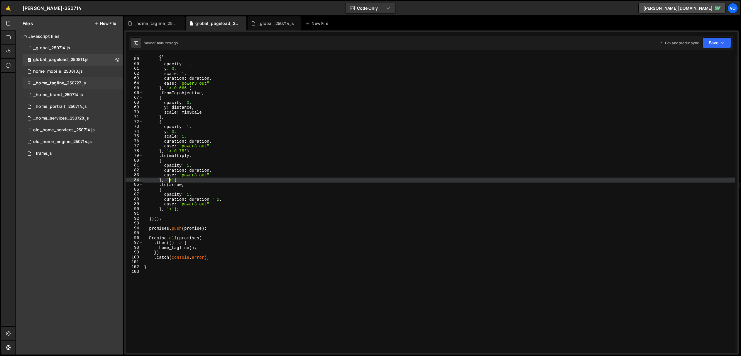
click at [83, 83] on div "_home_tagline_250727.js" at bounding box center [59, 83] width 53 height 5
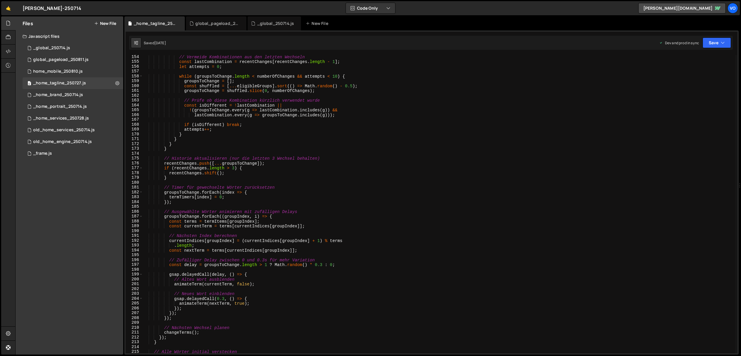
scroll to position [747, 0]
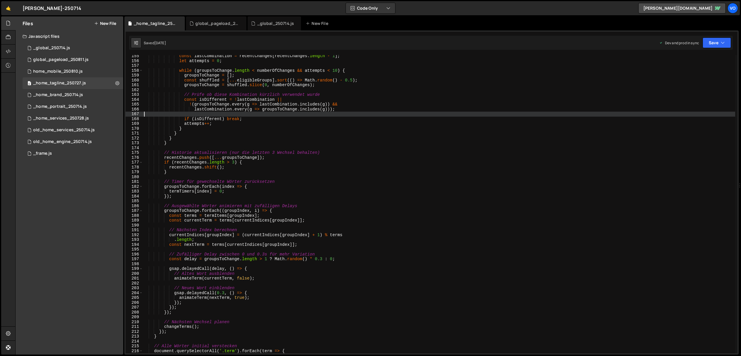
click at [517, 114] on div "const lastCombination = recentChanges [ recentChanges . length - 1 ] ; let atte…" at bounding box center [439, 208] width 592 height 308
click at [358, 160] on div "const lastCombination = recentChanges [ recentChanges . length - 1 ] ; let atte…" at bounding box center [439, 208] width 592 height 308
type textarea "recentChanges.push([...groupsToChange]);"
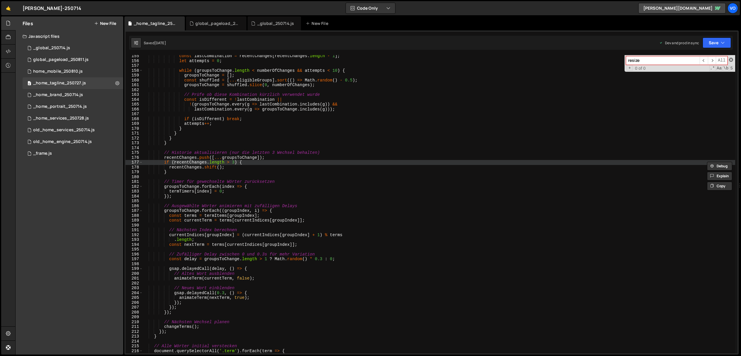
type input "resize"
click at [732, 59] on span at bounding box center [731, 60] width 4 height 4
type textarea "if (recentChanges.length > 3) {"
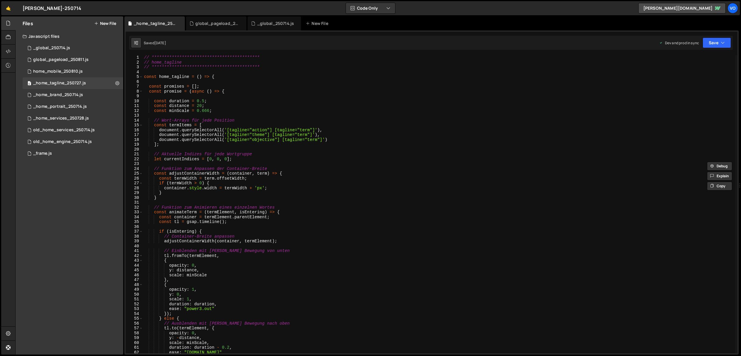
scroll to position [0, 0]
click at [210, 26] on div "global_pageload_250811.js" at bounding box center [217, 24] width 44 height 6
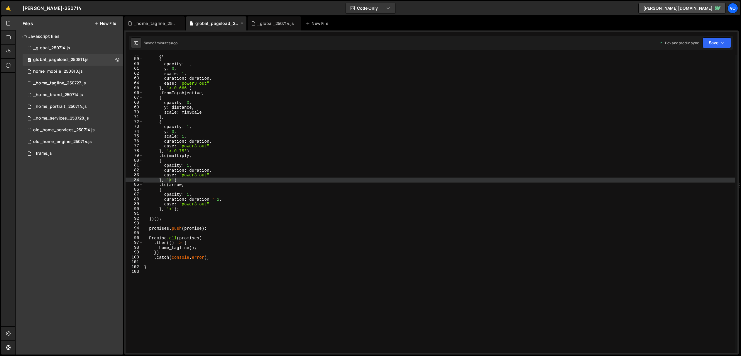
scroll to position [432, 0]
click at [282, 23] on div "_global_250714.js" at bounding box center [275, 24] width 37 height 6
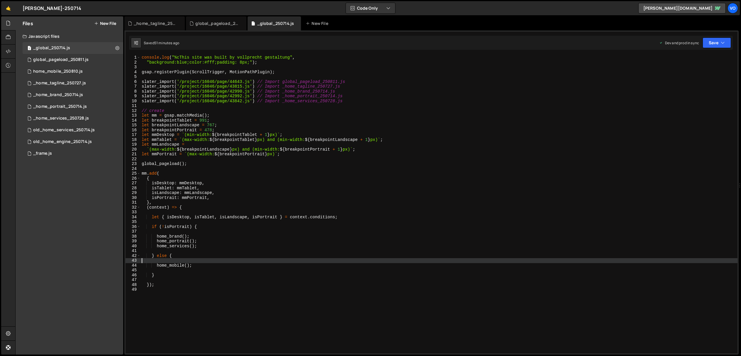
scroll to position [0, 0]
click at [183, 260] on div "console . log ( "%cThis site was built by vollprecht gestaltung" , "background:…" at bounding box center [438, 209] width 597 height 308
type textarea "} else {"
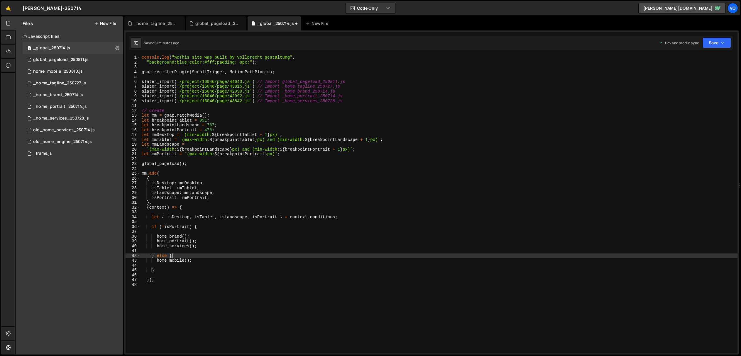
click at [167, 267] on div "console . log ( "%cThis site was built by vollprecht gestaltung" , "background:…" at bounding box center [438, 209] width 597 height 308
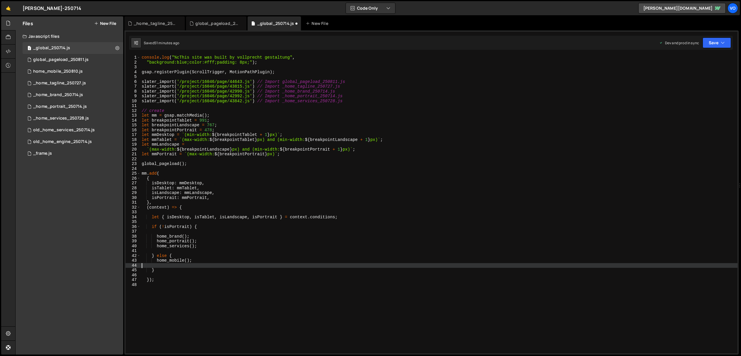
type textarea "home_mobile();"
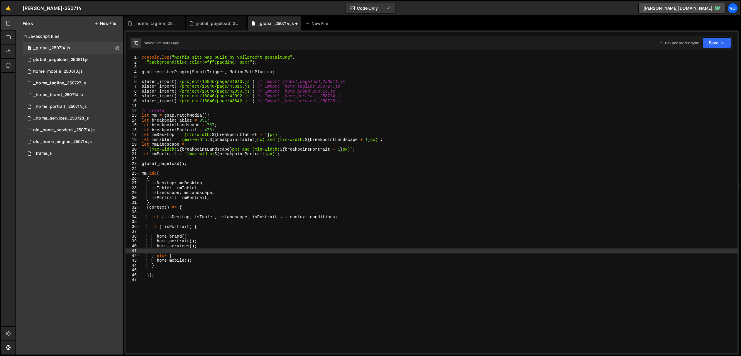
click at [171, 250] on div "console . log ( "%cThis site was built by vollprecht gestaltung" , "background:…" at bounding box center [438, 209] width 597 height 308
type textarea "home_services();"
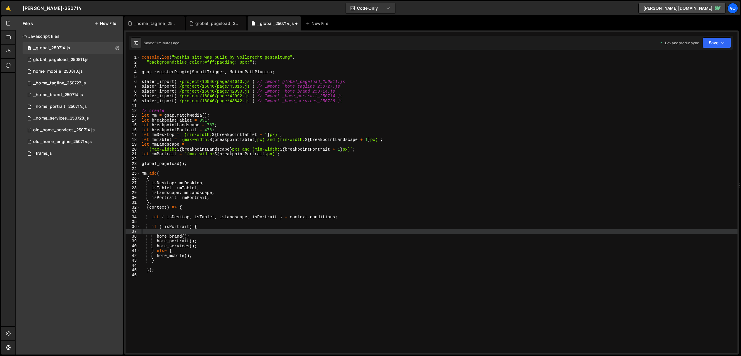
click at [170, 231] on div "console . log ( "%cThis site was built by vollprecht gestaltung" , "background:…" at bounding box center [438, 209] width 597 height 308
type textarea "if (!isPortrait) {"
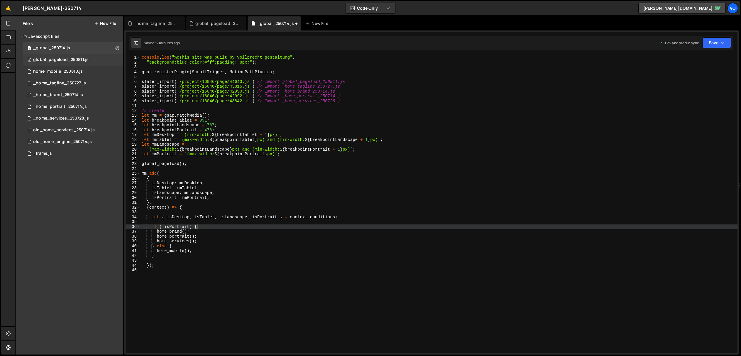
click at [78, 62] on div "global_pageload_250811.js" at bounding box center [60, 59] width 55 height 5
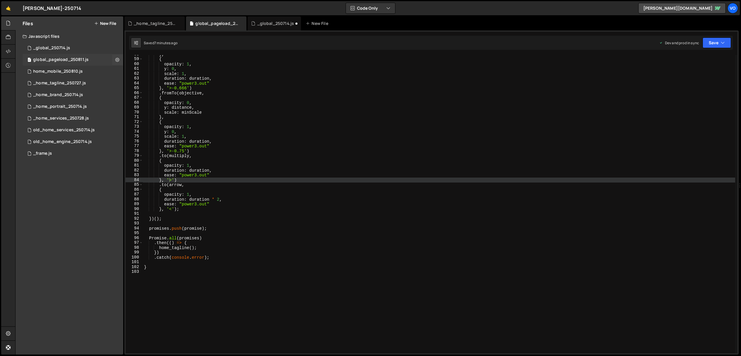
scroll to position [432, 0]
click at [76, 95] on div "_home_brand_250714.js" at bounding box center [58, 94] width 50 height 5
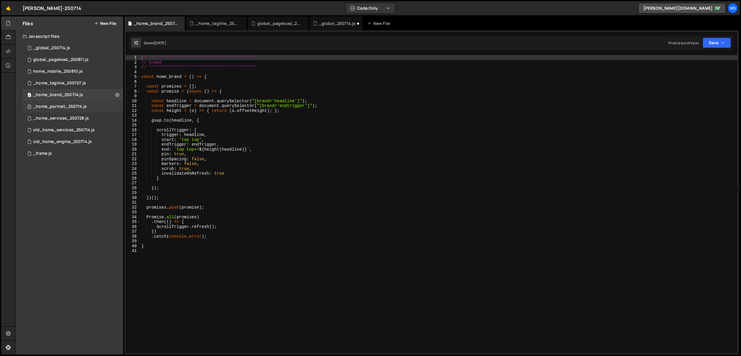
click at [59, 108] on div "_home_portrait_250714.js" at bounding box center [60, 106] width 54 height 5
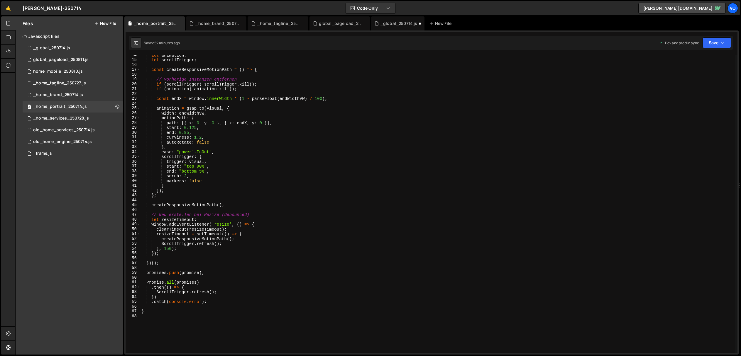
scroll to position [65, 0]
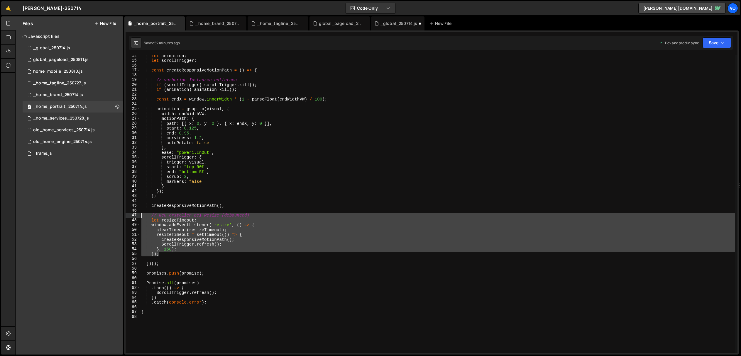
drag, startPoint x: 165, startPoint y: 254, endPoint x: 132, endPoint y: 215, distance: 51.0
click at [132, 215] on div "}); 14 15 16 17 18 19 20 21 22 23 24 25 26 27 28 29 30 31 32 33 34 35 36 37 38 …" at bounding box center [432, 204] width 612 height 299
type textarea "// Neu erstellen bei Resize (debounced) let resizeTimeout;"
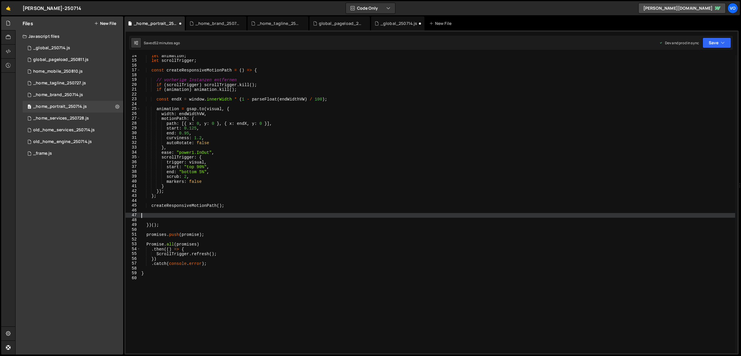
click at [173, 219] on div "let animation ; let scrollTrigger ; const createResponsiveMotionPath = ( ) => {…" at bounding box center [437, 207] width 595 height 308
click at [63, 119] on div "_home_services_250728.js" at bounding box center [61, 118] width 56 height 5
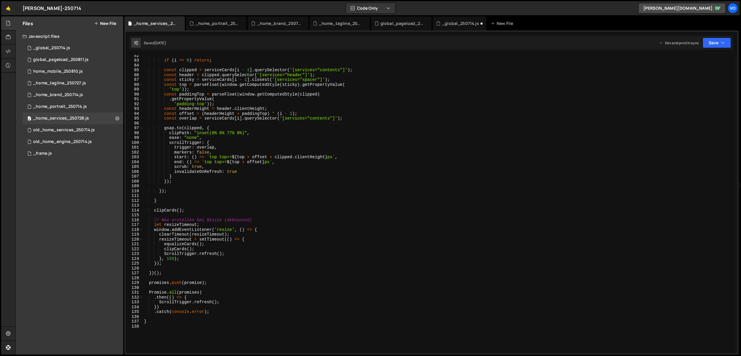
scroll to position [394, 0]
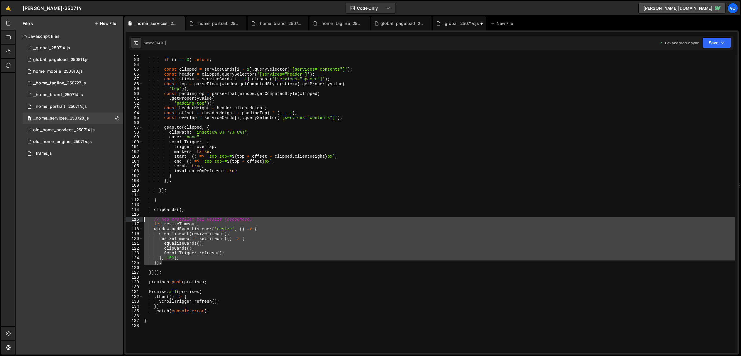
drag, startPoint x: 167, startPoint y: 264, endPoint x: 121, endPoint y: 219, distance: 63.9
click at [121, 219] on div "Files New File Javascript files 1 _global_250714.js 0 0 global_pageload_250811.…" at bounding box center [378, 185] width 726 height 339
type textarea "// Neu erstellen bei Resize (debounced) let resizeTimeout;"
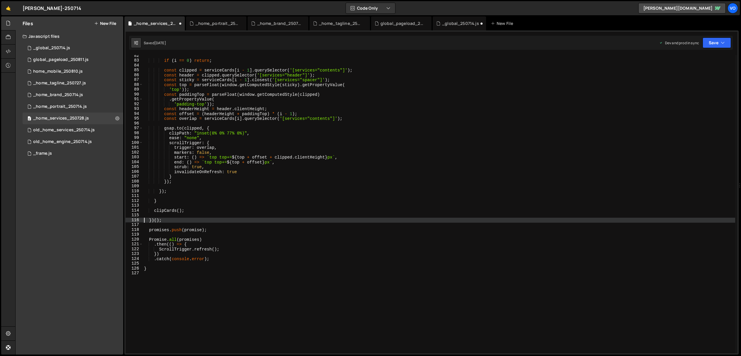
type textarea "})();"
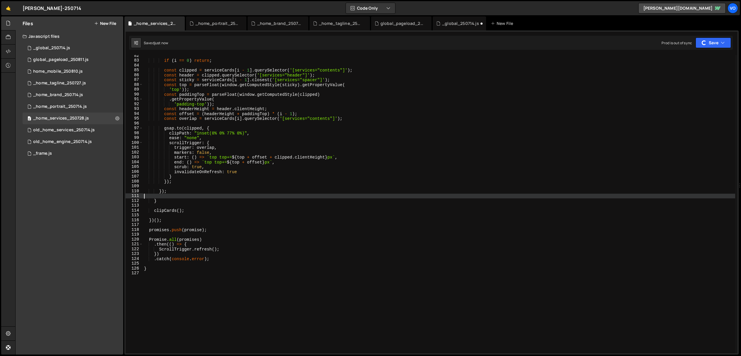
click at [215, 196] on div "if ( i == 0 ) return ; const clipped = serviceCards [ i - 1 ] . querySelector (…" at bounding box center [439, 207] width 592 height 308
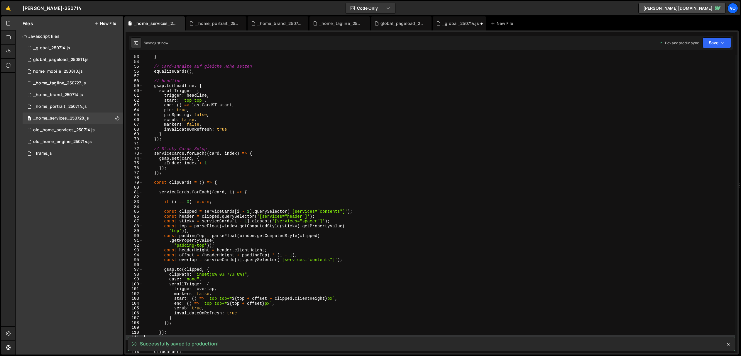
scroll to position [252, 0]
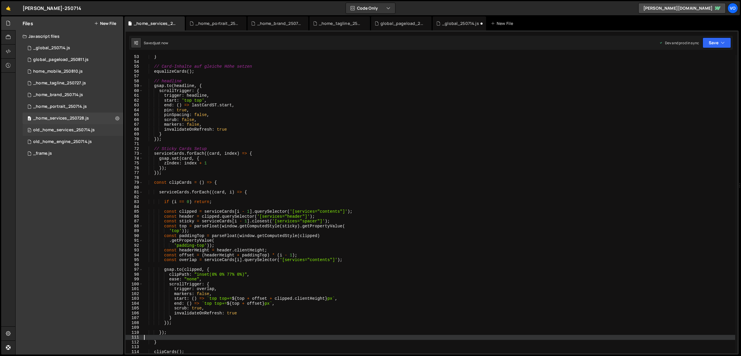
click at [68, 128] on div "old_home_services_250714.js" at bounding box center [64, 130] width 62 height 5
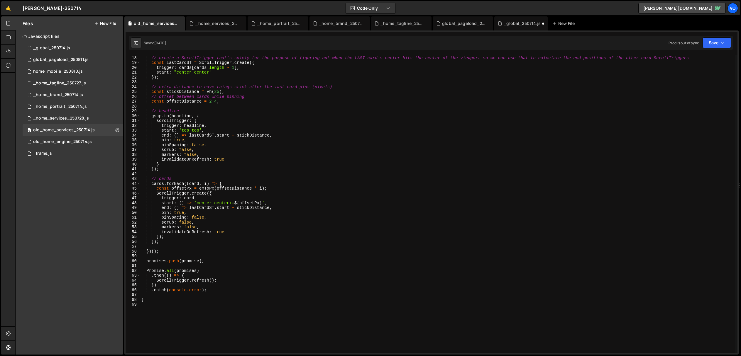
scroll to position [82, 0]
click at [47, 154] on div "_frame.js" at bounding box center [42, 153] width 19 height 5
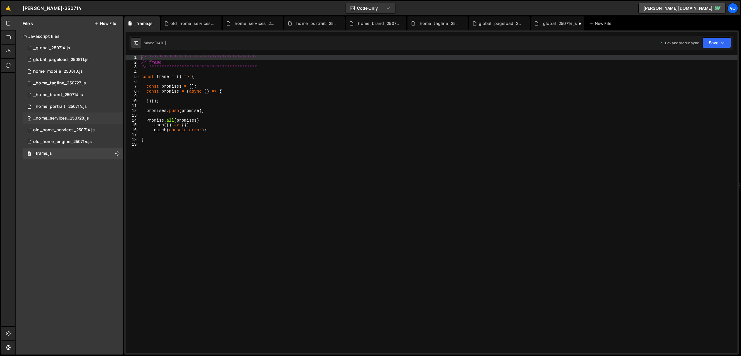
click at [50, 118] on div "_home_services_250728.js" at bounding box center [61, 118] width 56 height 5
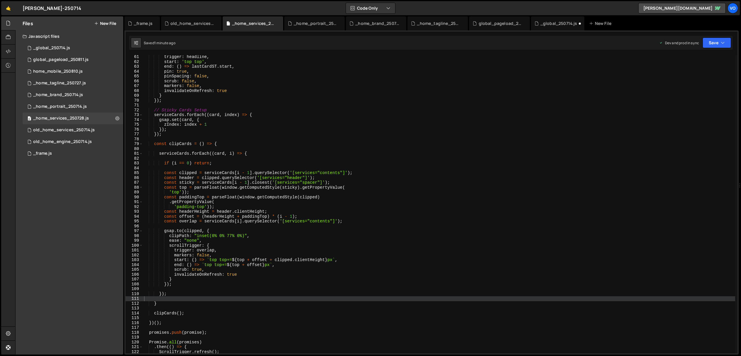
scroll to position [291, 0]
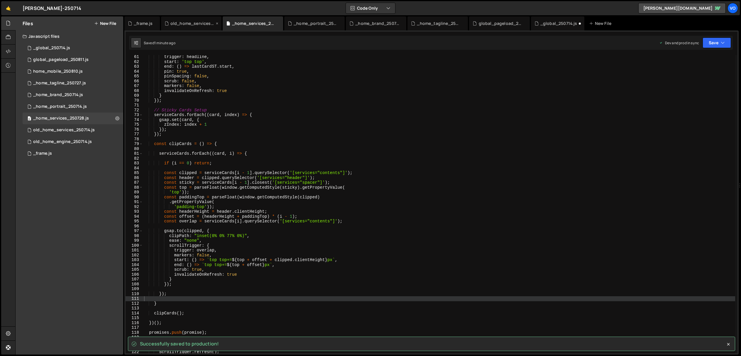
click at [217, 22] on icon at bounding box center [217, 24] width 4 height 6
click at [155, 23] on icon at bounding box center [155, 24] width 4 height 6
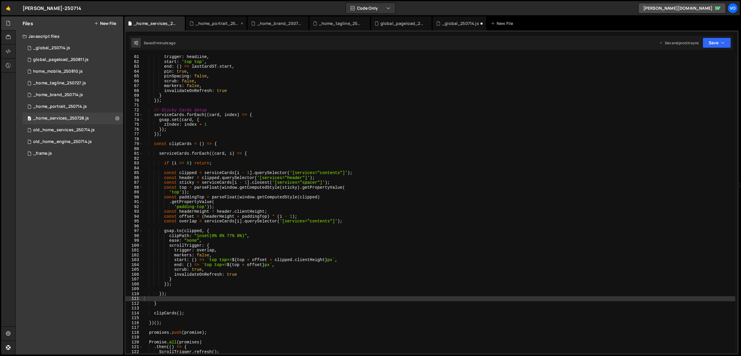
click at [215, 24] on div "_home_portrait_250714.js" at bounding box center [217, 24] width 44 height 6
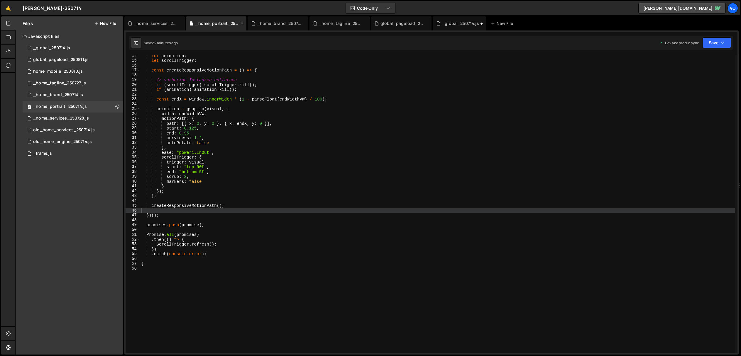
scroll to position [1424, 0]
click at [274, 23] on div "_home_brand_250714.js" at bounding box center [279, 24] width 44 height 6
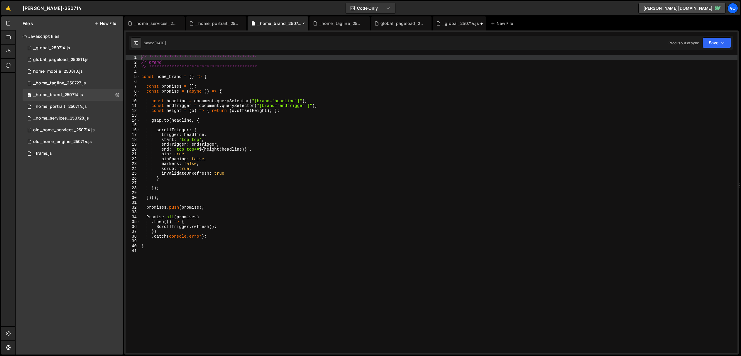
scroll to position [0, 0]
click at [336, 24] on div "_home_tagline_250727.js" at bounding box center [341, 24] width 44 height 6
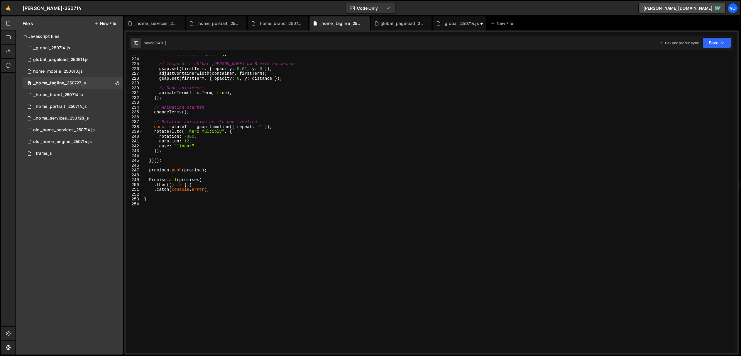
scroll to position [1076, 0]
click at [397, 21] on div "global_pageload_250811.js" at bounding box center [402, 24] width 44 height 6
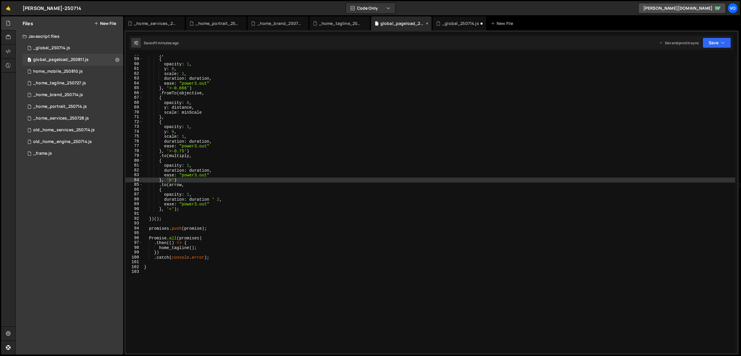
scroll to position [432, 0]
click at [458, 23] on div "_global_250714.js" at bounding box center [460, 24] width 37 height 6
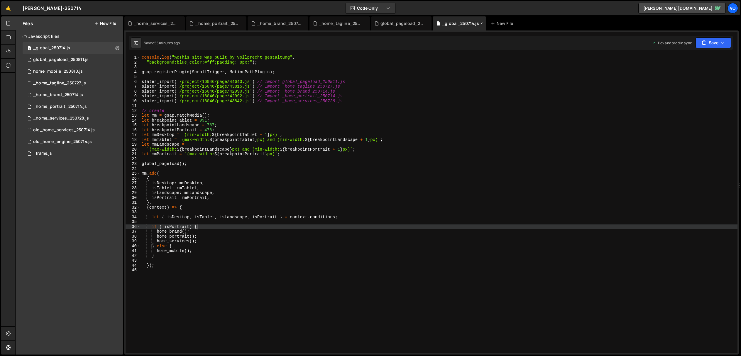
scroll to position [0, 0]
click at [215, 23] on div "_home_portrait_250714.js" at bounding box center [217, 24] width 44 height 6
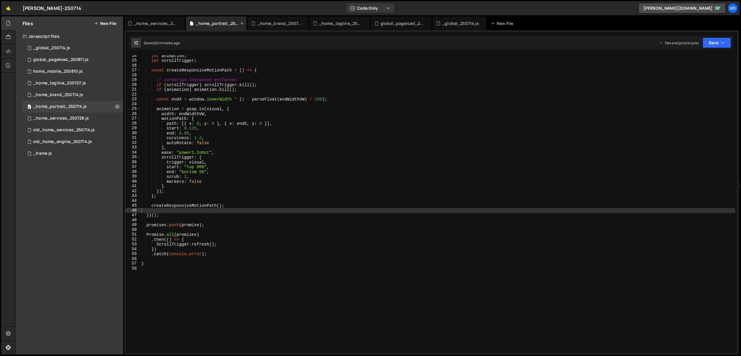
scroll to position [1424, 0]
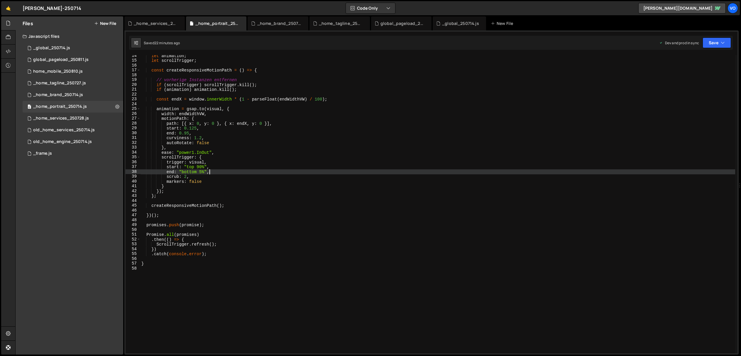
click at [339, 170] on div "let animation ; let scrollTrigger ; const createResponsiveMotionPath = ( ) => {…" at bounding box center [437, 207] width 595 height 308
type textarea "}"
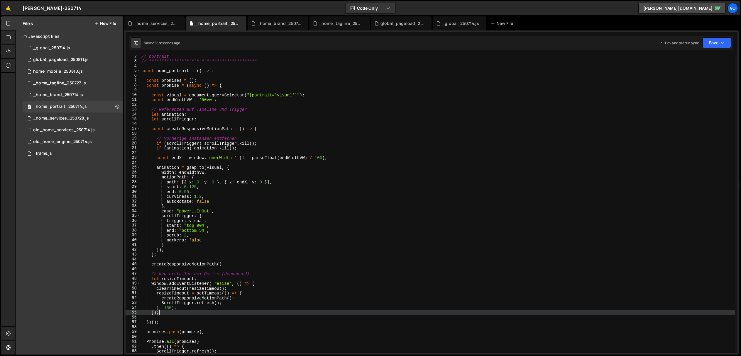
scroll to position [7, 0]
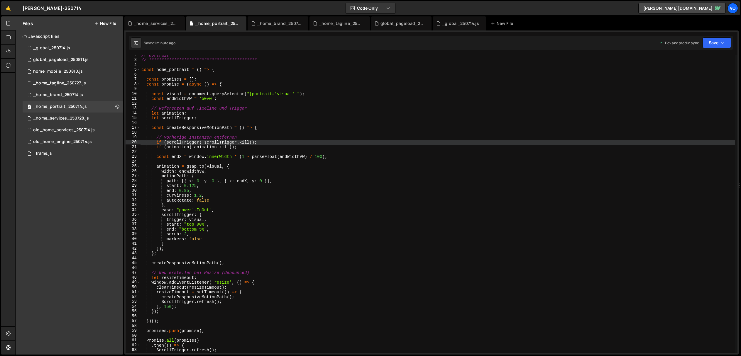
click at [156, 142] on div "**********" at bounding box center [437, 207] width 595 height 308
type textarea "// if (scrollTrigger) scrollTrigger.kill();"
click at [278, 22] on div "_home_brand_250714.js" at bounding box center [279, 24] width 44 height 6
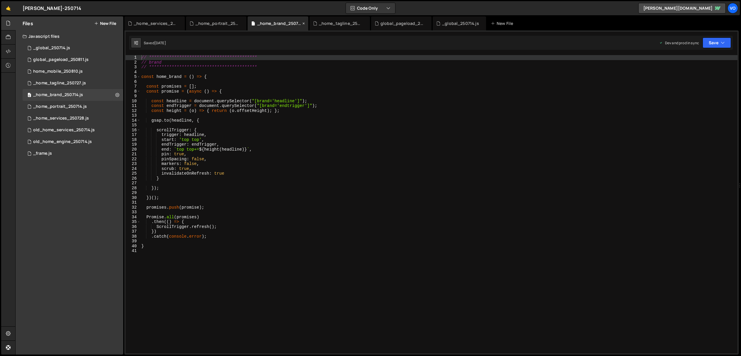
scroll to position [0, 0]
click at [96, 116] on div "0 _home_services_250728.js 0" at bounding box center [73, 119] width 101 height 12
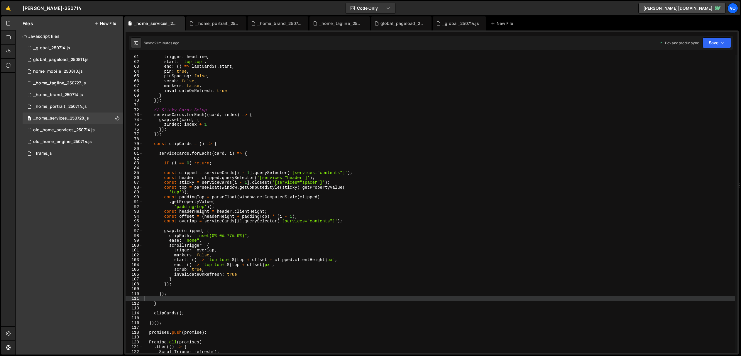
scroll to position [6142, 0]
click at [275, 153] on div "trigger : headline , start : 'top top' , end : ( ) => lastCardST . start , pin …" at bounding box center [439, 209] width 592 height 308
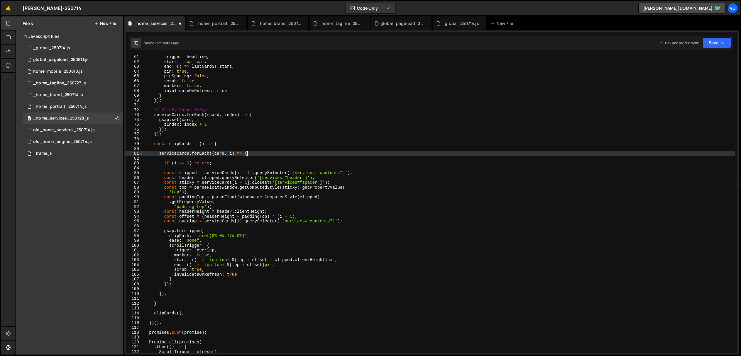
scroll to position [463, 0]
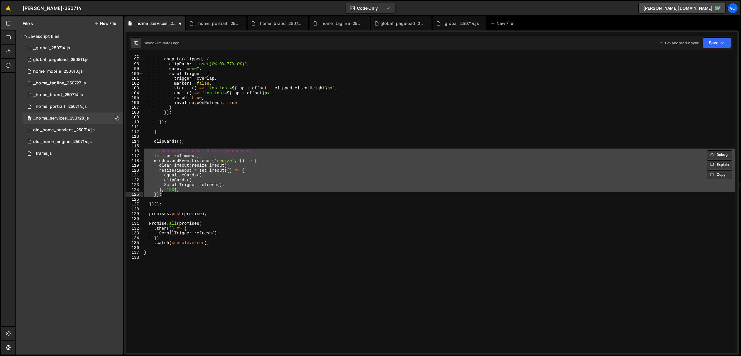
click at [273, 153] on div "gsap . to ( clipped , { clipPath : "inset(0% 0% 77% 0%)" , ease : "none" , scro…" at bounding box center [439, 204] width 592 height 299
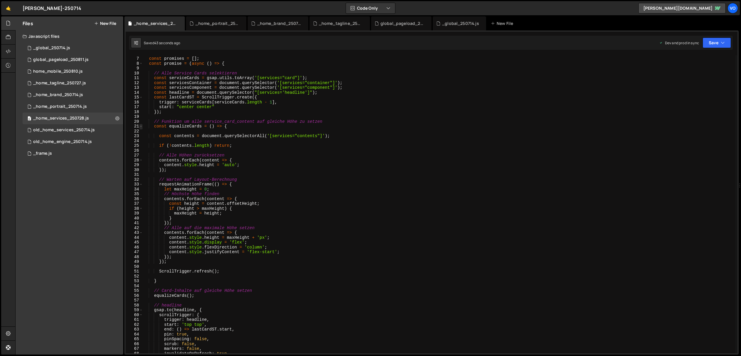
scroll to position [29, 0]
click at [142, 127] on span at bounding box center [140, 126] width 3 height 5
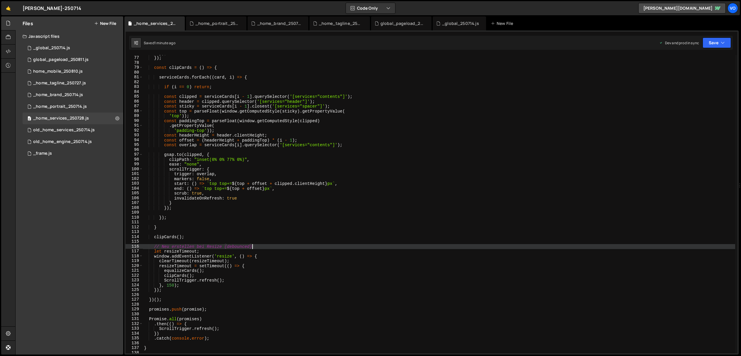
scroll to position [214, 0]
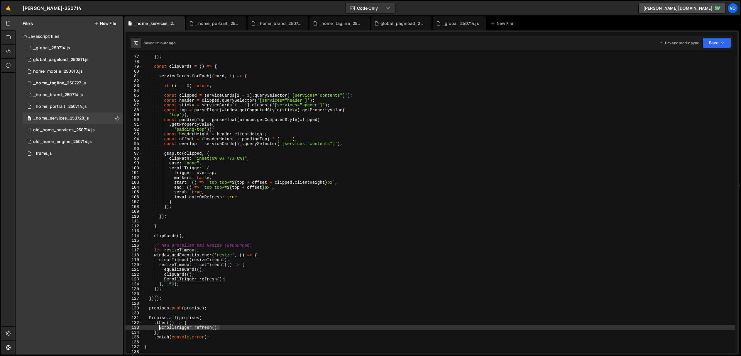
drag, startPoint x: 230, startPoint y: 327, endPoint x: 159, endPoint y: 328, distance: 71.3
click at [159, 328] on div "}) ; const clipCards = ( ) => { serviceCards . forEach (( card , i ) => { if ( …" at bounding box center [439, 209] width 592 height 308
type textarea "ScrollTrigger.refresh();"
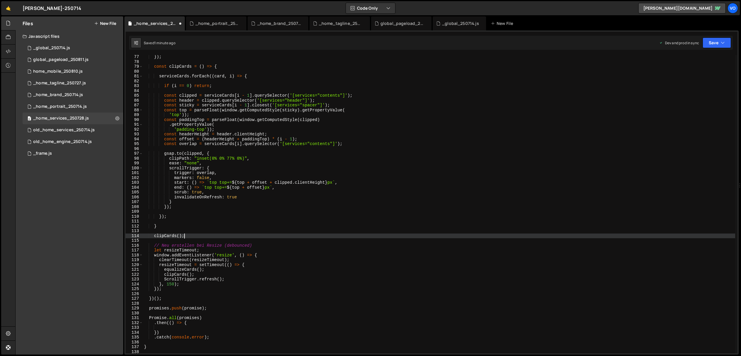
click at [189, 236] on div "}) ; const clipCards = ( ) => { serviceCards . forEach (( card , i ) => { if ( …" at bounding box center [439, 209] width 592 height 308
type textarea "clipCards();"
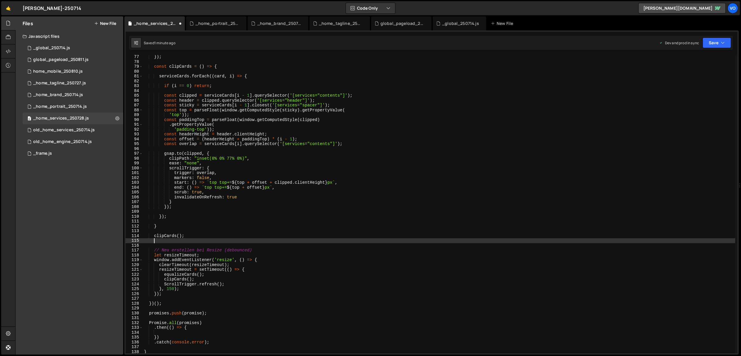
paste textarea "ScrollTrigger.refresh();"
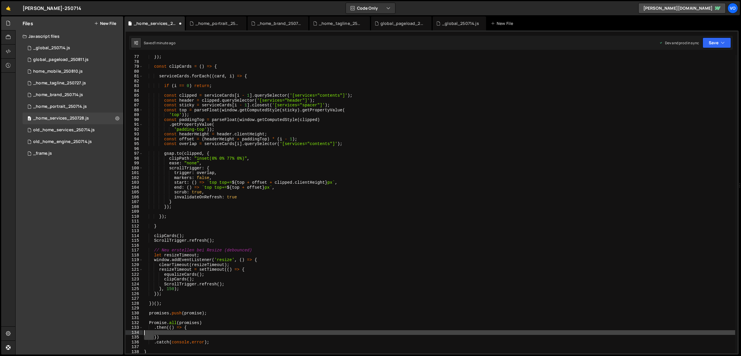
drag, startPoint x: 154, startPoint y: 337, endPoint x: 133, endPoint y: 333, distance: 20.9
click at [133, 333] on div "ScrollTrigger.refresh(); 77 78 79 80 81 82 83 84 85 86 87 88 89 90 91 92 93 94 …" at bounding box center [432, 204] width 612 height 299
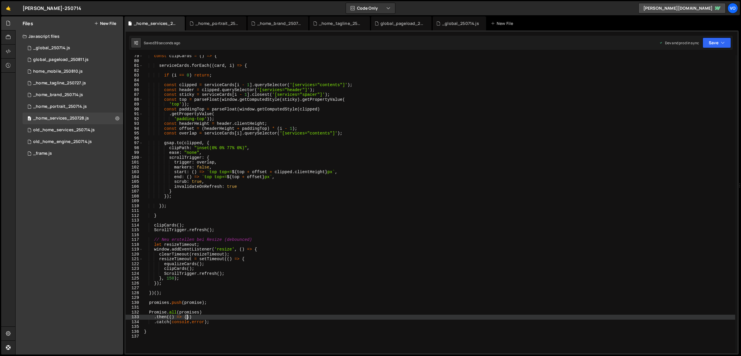
scroll to position [381, 0]
type textarea ".then(() => {})"
click at [220, 21] on div "_home_portrait_250714.js" at bounding box center [217, 24] width 44 height 6
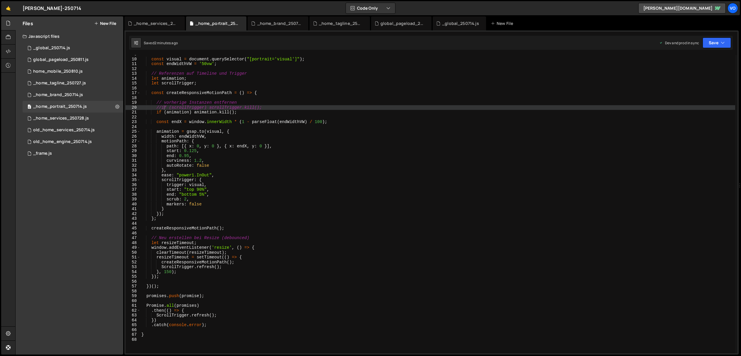
scroll to position [42, 0]
type textarea "ScrollTrigger.refresh();"
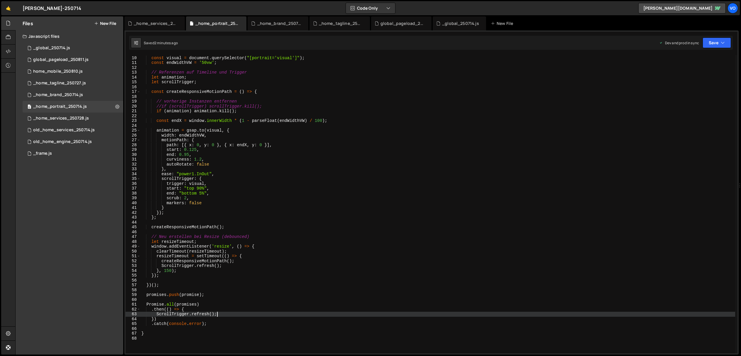
scroll to position [44, 0]
drag, startPoint x: 221, startPoint y: 314, endPoint x: 185, endPoint y: 306, distance: 37.2
click at [156, 315] on div "const visual = document . querySelector ( "[portrait='visual']" ) ; const endWi…" at bounding box center [437, 209] width 595 height 308
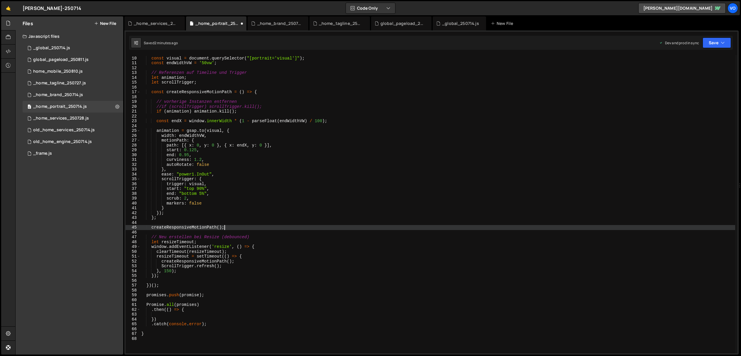
click at [228, 228] on div "const visual = document . querySelector ( "[portrait='visual']" ) ; const endWi…" at bounding box center [437, 205] width 595 height 308
type textarea "createResponsiveMotionPath();"
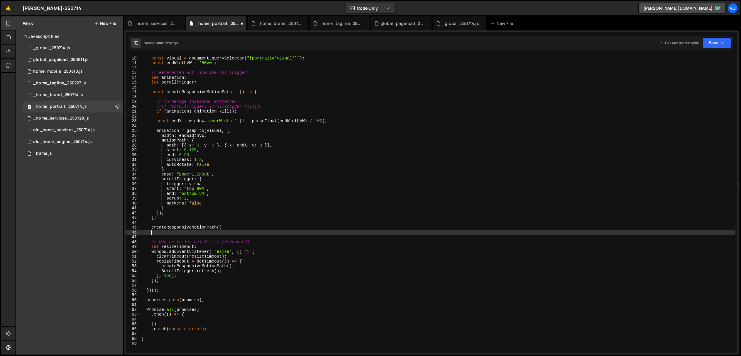
paste textarea "ScrollTrigger.refresh();"
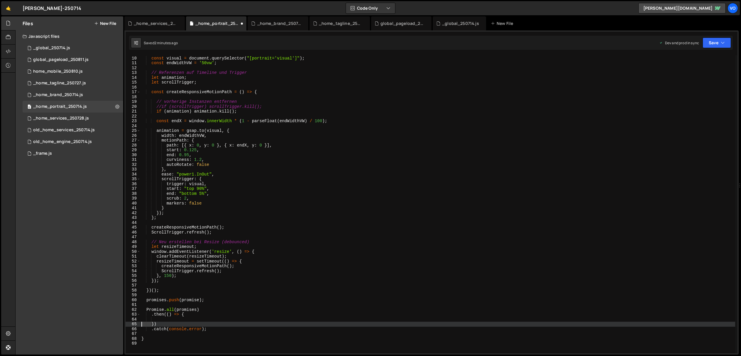
drag, startPoint x: 151, startPoint y: 324, endPoint x: 127, endPoint y: 322, distance: 24.1
click at [127, 322] on div "ScrollTrigger.refresh(); 9 10 11 12 13 14 15 16 17 18 19 20 21 22 23 24 25 26 2…" at bounding box center [432, 204] width 612 height 299
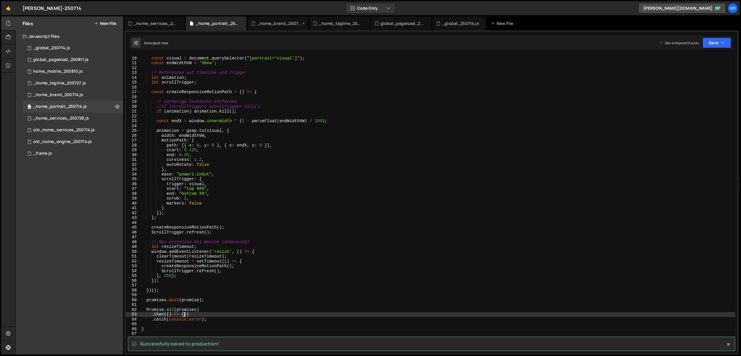
type textarea ".then(() => {})"
click at [278, 26] on div "_home_brand_250714.js" at bounding box center [279, 24] width 44 height 6
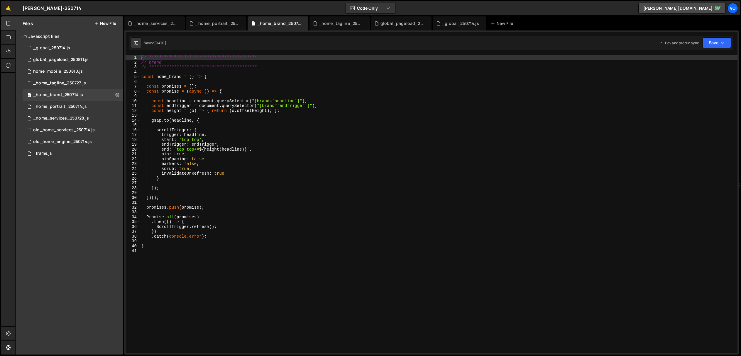
type textarea "ScrollTrigger.refresh();"
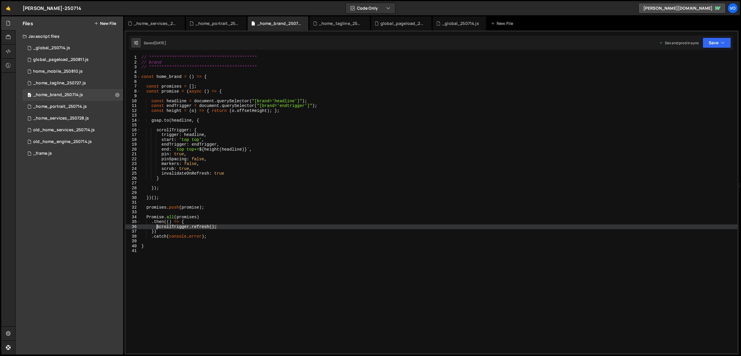
drag, startPoint x: 207, startPoint y: 229, endPoint x: 182, endPoint y: 230, distance: 24.7
click at [156, 228] on div "**********" at bounding box center [438, 209] width 597 height 308
click at [167, 187] on div "**********" at bounding box center [438, 209] width 597 height 308
type textarea "});"
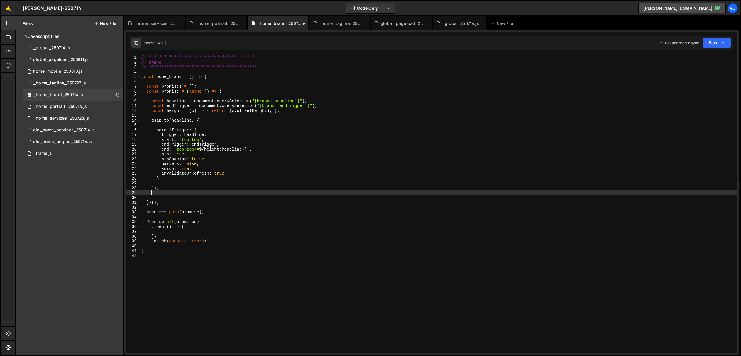
scroll to position [0, 0]
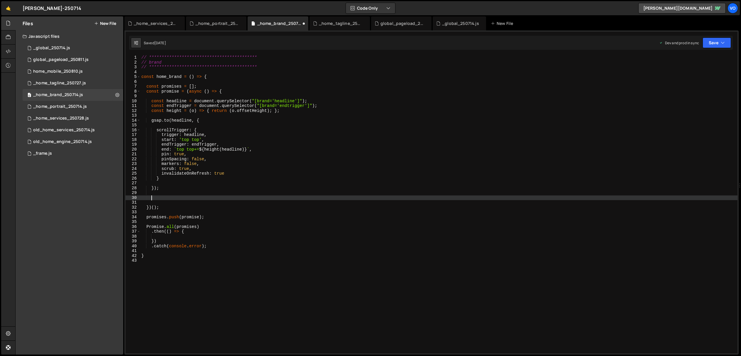
paste textarea "ScrollTrigger.refresh();"
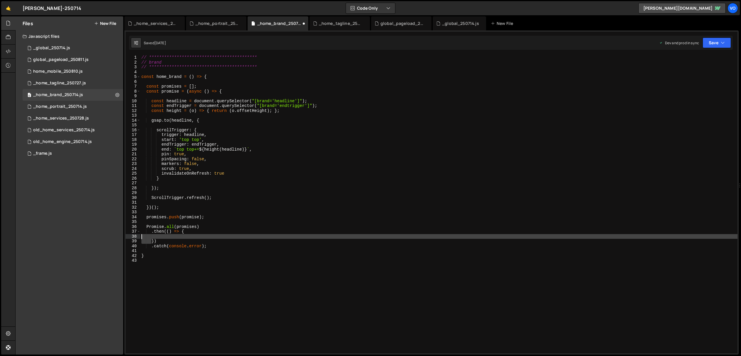
drag, startPoint x: 152, startPoint y: 241, endPoint x: 129, endPoint y: 236, distance: 23.3
click at [129, 236] on div "**********" at bounding box center [432, 204] width 612 height 299
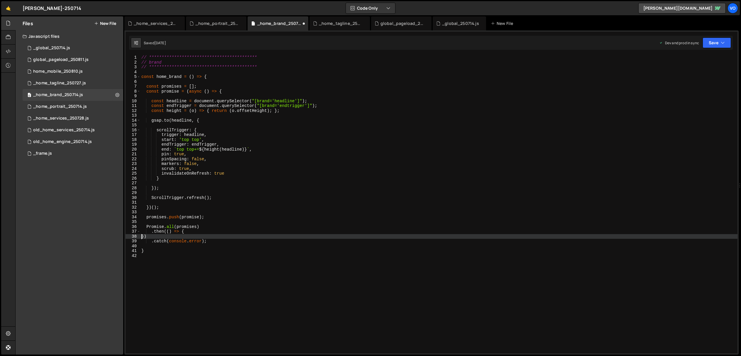
scroll to position [0, 0]
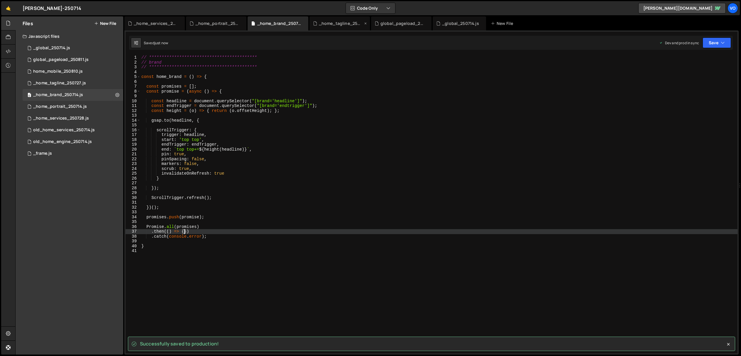
type textarea ".then(() => {})"
click at [327, 23] on div "_home_tagline_250727.js" at bounding box center [341, 24] width 44 height 6
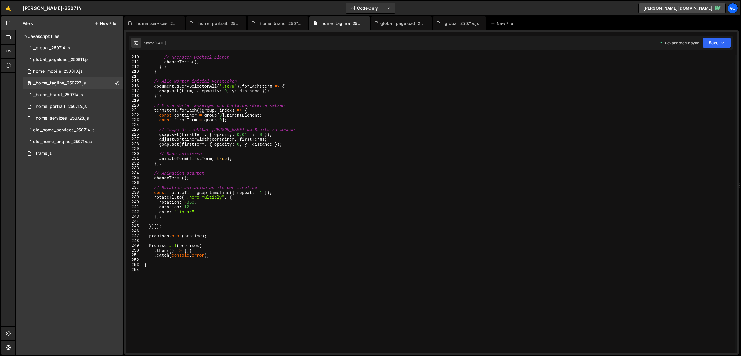
scroll to position [1011, 0]
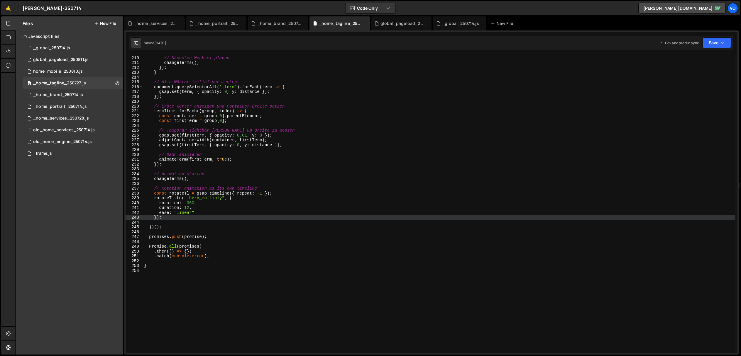
click at [175, 219] on div "// Nächsten Wechsel planen changeTerms ( ) ; }) ; } // Alle Wörter initial vers…" at bounding box center [439, 205] width 592 height 308
click at [396, 23] on div "global_pageload_250811.js" at bounding box center [402, 24] width 44 height 6
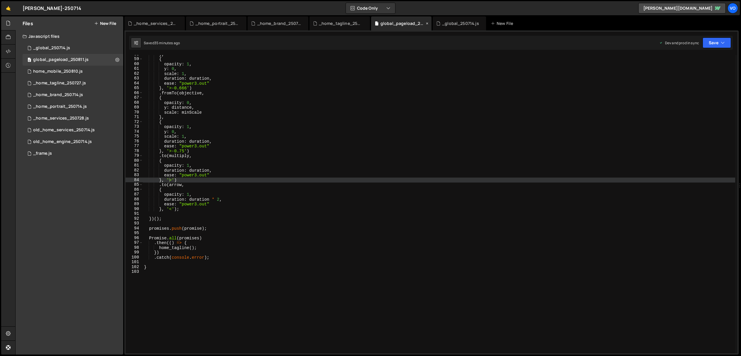
scroll to position [432, 0]
click at [460, 23] on div "_global_250714.js" at bounding box center [460, 24] width 37 height 6
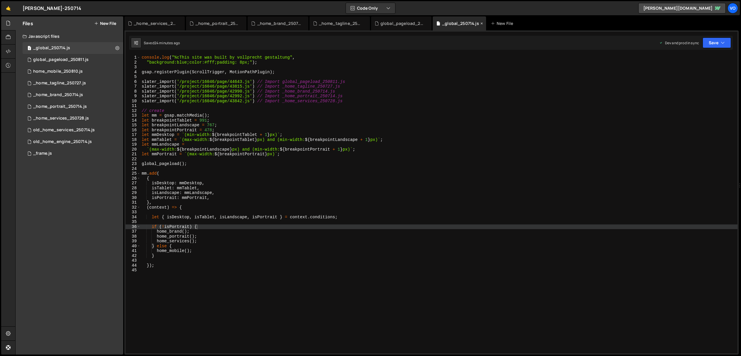
scroll to position [0, 0]
click at [399, 24] on div "global_pageload_250811.js" at bounding box center [402, 24] width 44 height 6
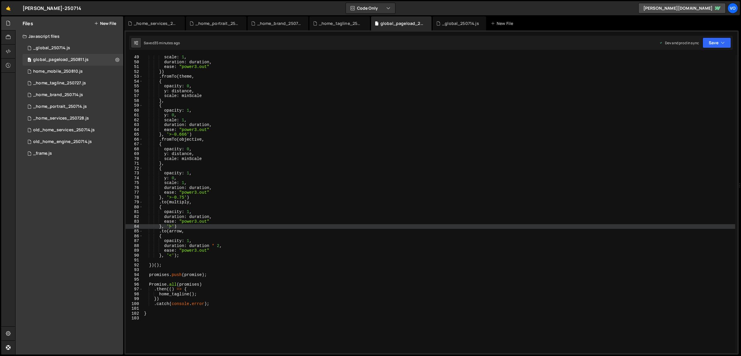
scroll to position [127, 0]
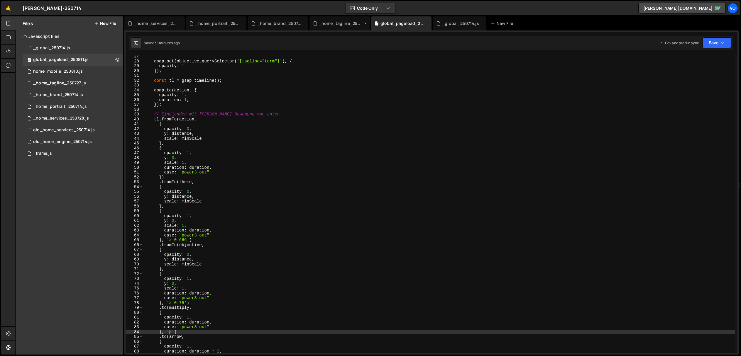
click at [347, 22] on div "_home_tagline_250727.js" at bounding box center [341, 24] width 44 height 6
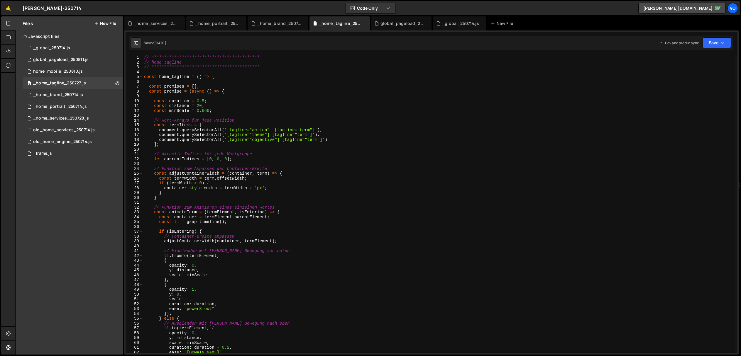
scroll to position [0, 0]
click at [142, 174] on span at bounding box center [140, 173] width 3 height 5
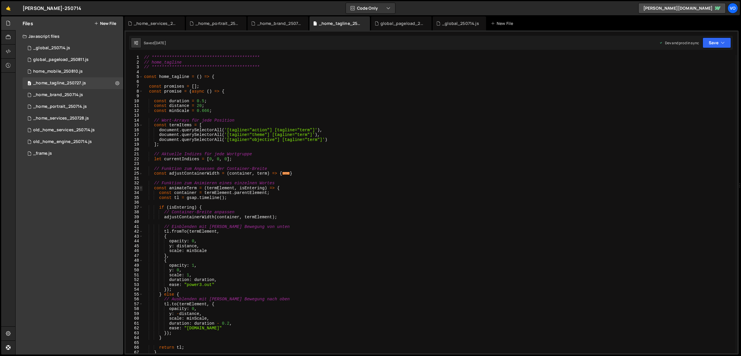
click at [142, 189] on span at bounding box center [140, 188] width 3 height 5
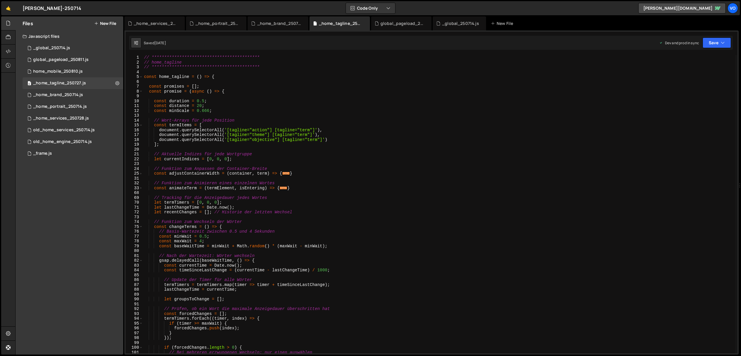
click at [192, 175] on div "**********" at bounding box center [439, 209] width 592 height 308
type textarea "const adjustContainerWidth = (container, term) => {"
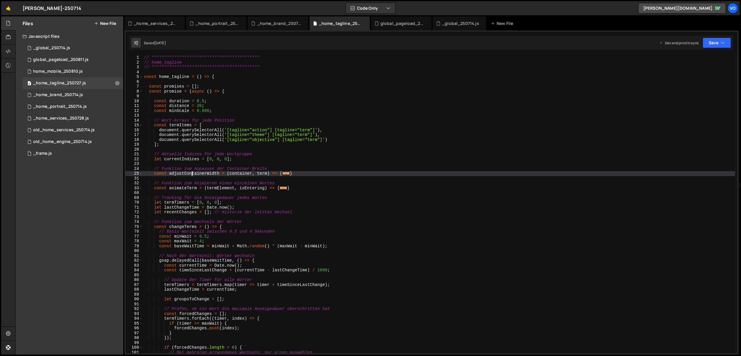
click at [192, 175] on div "**********" at bounding box center [439, 209] width 592 height 308
type input "adjustContainerWidth"
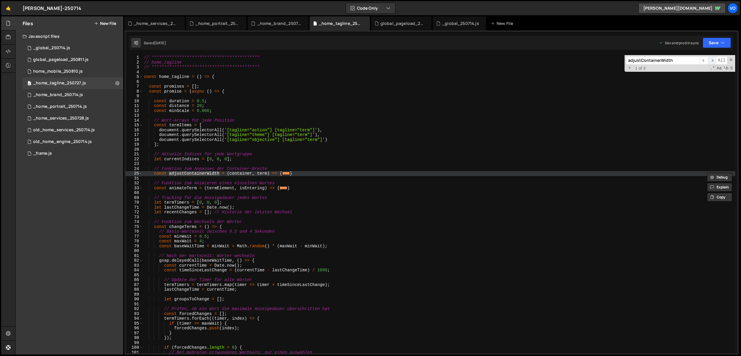
click at [712, 60] on span "​" at bounding box center [712, 60] width 8 height 9
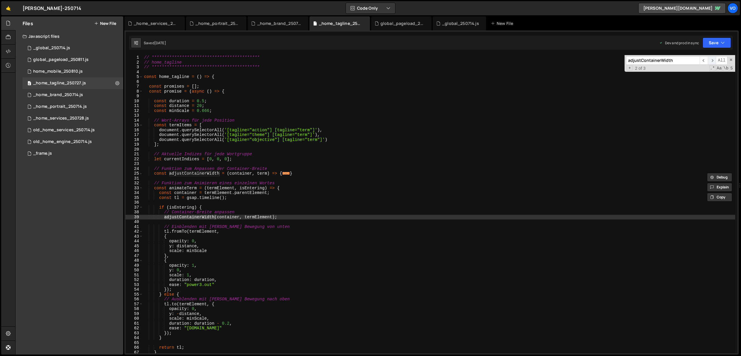
click at [712, 60] on span "​" at bounding box center [712, 60] width 8 height 9
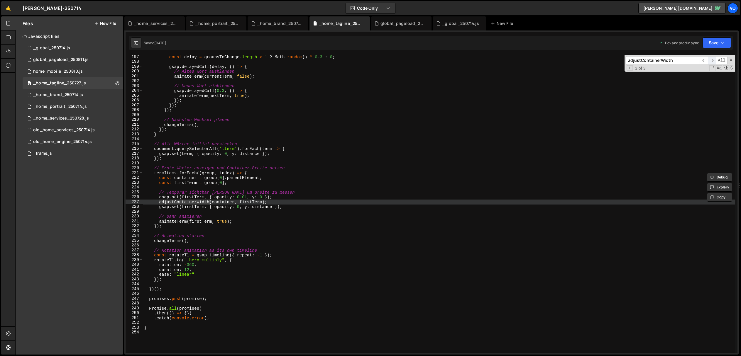
scroll to position [925, 0]
click at [277, 24] on div "_home_brand_250714.js" at bounding box center [279, 24] width 44 height 6
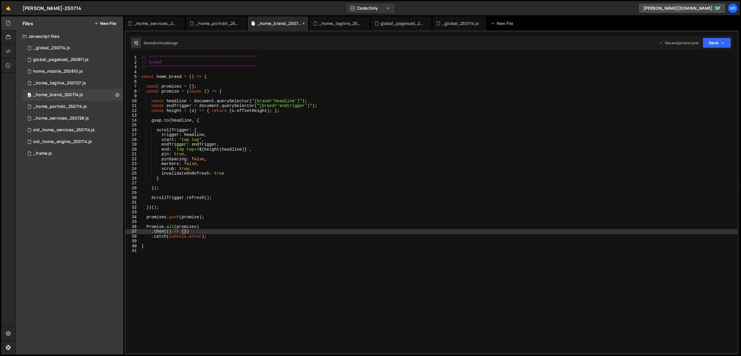
click at [305, 22] on icon at bounding box center [303, 24] width 4 height 6
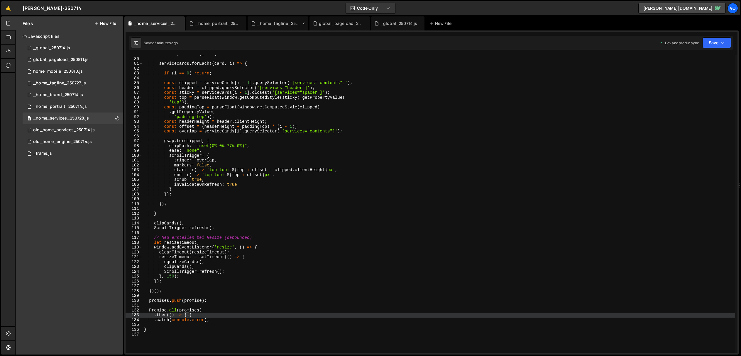
scroll to position [6142, 0]
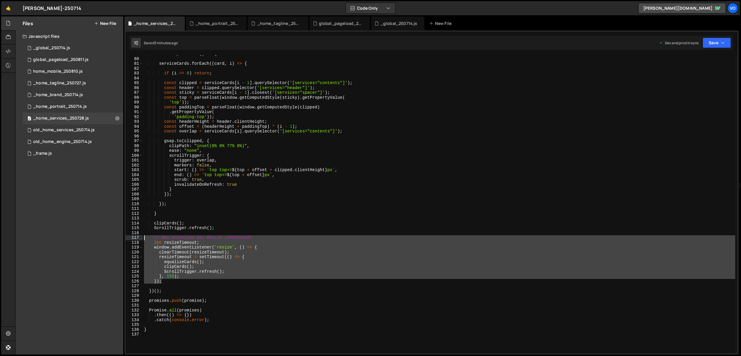
drag, startPoint x: 165, startPoint y: 282, endPoint x: 119, endPoint y: 239, distance: 63.3
click at [119, 239] on div "Files New File Javascript files 1 _global_250714.js 0 0 global_pageload_250811.…" at bounding box center [378, 185] width 726 height 339
type textarea "// Neu erstellen bei Resize (debounced) let resizeTimeout;"
click at [269, 23] on div "_home_tagline_250727.js" at bounding box center [279, 24] width 44 height 6
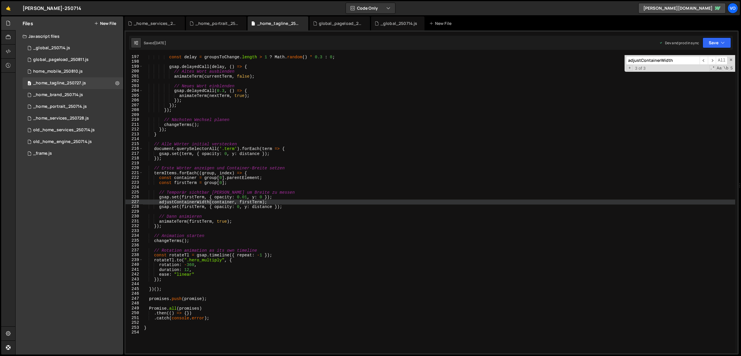
type textarea "});"
click at [169, 279] on div "const delay = groupsToChange . length > 1 ? Math . random ( ) * 0.3 : 0 ; gsap …" at bounding box center [439, 209] width 592 height 308
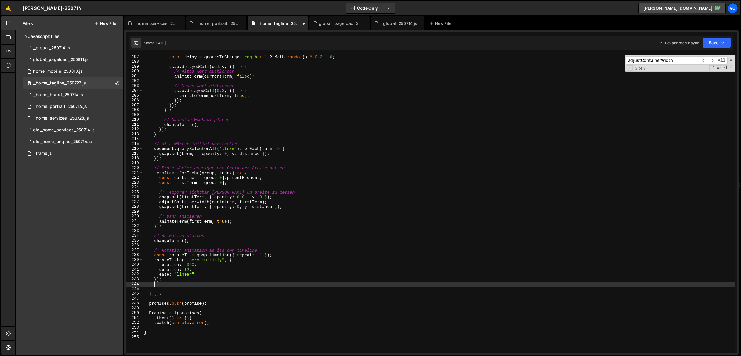
scroll to position [0, 0]
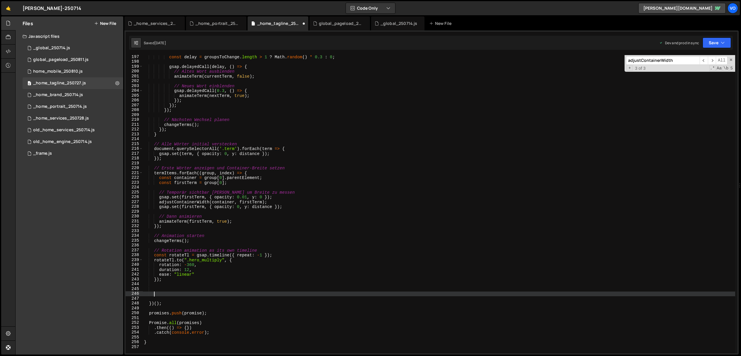
paste textarea "});"
type textarea "});"
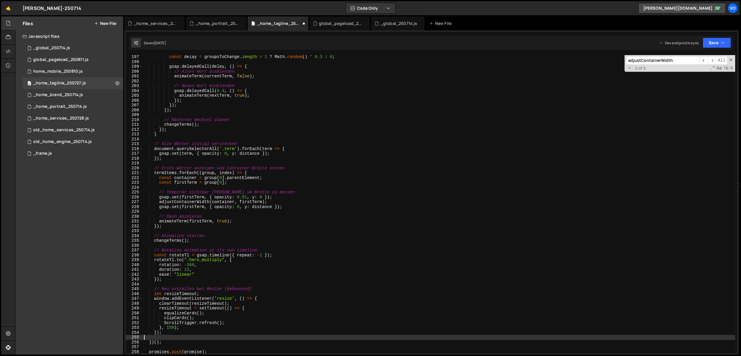
scroll to position [0, 0]
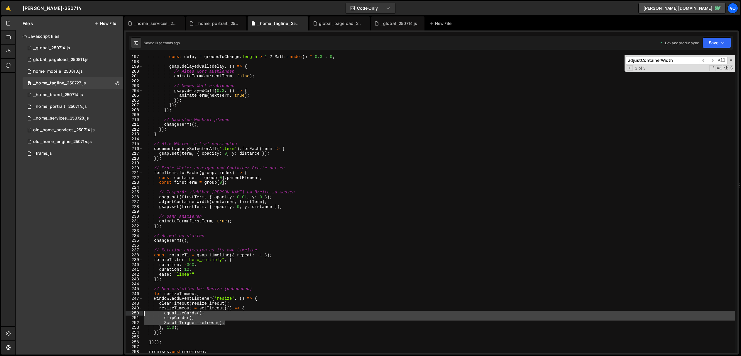
drag, startPoint x: 228, startPoint y: 322, endPoint x: 116, endPoint y: 313, distance: 112.7
click at [116, 313] on div "Files New File Javascript files 1 _global_250714.js 0 0 global_pageload_250811.…" at bounding box center [378, 185] width 726 height 339
type textarea "equalizeCards(); clipCards();"
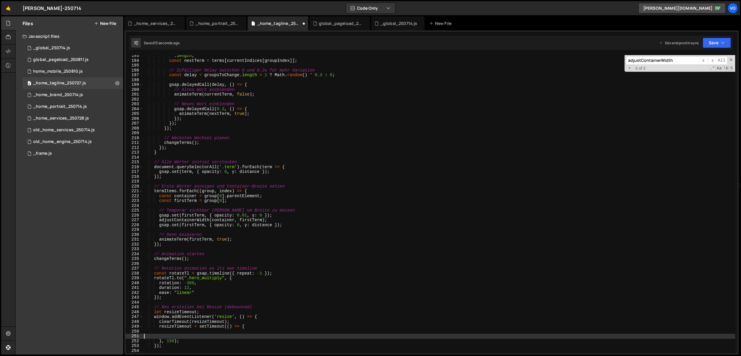
scroll to position [923, 0]
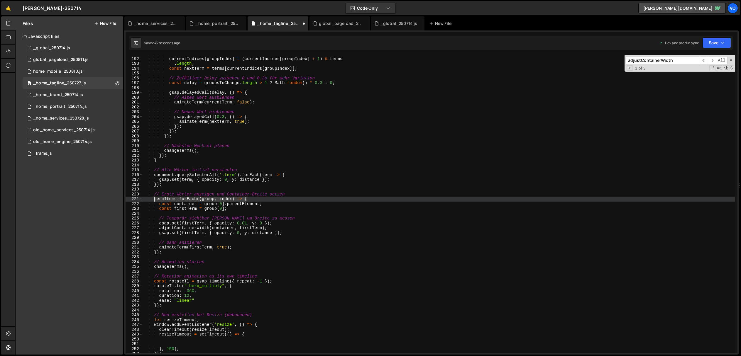
drag, startPoint x: 259, startPoint y: 198, endPoint x: 154, endPoint y: 200, distance: 104.4
click at [154, 200] on div "// Nächsten Index berechnen currentIndices [ groupIndex ] = ( currentIndices [ …" at bounding box center [439, 206] width 592 height 308
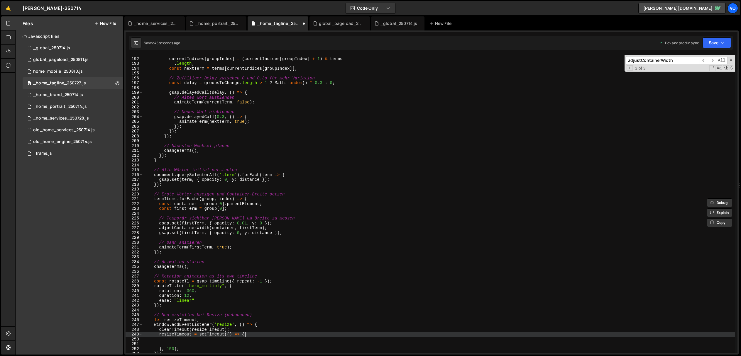
click at [254, 335] on div "// Nächsten Index berechnen currentIndices [ groupIndex ] = ( currentIndices [ …" at bounding box center [439, 206] width 592 height 308
type textarea "resizeTimeout = setTimeout(() => {"
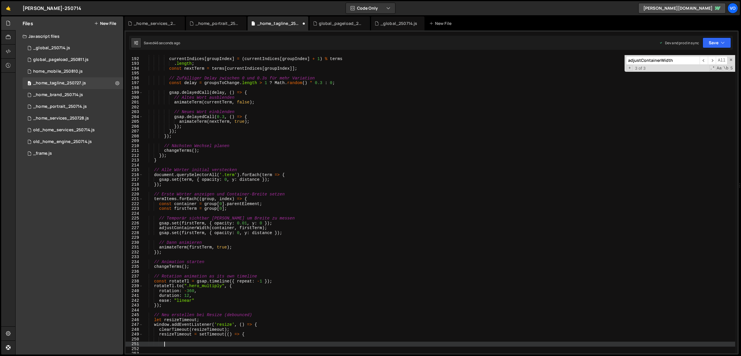
paste textarea "termItems.forEach((group, index) => {"
type textarea "termItems.forEach((group, index) => {"
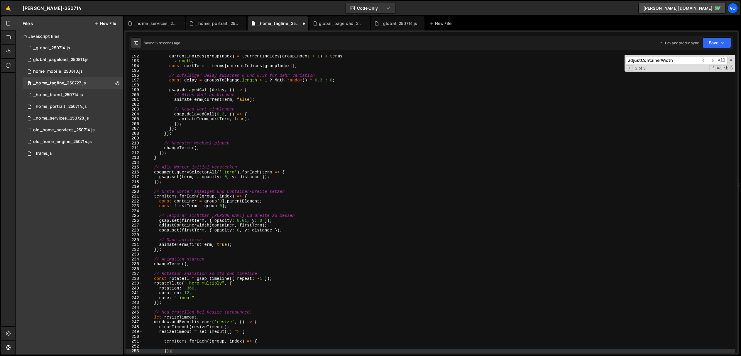
scroll to position [0, 2]
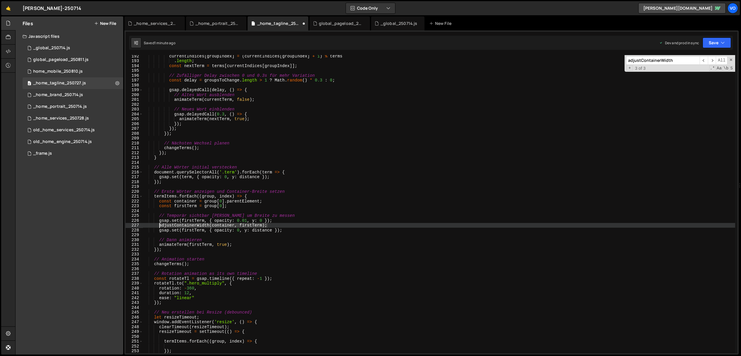
drag, startPoint x: 272, startPoint y: 226, endPoint x: 158, endPoint y: 228, distance: 113.2
click at [158, 228] on div "currentIndices [ groupIndex ] = ( currentIndices [ groupIndex ] + 1 ) % terms .…" at bounding box center [439, 208] width 592 height 308
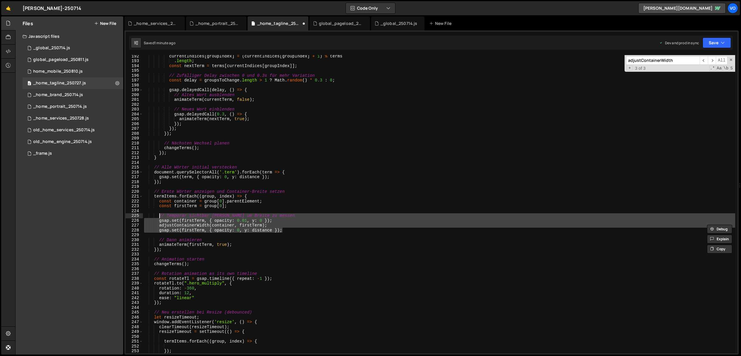
drag, startPoint x: 286, startPoint y: 230, endPoint x: 158, endPoint y: 217, distance: 128.5
click at [158, 217] on div "currentIndices [ groupIndex ] = ( currentIndices [ groupIndex ] + 1 ) % terms .…" at bounding box center [439, 208] width 592 height 308
type textarea "// Temporär sichtbar [PERSON_NAME] um Breite zu messen gsap.set(firstTerm, { op…"
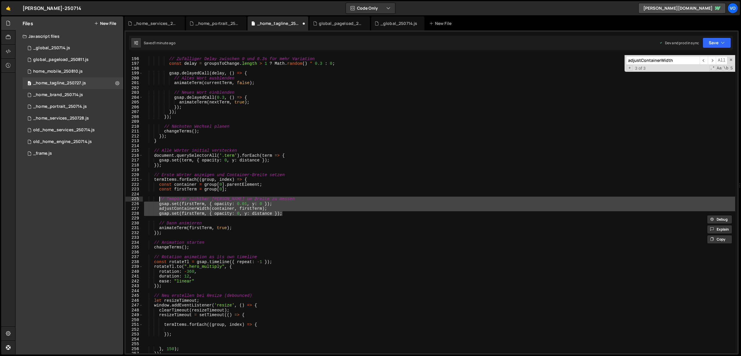
scroll to position [943, 0]
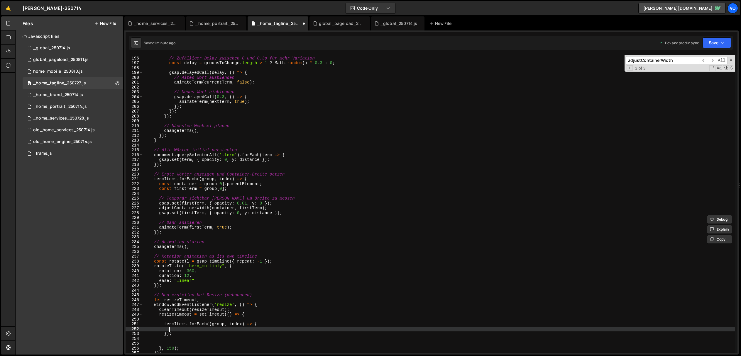
click at [193, 329] on div "// Zufälliger Delay zwischen 0 und 0.3s für mehr Variation const delay = groups…" at bounding box center [439, 205] width 592 height 308
paste textarea "gsap.set(firstTerm, { opacity: 0, y: distance });"
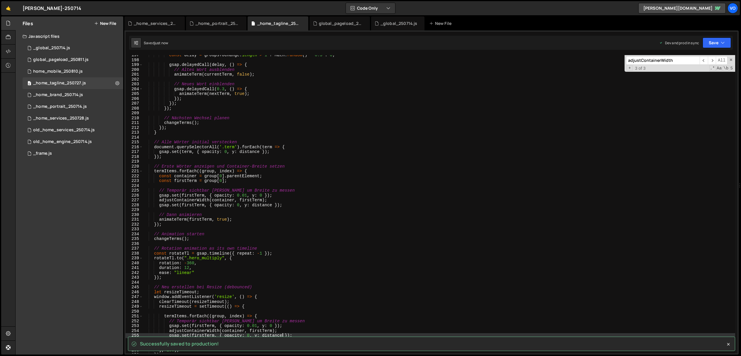
scroll to position [950, 0]
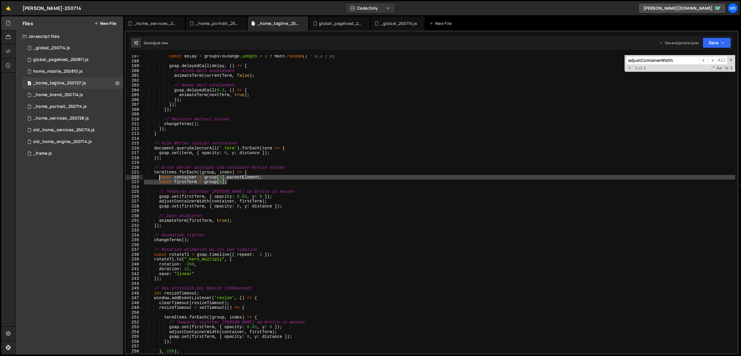
drag, startPoint x: 232, startPoint y: 181, endPoint x: 167, endPoint y: 181, distance: 64.5
click at [159, 178] on div "const delay = groupsToChange . length > 1 ? Math . random ( ) * 0.3 : 0 ; gsap …" at bounding box center [439, 208] width 592 height 308
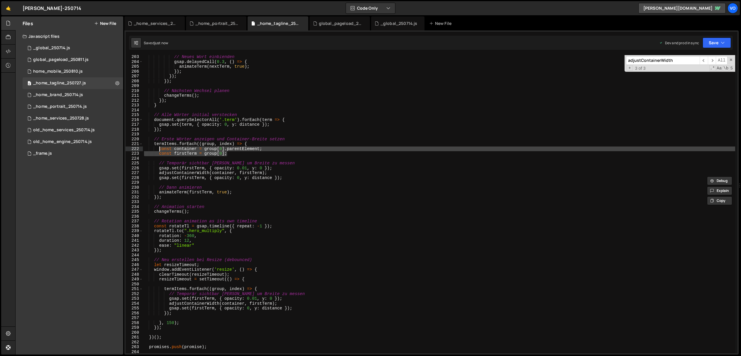
scroll to position [978, 0]
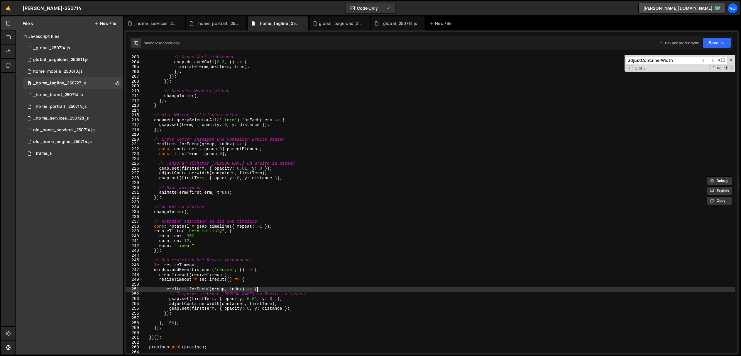
click at [268, 289] on div "// Neues Wort einblenden gsap . delayedCall ( 0.3 , ( ) => { animateTerm ( next…" at bounding box center [439, 209] width 592 height 308
type textarea "termItems.forEach((group, index) => {"
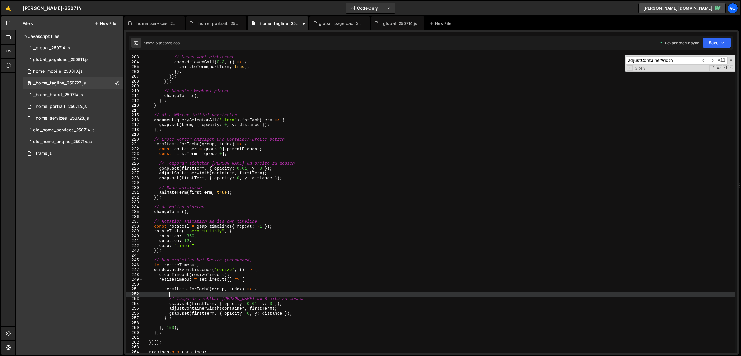
paste textarea "const firstTerm = group[0];"
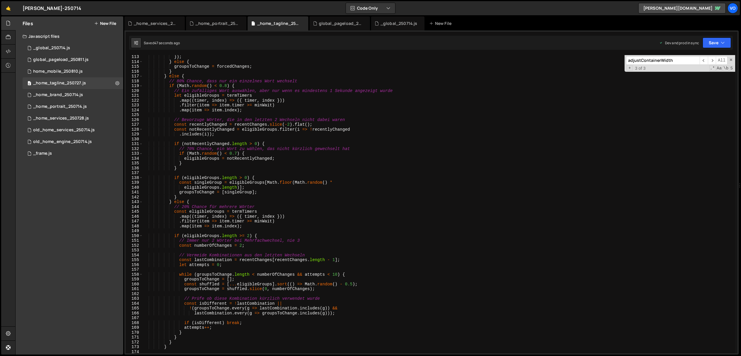
scroll to position [543, 0]
click at [712, 61] on span "​" at bounding box center [712, 60] width 8 height 9
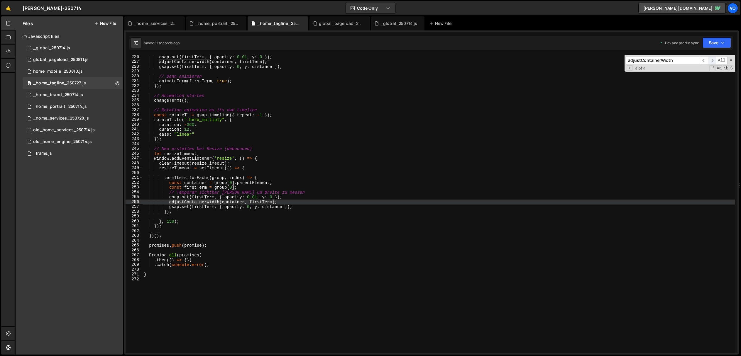
click at [712, 61] on span "​" at bounding box center [712, 60] width 8 height 9
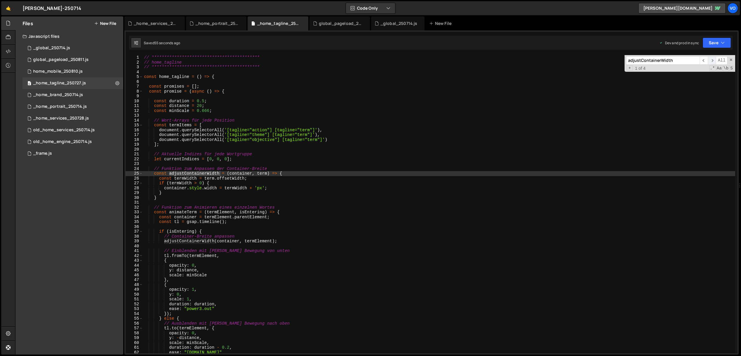
click at [712, 61] on span "​" at bounding box center [712, 60] width 8 height 9
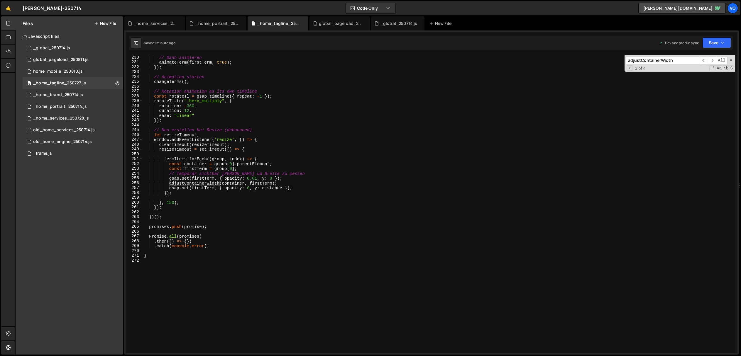
scroll to position [1100, 0]
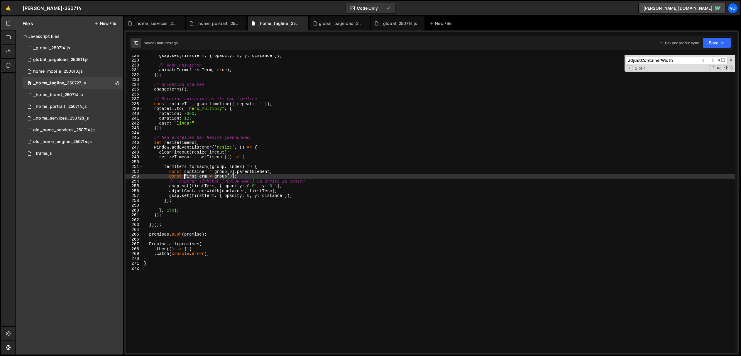
drag, startPoint x: 197, startPoint y: 177, endPoint x: 185, endPoint y: 178, distance: 12.1
click at [185, 178] on div "gsap . set ( firstTerm , { opacity : 0 , y : distance }) ; // Dann animieren an…" at bounding box center [439, 207] width 592 height 308
click at [223, 154] on div "gsap . set ( firstTerm , { opacity : 0 , y : distance }) ; // Dann animieren an…" at bounding box center [439, 207] width 592 height 308
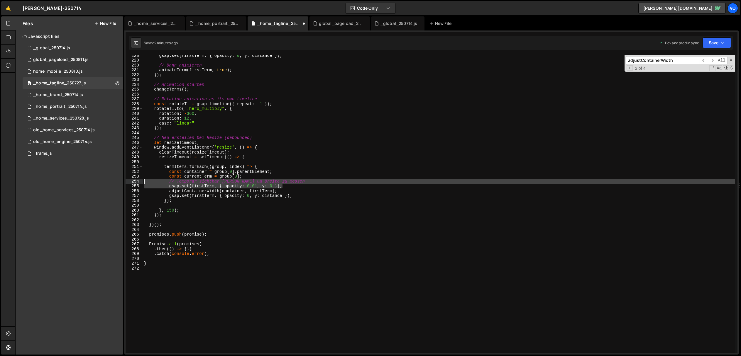
drag, startPoint x: 297, startPoint y: 186, endPoint x: 99, endPoint y: 183, distance: 197.4
click at [99, 183] on div "Files New File Javascript files 1 _global_250714.js 0 0 global_pageload_250811.…" at bounding box center [378, 185] width 726 height 339
type textarea "// Temporär sichtbar [PERSON_NAME] um Breite zu messen gsap.set(firstTerm, { op…"
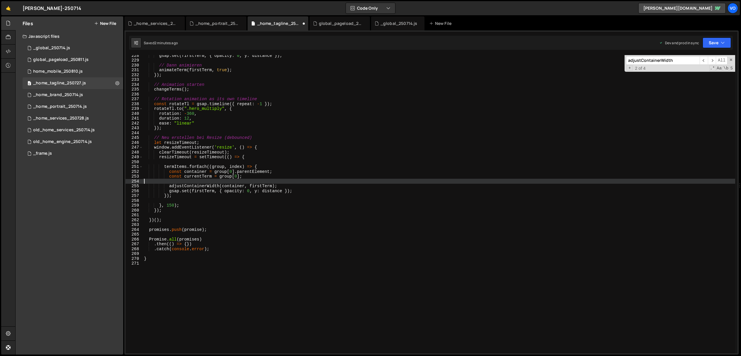
scroll to position [0, 0]
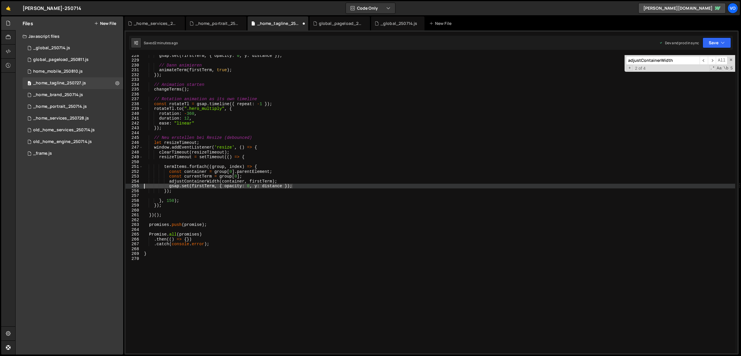
drag, startPoint x: 301, startPoint y: 187, endPoint x: 109, endPoint y: 188, distance: 192.4
click at [109, 188] on div "Files New File Javascript files 1 _global_250714.js 0 0 global_pageload_250811.…" at bounding box center [378, 185] width 726 height 339
type textarea "gsap.set(firstTerm, { opacity: 0, y: distance });"
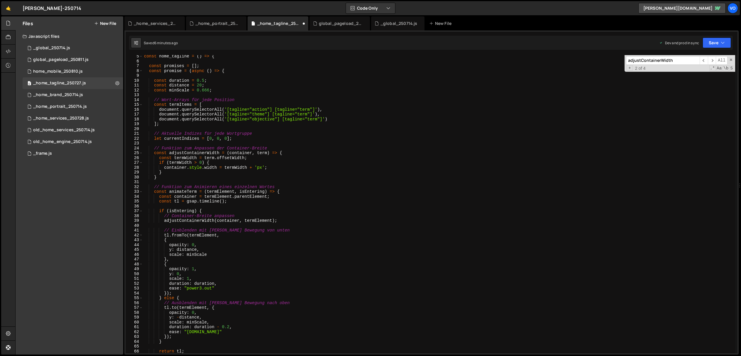
scroll to position [20, 0]
click at [188, 153] on div "const home_tagline = ( ) => { const promises = [ ] ; const promise = ( async ( …" at bounding box center [439, 209] width 592 height 308
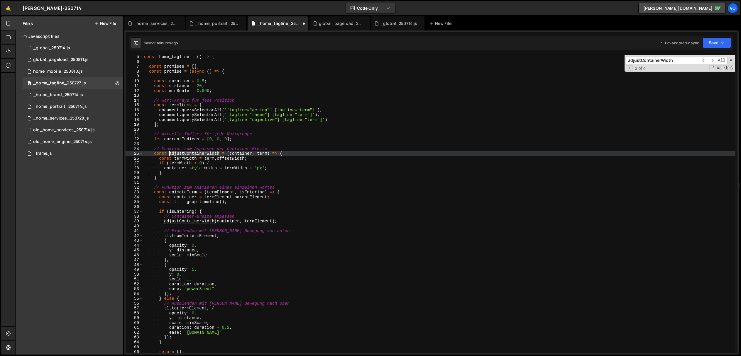
click at [188, 153] on div "const home_tagline = ( ) => { const promises = [ ] ; const promise = ( async ( …" at bounding box center [439, 209] width 592 height 308
click at [711, 60] on span "​" at bounding box center [712, 60] width 8 height 9
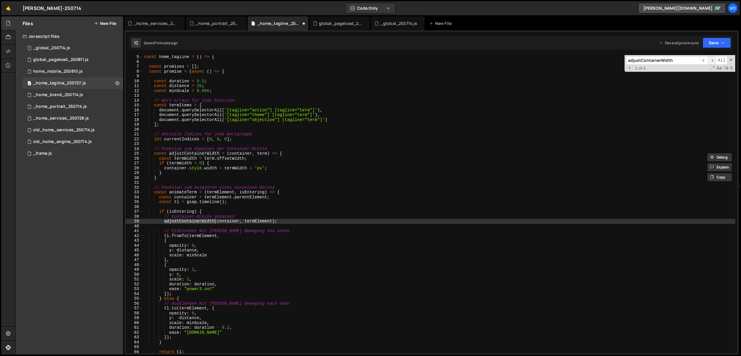
click at [711, 60] on span "​" at bounding box center [712, 60] width 8 height 9
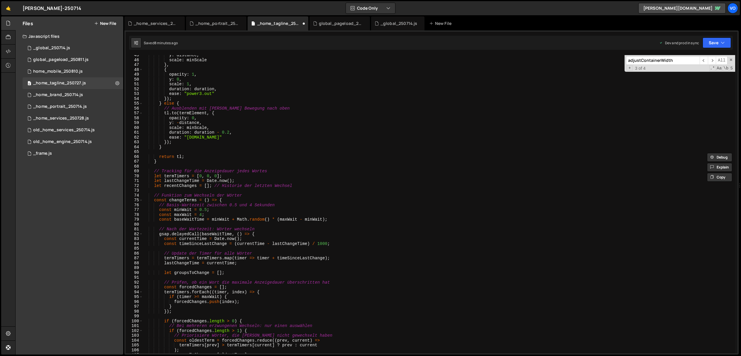
scroll to position [215, 0]
click at [141, 201] on span at bounding box center [140, 200] width 3 height 5
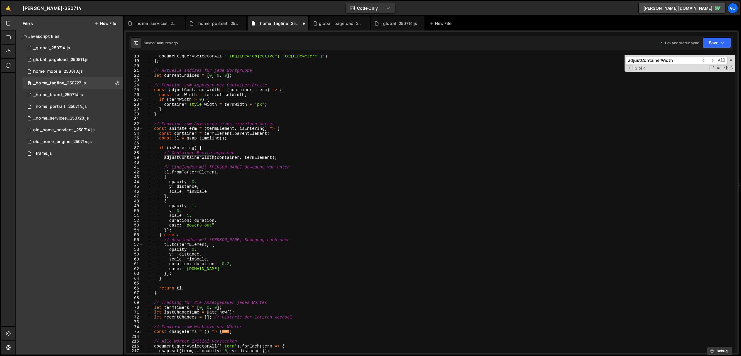
scroll to position [83, 0]
click at [142, 130] on span at bounding box center [140, 129] width 3 height 5
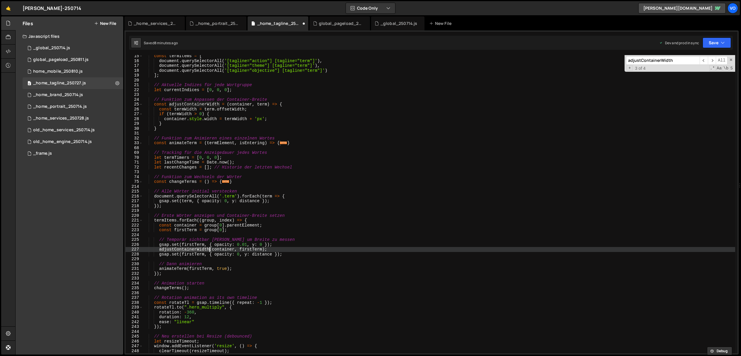
scroll to position [69, 0]
click at [140, 105] on span at bounding box center [140, 104] width 3 height 5
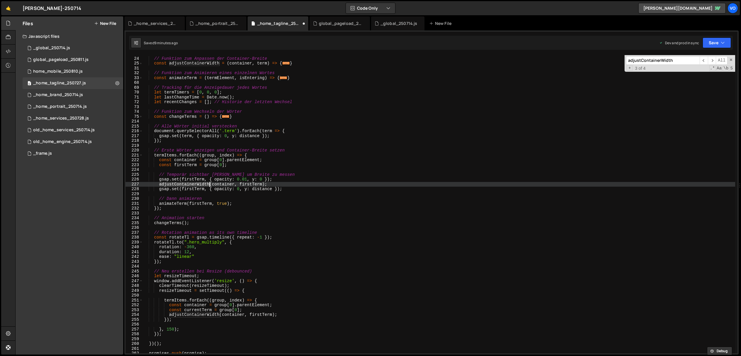
scroll to position [124, 0]
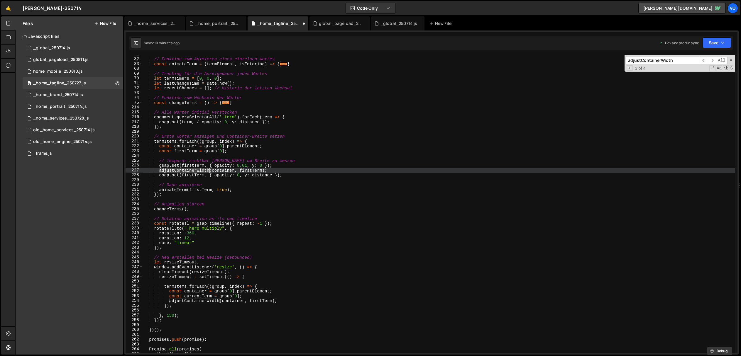
click at [198, 296] on div "// Funktion zum Animieren eines einzelnen Wortes const animateTerm = ( termElem…" at bounding box center [439, 206] width 592 height 308
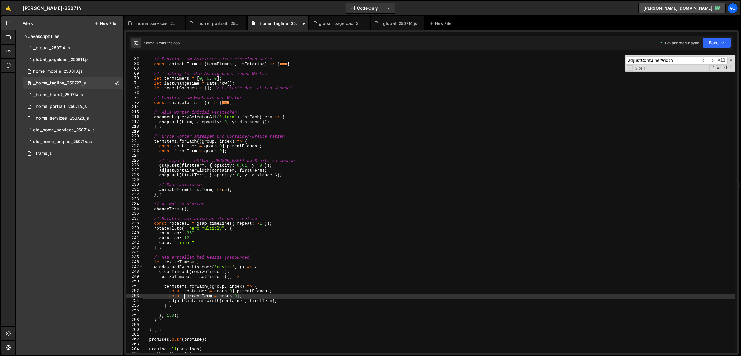
click at [198, 296] on div "// Funktion zum Animieren eines einzelnen Wortes const animateTerm = ( termElem…" at bounding box center [439, 206] width 592 height 308
click at [260, 302] on div "// Funktion zum Animieren eines einzelnen Wortes const animateTerm = ( termElem…" at bounding box center [439, 206] width 592 height 308
paste textarea "curren"
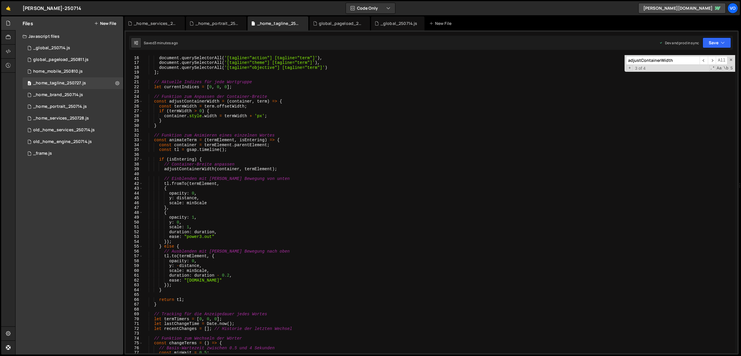
scroll to position [72, 0]
click at [191, 101] on div "const termItems = [ document . querySelectorAll ( '[tagline="action"] [tagline=…" at bounding box center [439, 205] width 592 height 308
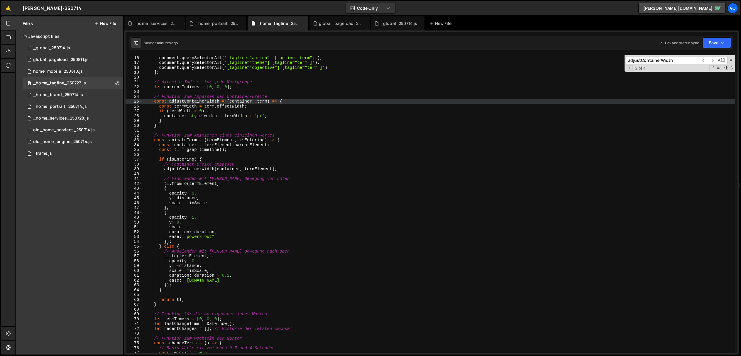
click at [191, 101] on div "const termItems = [ document . querySelectorAll ( '[tagline="action"] [tagline=…" at bounding box center [439, 205] width 592 height 308
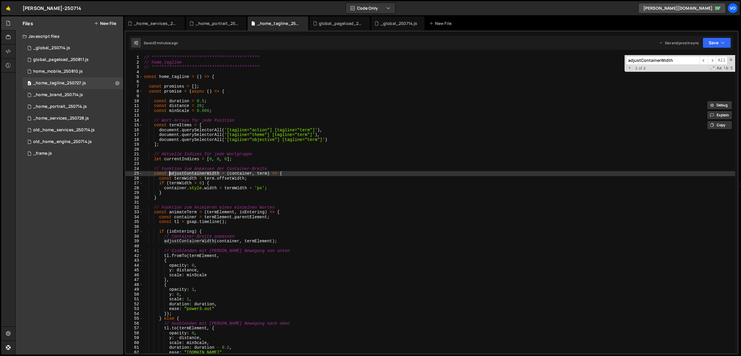
scroll to position [0, 0]
click at [183, 125] on div "**********" at bounding box center [439, 209] width 592 height 308
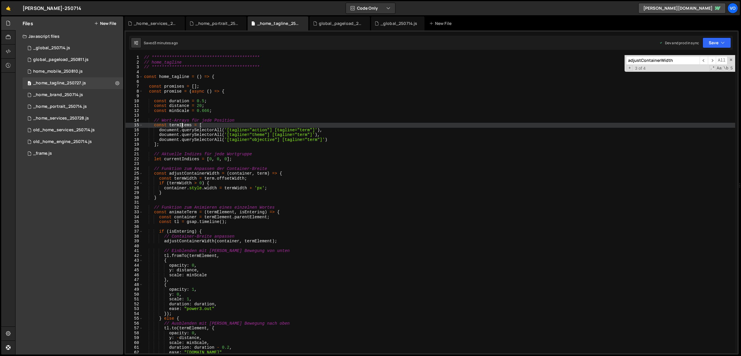
click at [183, 125] on div "**********" at bounding box center [439, 209] width 592 height 308
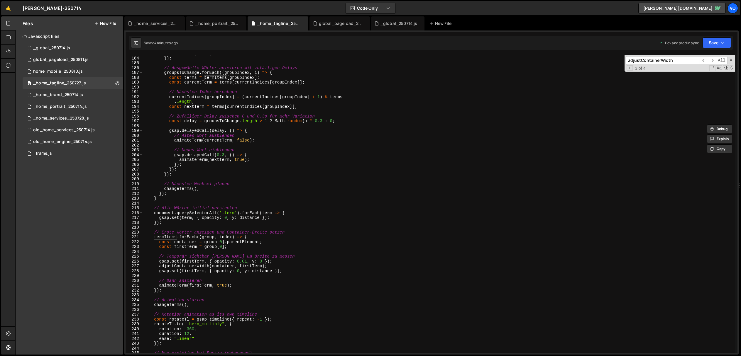
scroll to position [885, 0]
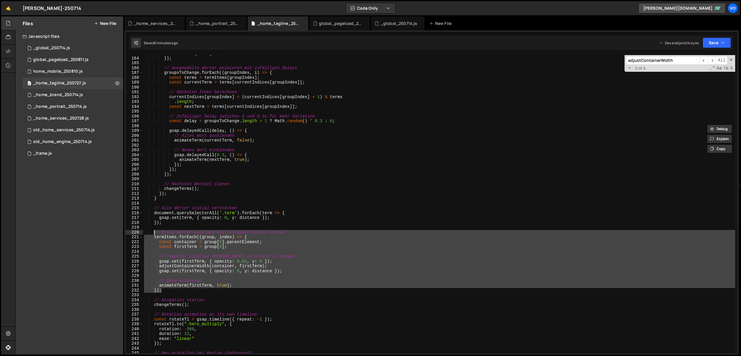
drag, startPoint x: 165, startPoint y: 290, endPoint x: 154, endPoint y: 233, distance: 57.6
click at [154, 233] on div "termTimers [ index ] = 0 ; }) ; // Ausgewählte Wörter animieren mit zufälligen …" at bounding box center [439, 205] width 592 height 308
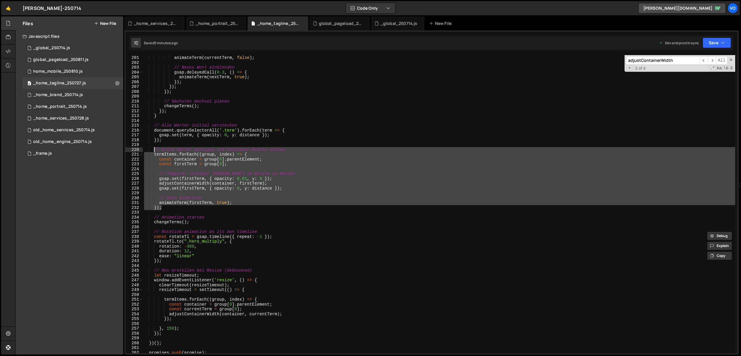
scroll to position [968, 0]
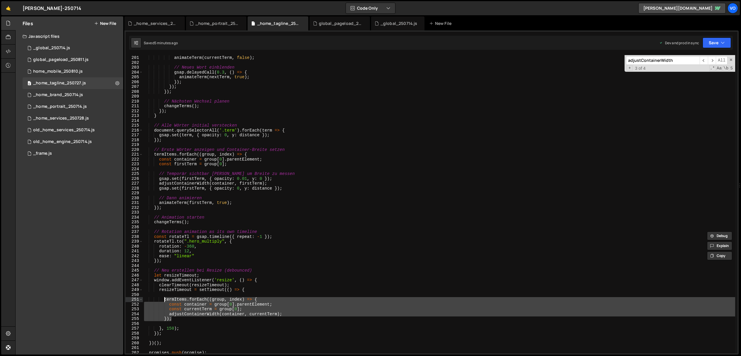
drag, startPoint x: 174, startPoint y: 320, endPoint x: 167, endPoint y: 309, distance: 12.6
click at [165, 300] on div "// Altes Wort ausblenden animateTerm ( currentTerm , false ) ; // Neues Wort ei…" at bounding box center [439, 204] width 592 height 308
paste textarea "})"
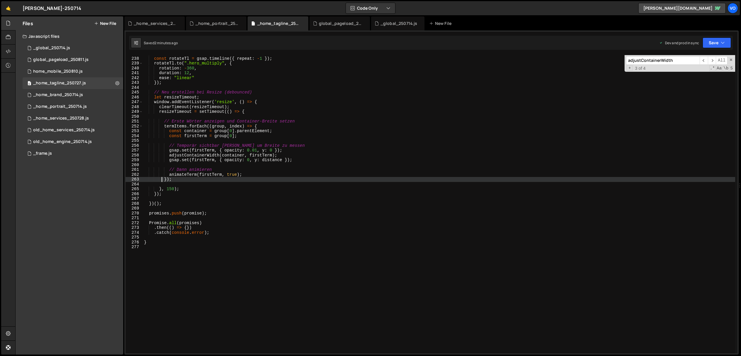
scroll to position [1145, 0]
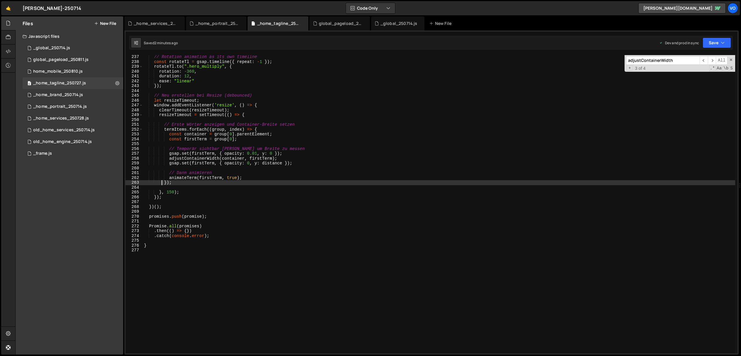
click at [256, 175] on div "// Rotation animation as its own timeline const rotateTl = gsap . timeline ({ r…" at bounding box center [439, 209] width 592 height 308
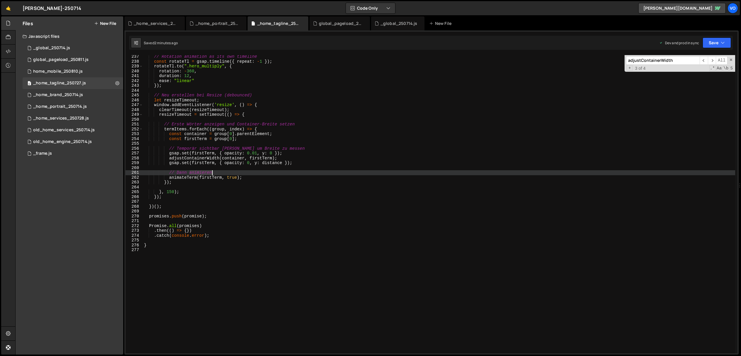
scroll to position [1144, 0]
click at [256, 175] on div "// Rotation animation as its own timeline const rotateTl = gsap . timeline ({ r…" at bounding box center [439, 207] width 592 height 308
click at [256, 176] on div "// Rotation animation as its own timeline const rotateTl = gsap . timeline ({ r…" at bounding box center [439, 204] width 592 height 299
drag, startPoint x: 256, startPoint y: 176, endPoint x: 110, endPoint y: 174, distance: 146.1
click at [110, 174] on div "Files New File Javascript files 1 _global_250714.js 0 0 global_pageload_250811.…" at bounding box center [378, 185] width 726 height 339
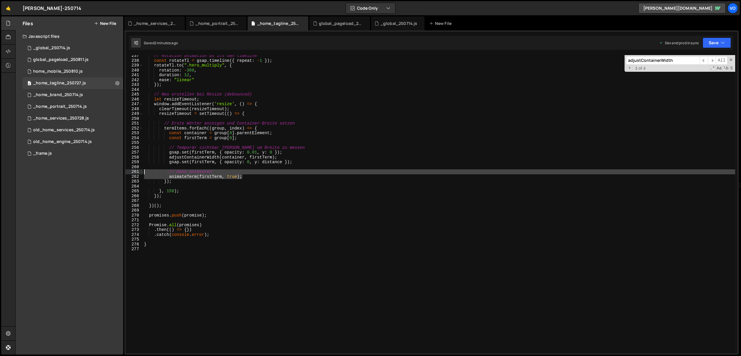
type textarea "// Dann animieren animateTerm(firstTerm, true);"
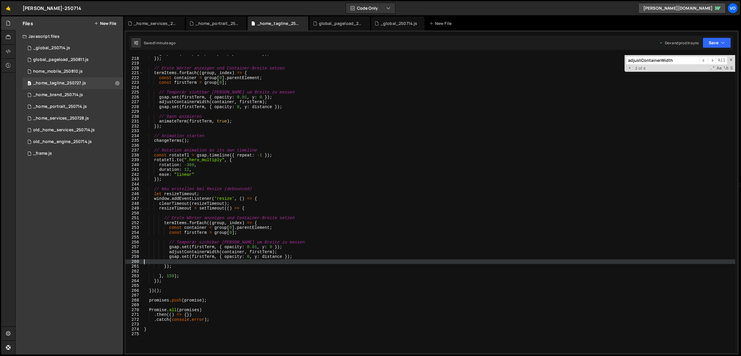
scroll to position [1049, 0]
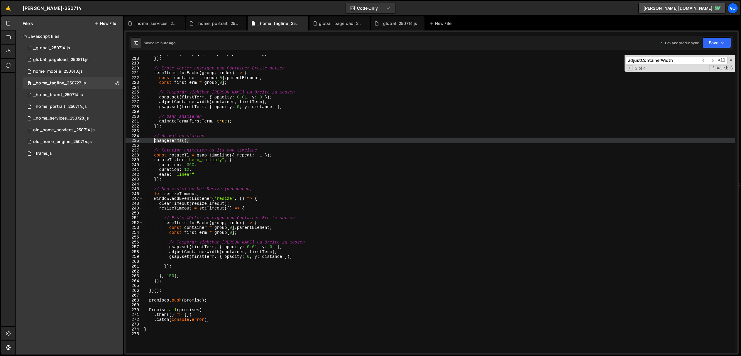
drag, startPoint x: 196, startPoint y: 141, endPoint x: 154, endPoint y: 143, distance: 42.3
click at [154, 143] on div "gsap . set ( term , { opacity : 0 , y : distance }) ; }) ; // Erste Wörter anze…" at bounding box center [439, 205] width 592 height 308
click at [304, 259] on div "gsap . set ( term , { opacity : 0 , y : distance }) ; }) ; // Erste Wörter anze…" at bounding box center [439, 205] width 592 height 308
type textarea "gsap.set(firstTerm, { opacity: 0, y: distance });"
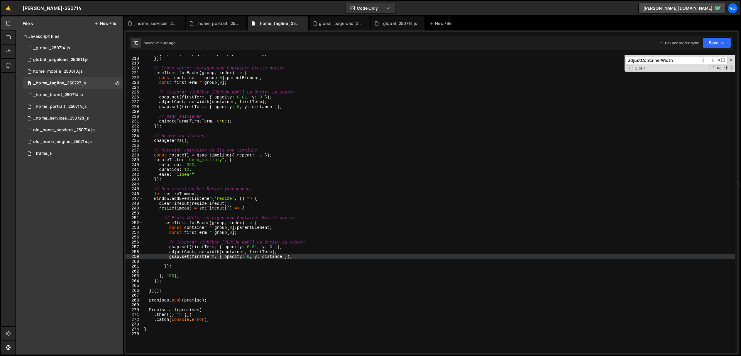
scroll to position [0, 1]
paste textarea "changeTerms();"
type textarea "changeTerms();"
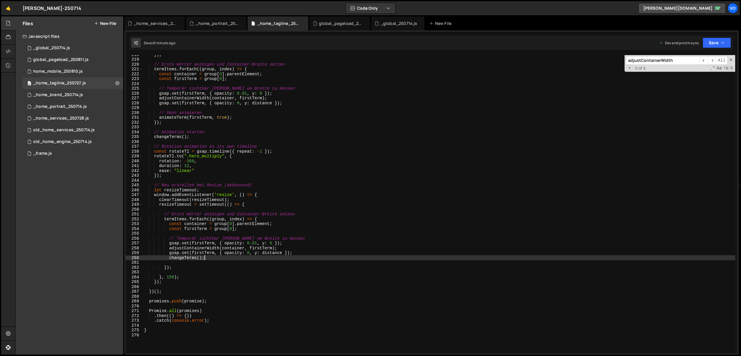
scroll to position [1053, 0]
drag, startPoint x: 211, startPoint y: 259, endPoint x: 169, endPoint y: 258, distance: 42.2
click at [169, 258] on div "}) ; // Erste Wörter anzeigen und Container-Breite setzen termItems . forEach (…" at bounding box center [439, 206] width 592 height 308
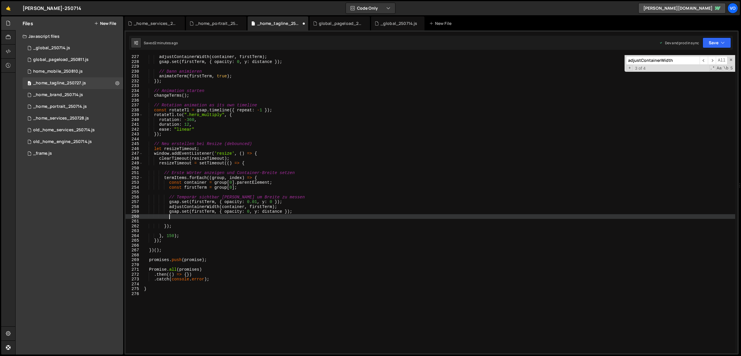
scroll to position [1094, 0]
click at [297, 201] on div "adjustContainerWidth ( container , firstTerm ) ; gsap . set ( firstTerm , { opa…" at bounding box center [439, 209] width 592 height 308
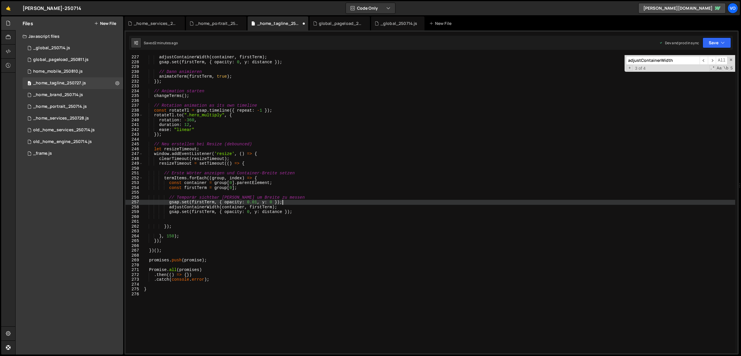
click at [297, 201] on div "adjustContainerWidth ( container , firstTerm ) ; gsap . set ( firstTerm , { opa…" at bounding box center [439, 209] width 592 height 308
click at [170, 203] on div "adjustContainerWidth ( container , firstTerm ) ; gsap . set ( firstTerm , { opa…" at bounding box center [439, 204] width 592 height 299
click at [169, 213] on div "adjustContainerWidth ( container , firstTerm ) ; gsap . set ( firstTerm , { opa…" at bounding box center [439, 209] width 592 height 308
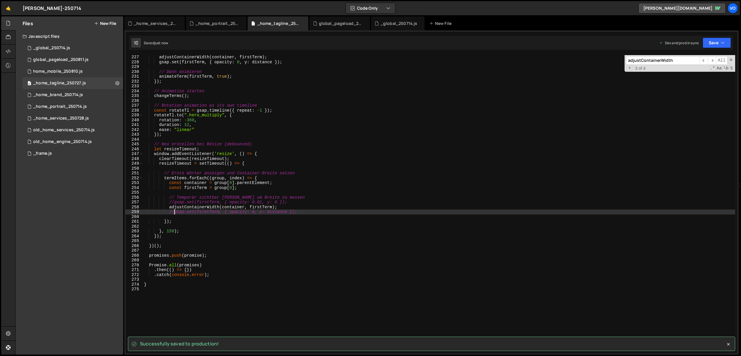
type textarea "//gsap.set(firstTerm, { opacity: 0, y: distance });"
